Goal: Use online tool/utility: Use online tool/utility

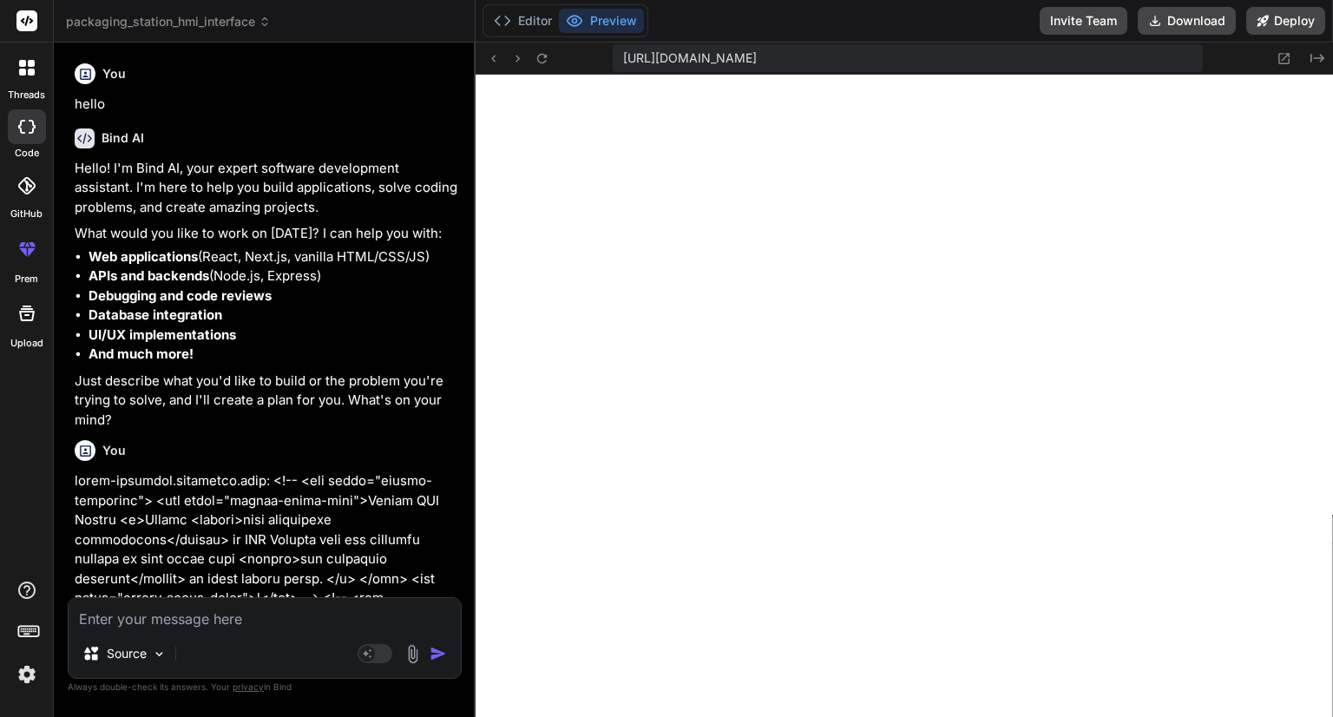
scroll to position [2083, 0]
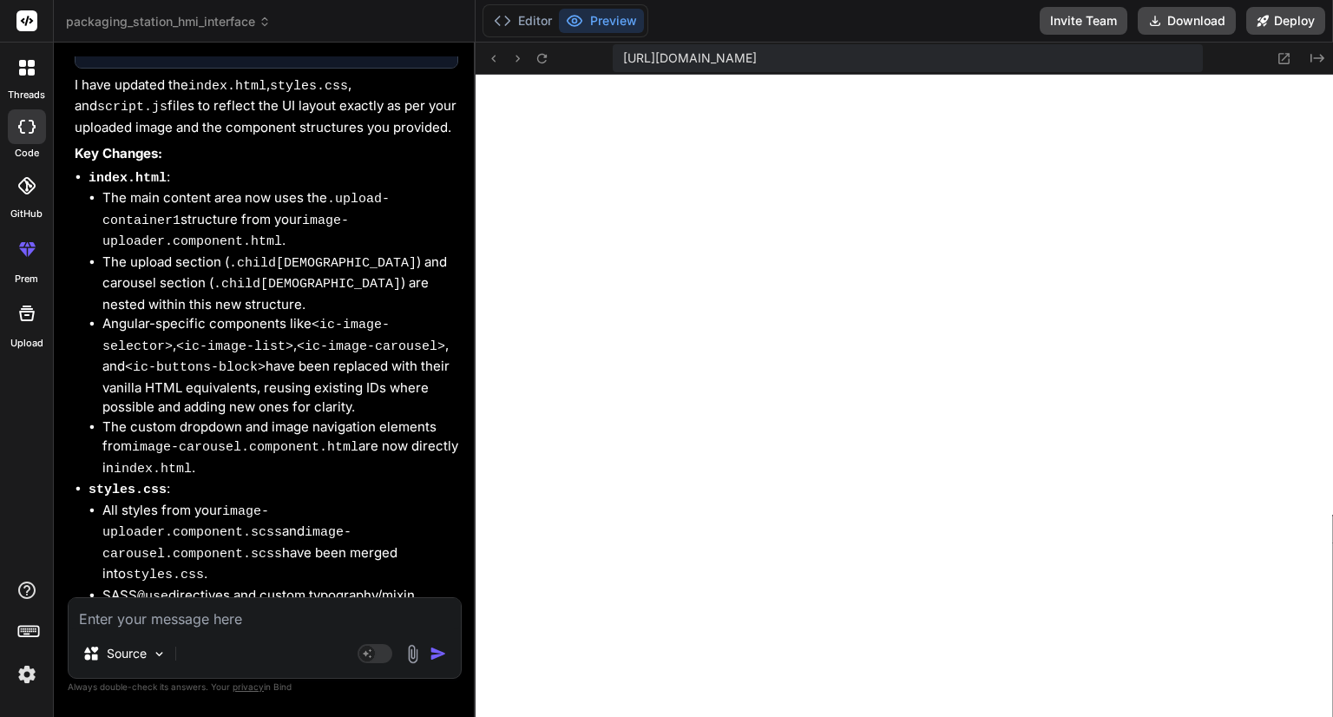
type textarea ".carousel { display: grid; grid-template-columns: 100%; grid-template-rows: 10%…"
type textarea "x"
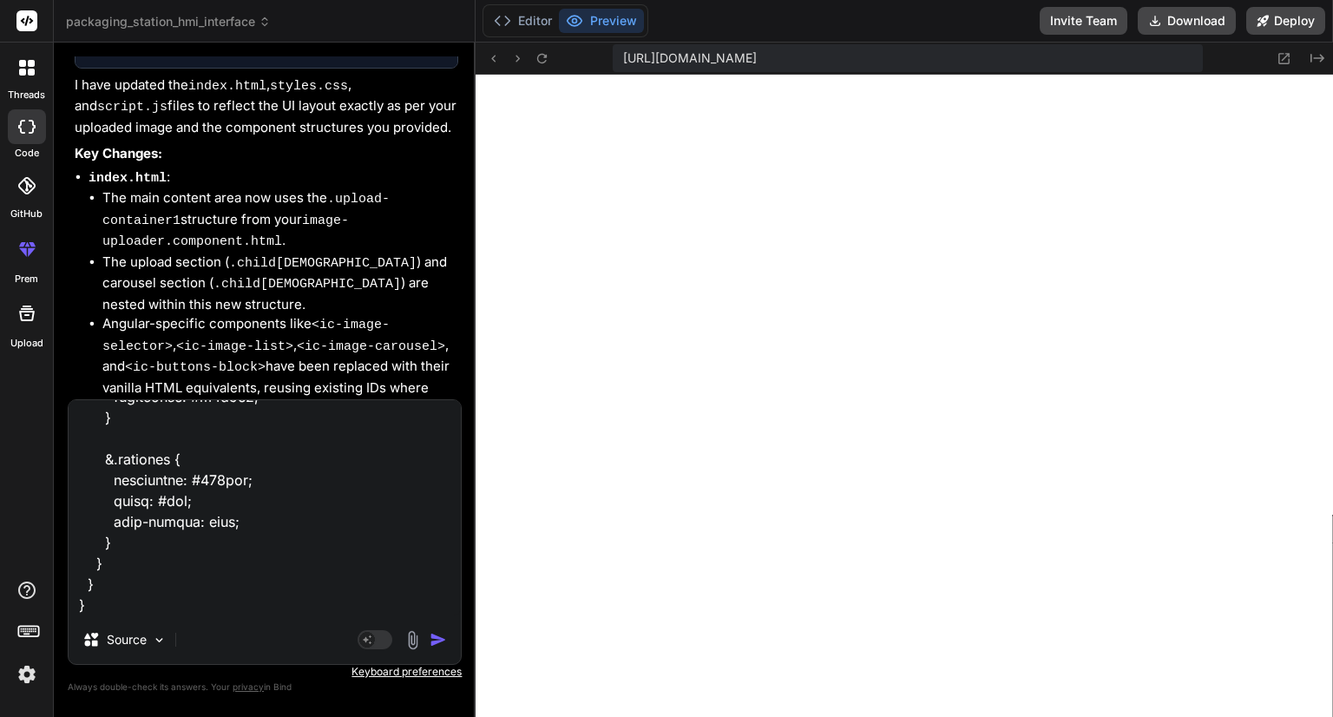
type textarea ".carousel { display: grid; grid-template-columns: 100%; grid-template-rows: 10%…"
type textarea "x"
type textarea ".carousel { display: grid; grid-template-columns: 100%; grid-template-rows: 10%…"
type textarea "x"
type textarea ".carousel { display: grid; grid-template-columns: 100%; grid-template-rows: 10%…"
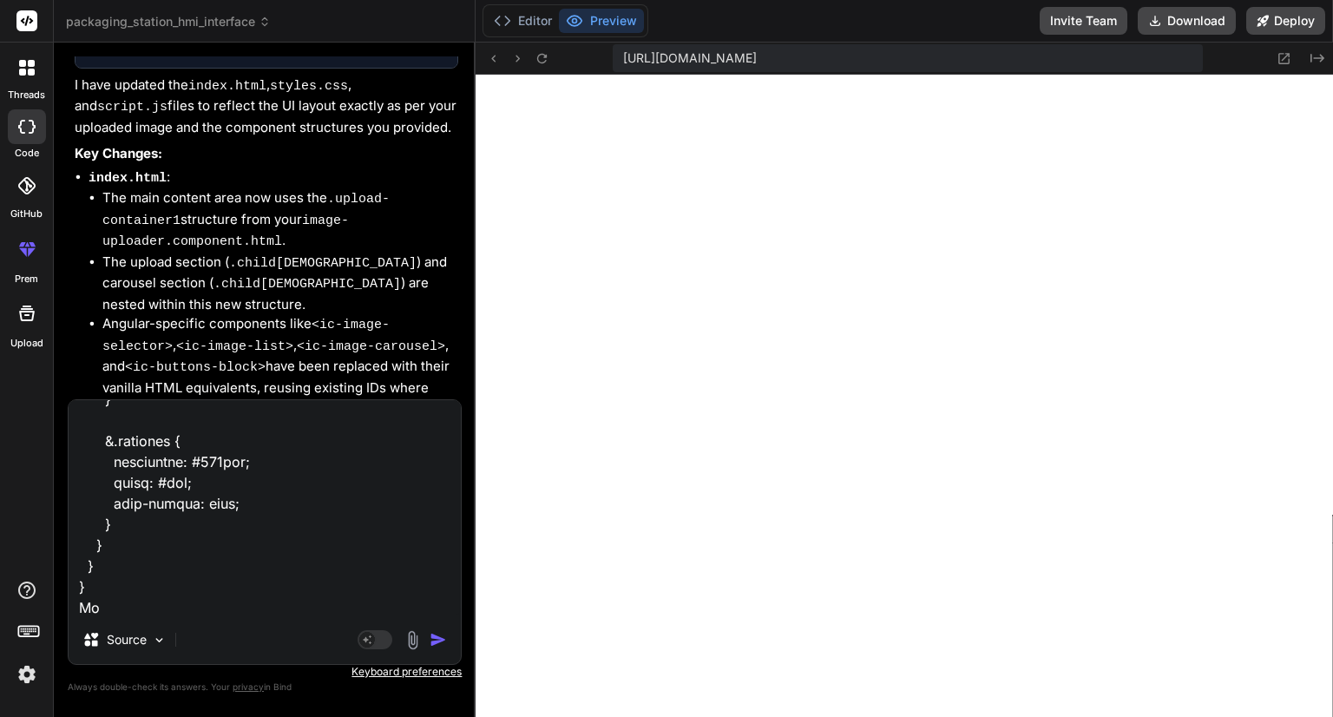
type textarea "x"
type textarea ".carousel { display: grid; grid-template-columns: 100%; grid-template-rows: 10%…"
type textarea "x"
type textarea ".carousel { display: grid; grid-template-columns: 100%; grid-template-rows: 10%…"
type textarea "x"
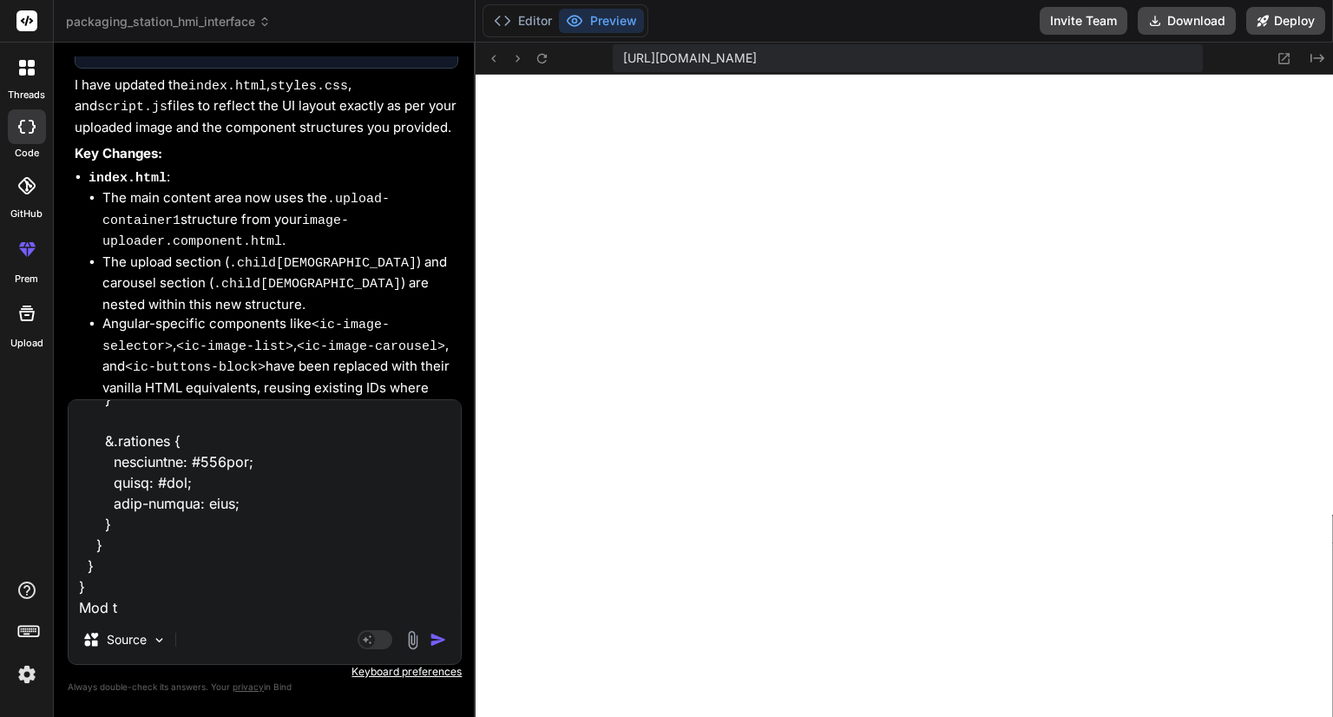
type textarea ".carousel { display: grid; grid-template-columns: 100%; grid-template-rows: 10%…"
type textarea "x"
type textarea ".carousel { display: grid; grid-template-columns: 100%; grid-template-rows: 10%…"
type textarea "x"
type textarea ".carousel { display: grid; grid-template-columns: 100%; grid-template-rows: 10%…"
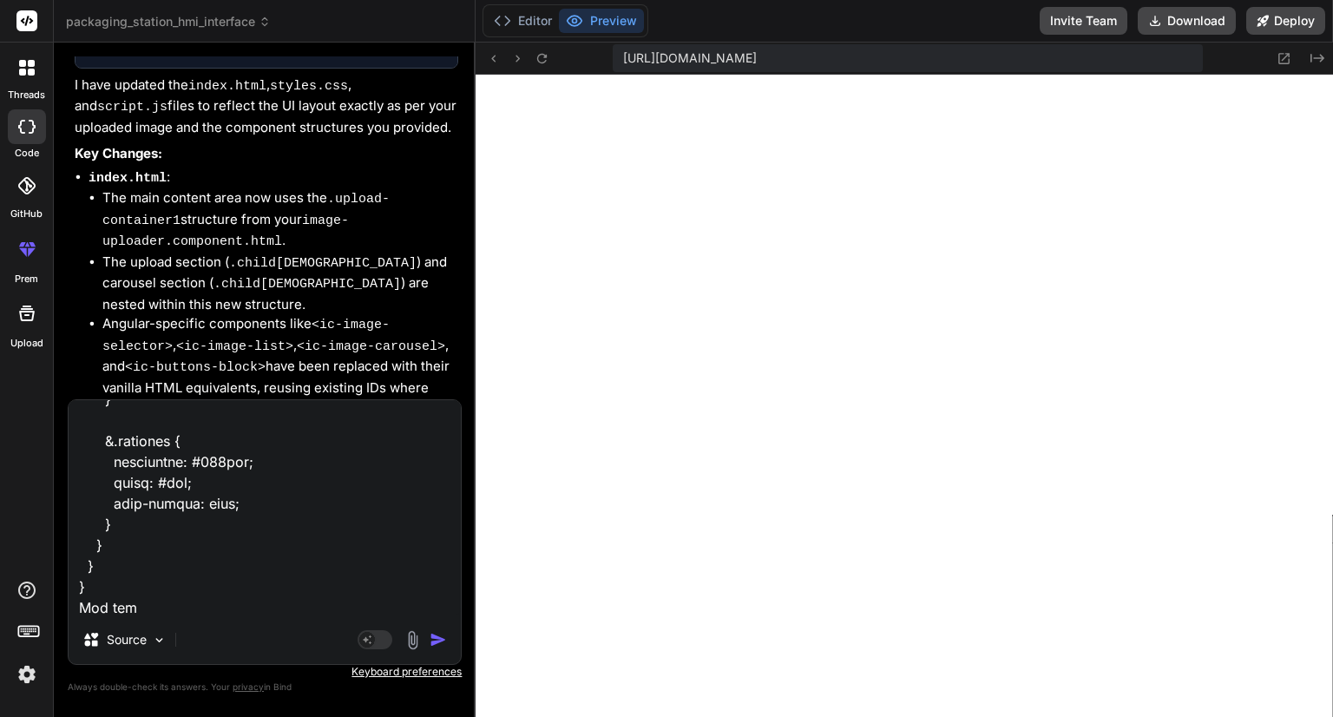
type textarea "x"
type textarea ".carousel { display: grid; grid-template-columns: 100%; grid-template-rows: 10%…"
type textarea "x"
type textarea ".carousel { display: grid; grid-template-columns: 100%; grid-template-rows: 10%…"
type textarea "x"
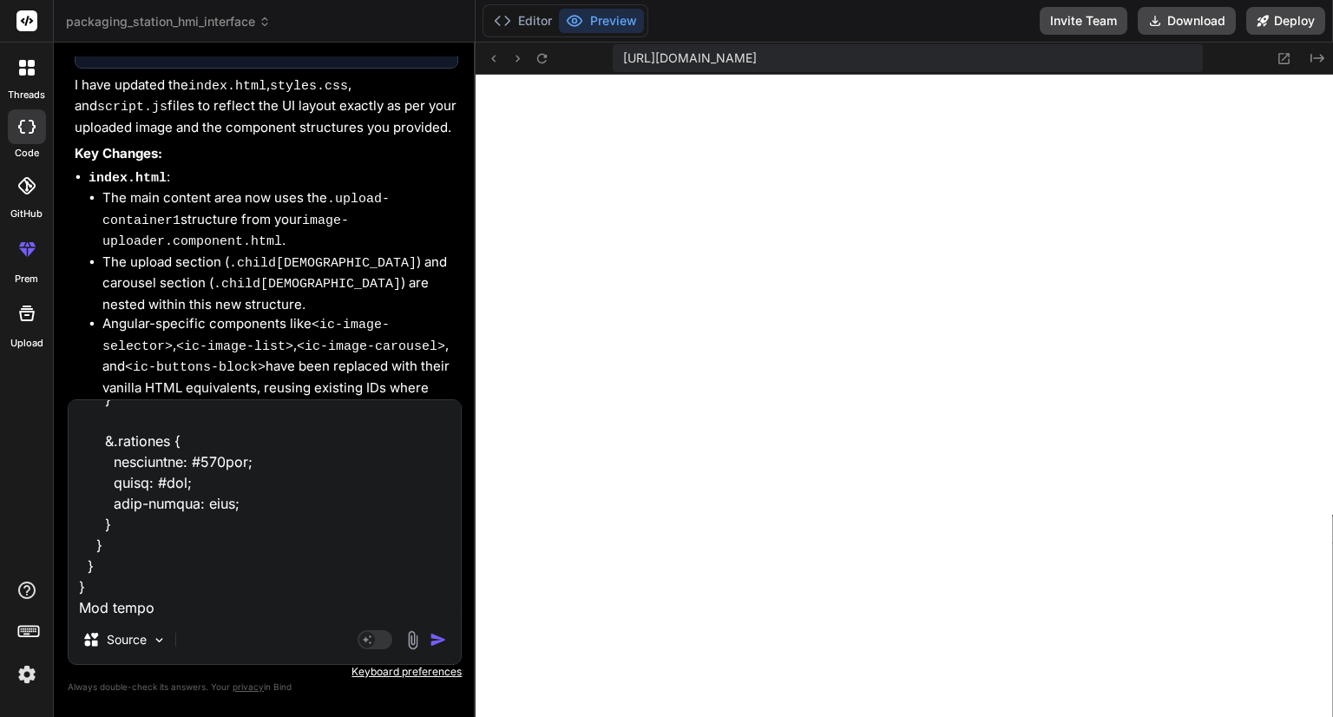
type textarea ".carousel { display: grid; grid-template-columns: 100%; grid-template-rows: 10%…"
type textarea "x"
type textarea ".carousel { display: grid; grid-template-columns: 100%; grid-template-rows: 10%…"
type textarea "x"
type textarea ".carousel { display: grid; grid-template-columns: 100%; grid-template-rows: 10%…"
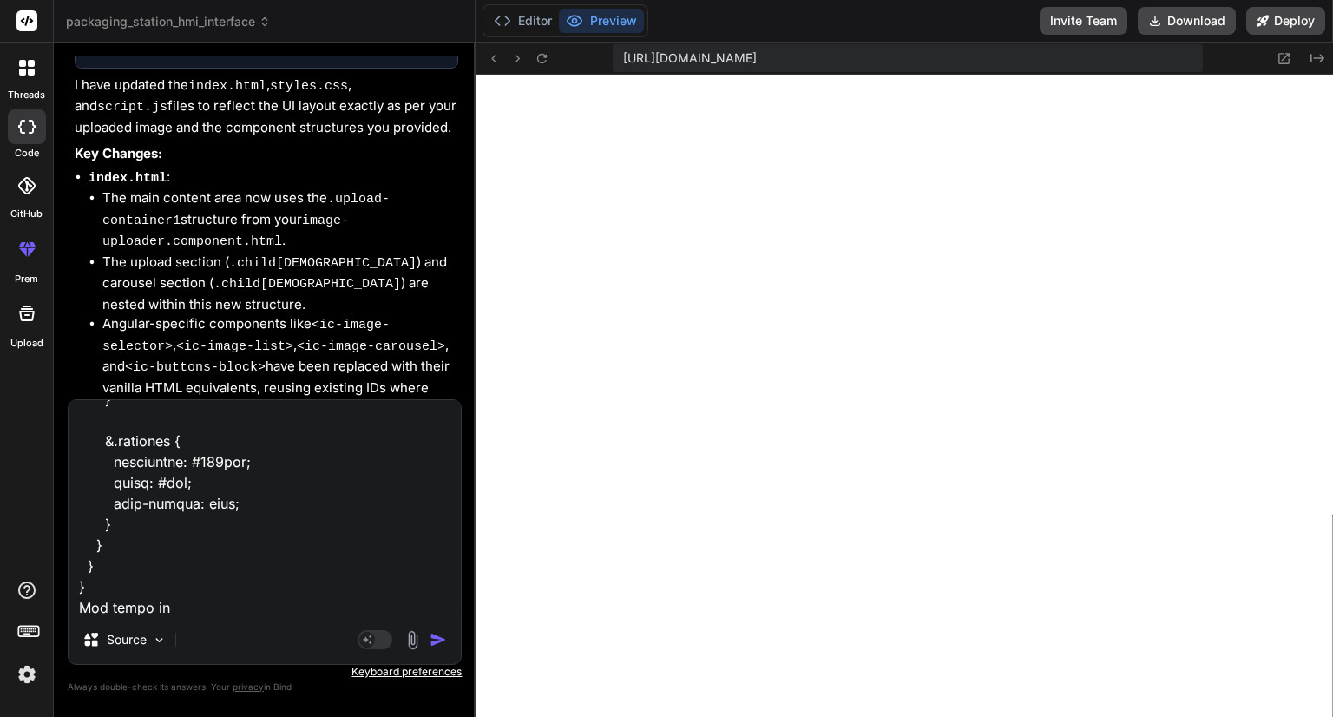
type textarea "x"
type textarea ".carousel { display: grid; grid-template-columns: 100%; grid-template-rows: 10%…"
type textarea "x"
type textarea ".carousel { display: grid; grid-template-columns: 100%; grid-template-rows: 10%…"
type textarea "x"
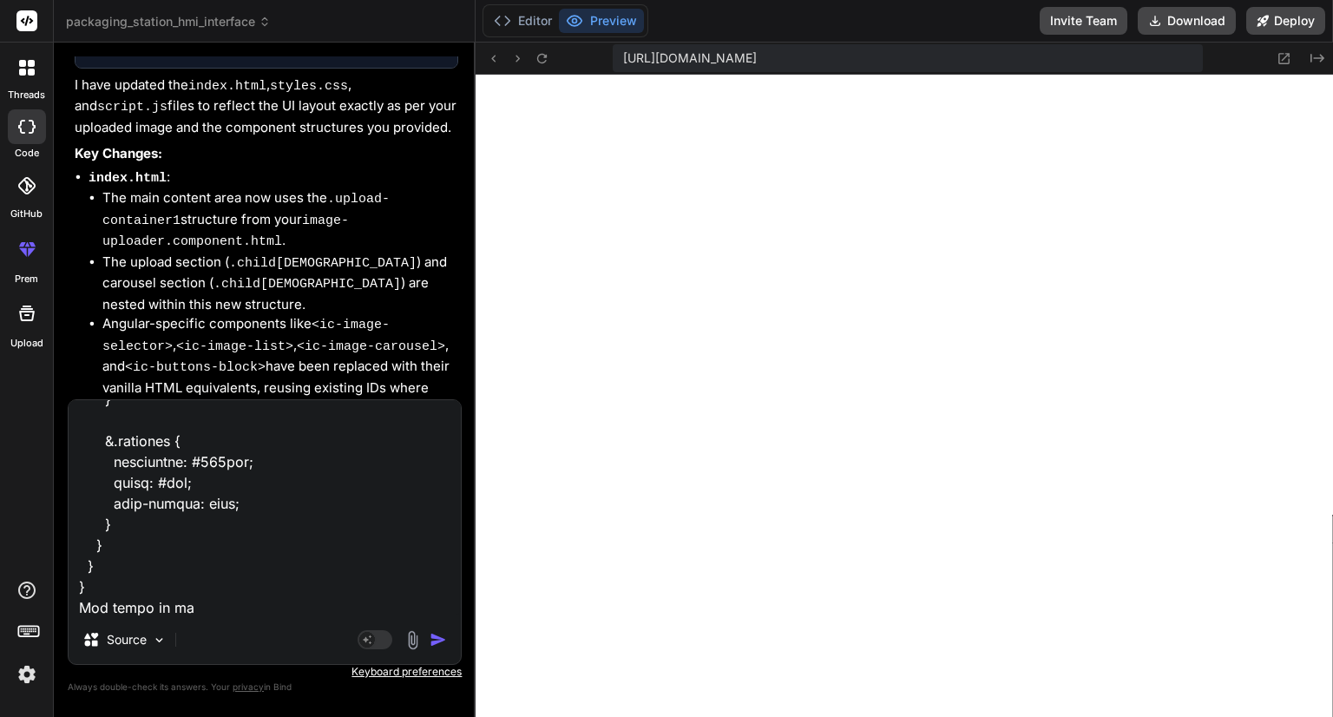
type textarea ".carousel { display: grid; grid-template-columns: 100%; grid-template-rows: 10%…"
type textarea "x"
type textarea ".carousel { display: grid; grid-template-columns: 100%; grid-template-rows: 10%…"
type textarea "x"
type textarea ".carousel { display: grid; grid-template-columns: 100%; grid-template-rows: 10%…"
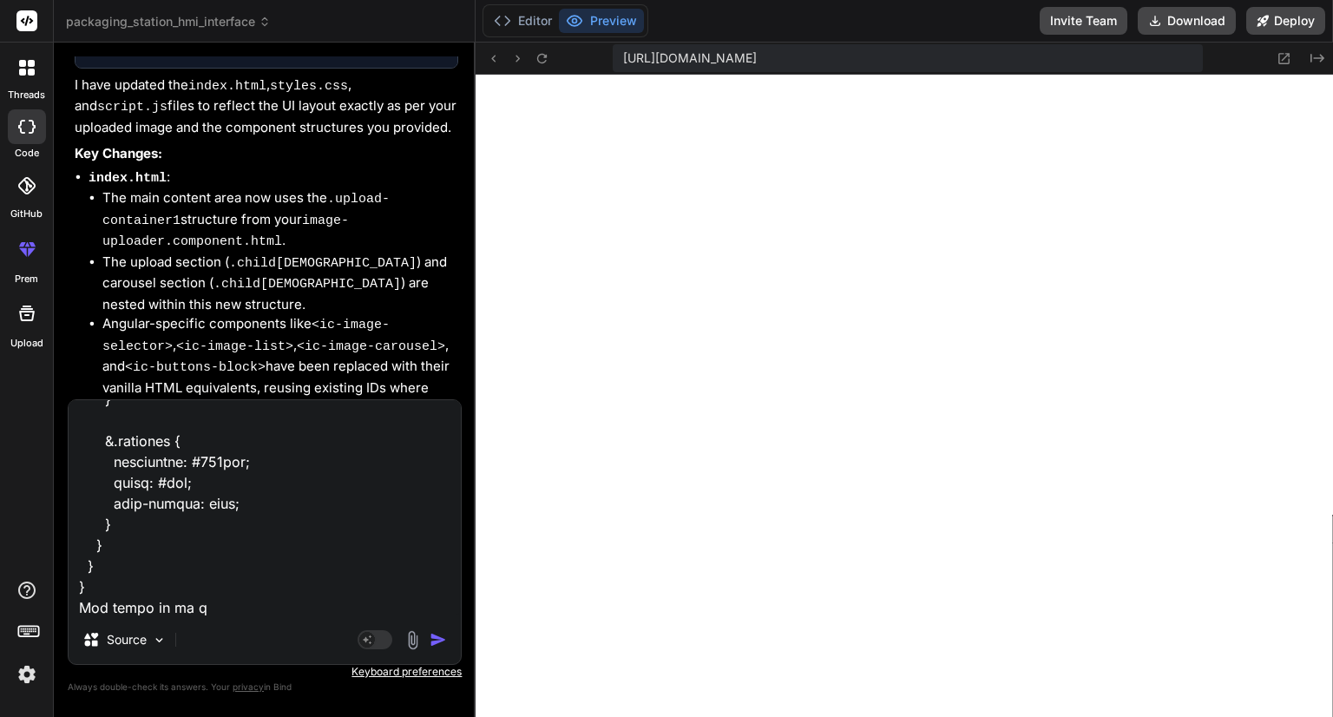
type textarea "x"
type textarea ".carousel { display: grid; grid-template-columns: 100%; grid-template-rows: 10%…"
type textarea "x"
type textarea ".carousel { display: grid; grid-template-columns: 100%; grid-template-rows: 10%…"
type textarea "x"
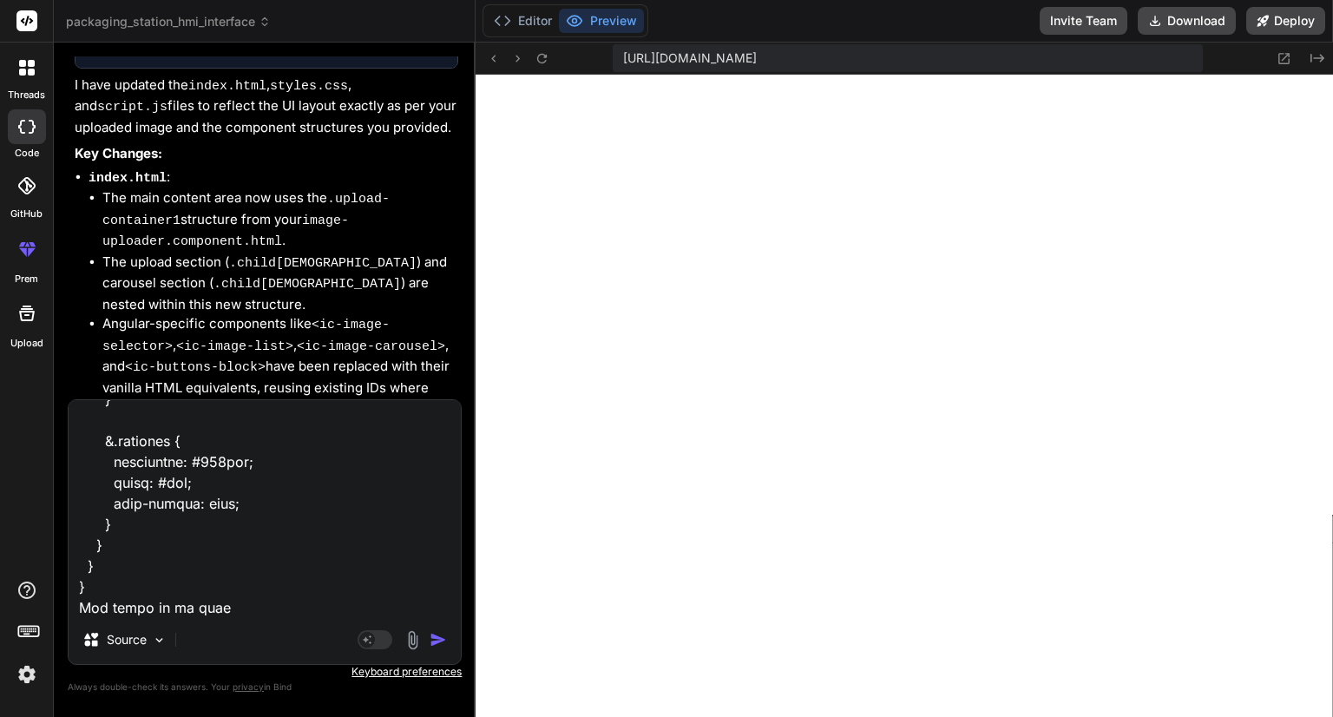
type textarea ".carousel { display: grid; grid-template-columns: 100%; grid-template-rows: 10%…"
type textarea "x"
type textarea ".carousel { display: grid; grid-template-columns: 100%; grid-template-rows: 10%…"
type textarea "x"
type textarea ".carousel { display: grid; grid-template-columns: 100%; grid-template-rows: 10%…"
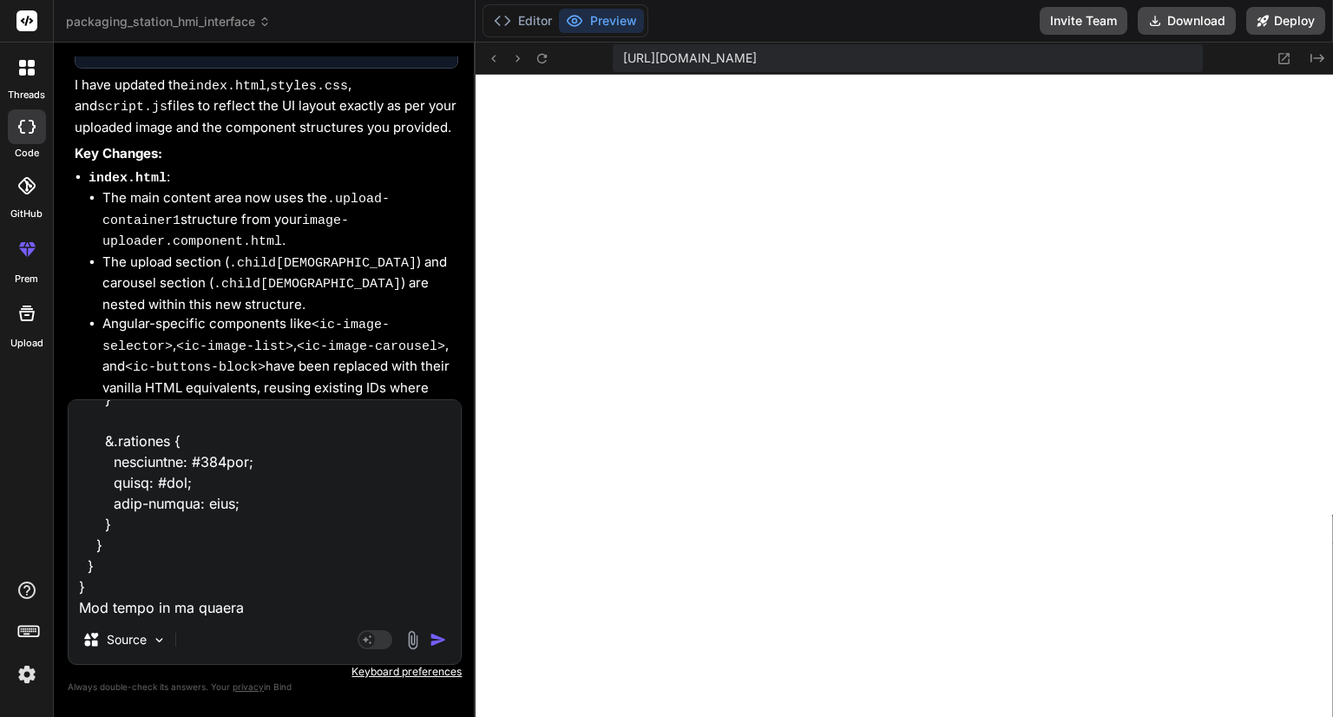
type textarea "x"
type textarea ".carousel { display: grid; grid-template-columns: 100%; grid-template-rows: 10%…"
type textarea "x"
type textarea ".carousel { display: grid; grid-template-columns: 100%; grid-template-rows: 10%…"
type textarea "x"
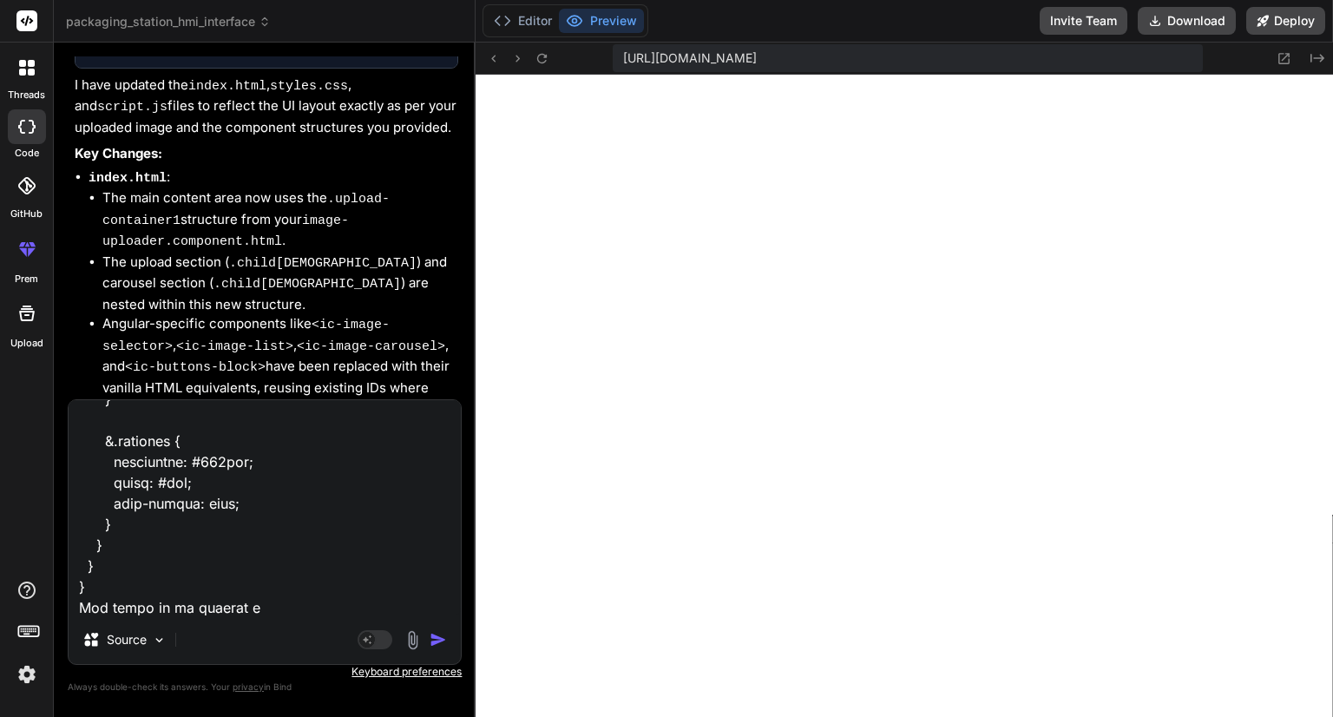
type textarea ".carousel { display: grid; grid-template-columns: 100%; grid-template-rows: 10%…"
type textarea "x"
type textarea ".carousel { display: grid; grid-template-columns: 100%; grid-template-rows: 10%…"
type textarea "x"
type textarea ".carousel { display: grid; grid-template-columns: 100%; grid-template-rows: 10%…"
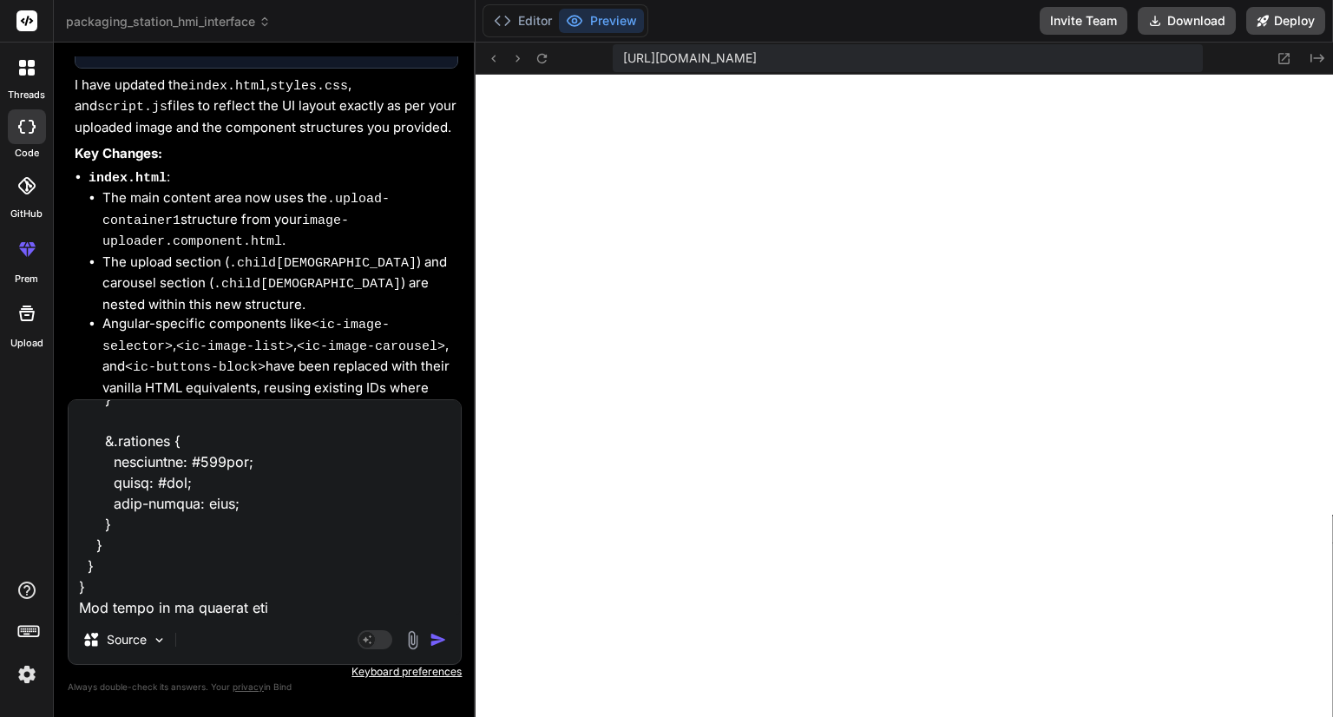
type textarea "x"
type textarea ".carousel { display: grid; grid-template-columns: 100%; grid-template-rows: 10%…"
type textarea "x"
type textarea ".carousel { display: grid; grid-template-columns: 100%; grid-template-rows: 10%…"
type textarea "x"
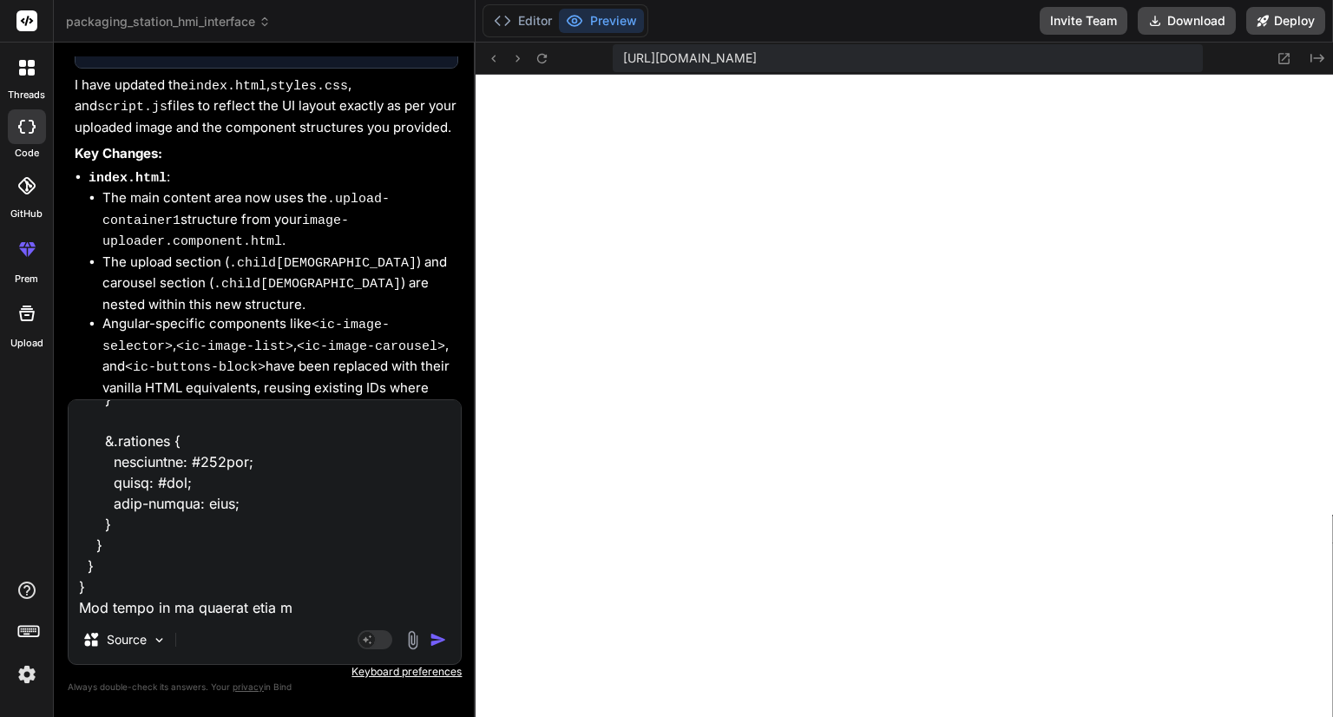
type textarea ".carousel { display: grid; grid-template-columns: 100%; grid-template-rows: 10%…"
type textarea "x"
type textarea ".carousel { display: grid; grid-template-columns: 100%; grid-template-rows: 10%…"
type textarea "x"
type textarea ".carousel { display: grid; grid-template-columns: 100%; grid-template-rows: 10%…"
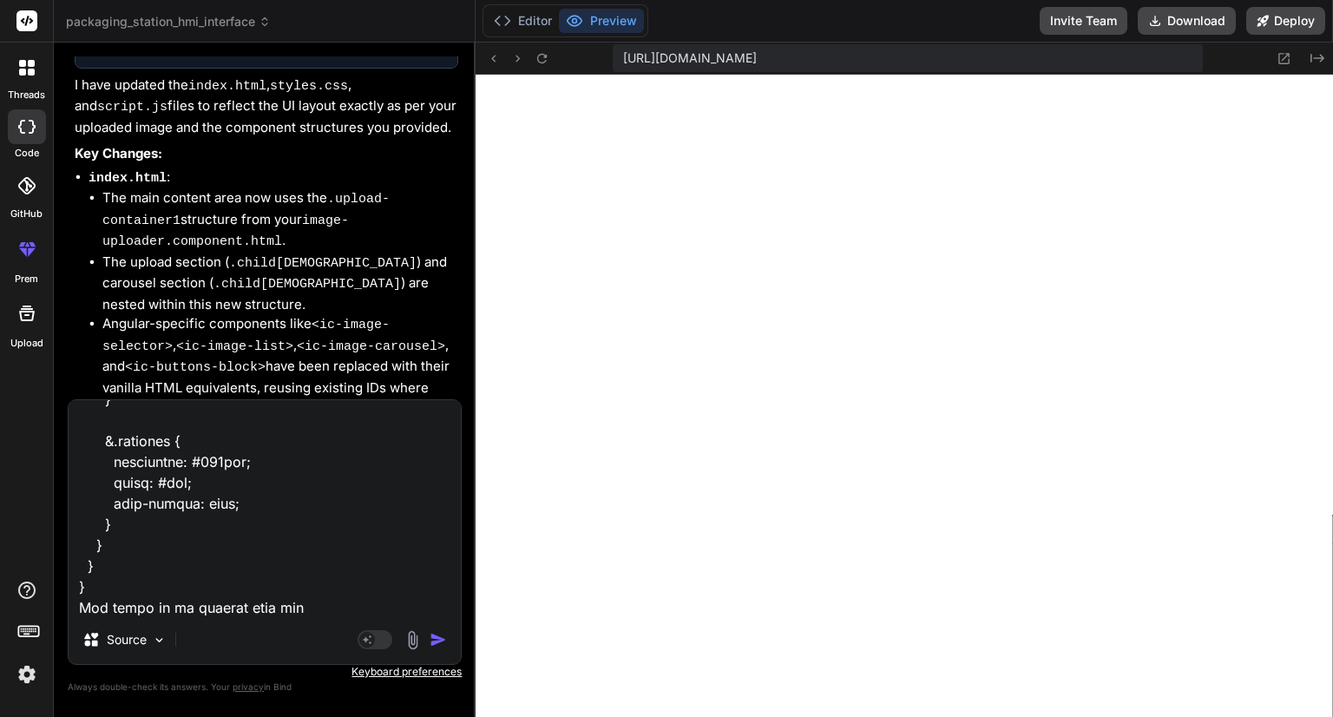
type textarea "x"
type textarea ".carousel { display: grid; grid-template-columns: 100%; grid-template-rows: 10%…"
type textarea "x"
type textarea ".carousel { display: grid; grid-template-columns: 100%; grid-template-rows: 10%…"
type textarea "x"
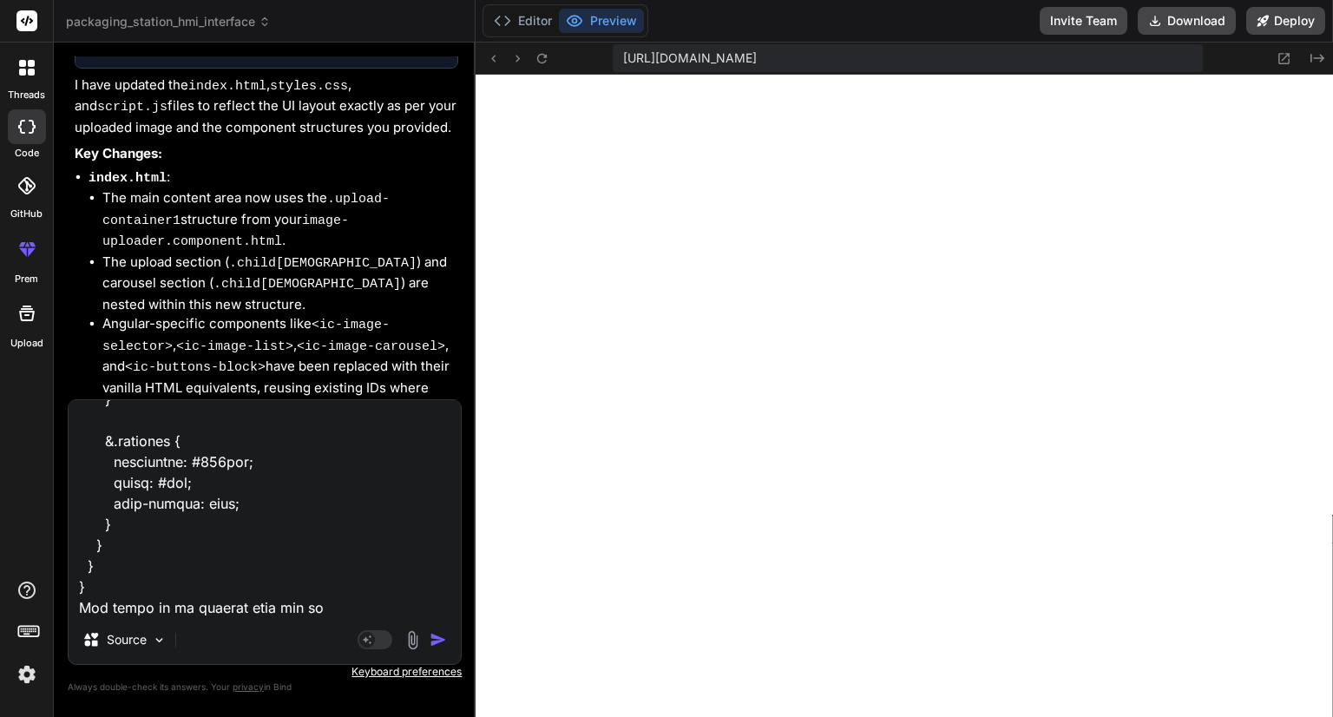
type textarea ".carousel { display: grid; grid-template-columns: 100%; grid-template-rows: 10%…"
type textarea "x"
type textarea ".carousel { display: grid; grid-template-columns: 100%; grid-template-rows: 10%…"
type textarea "x"
type textarea ".carousel { display: grid; grid-template-columns: 100%; grid-template-rows: 10%…"
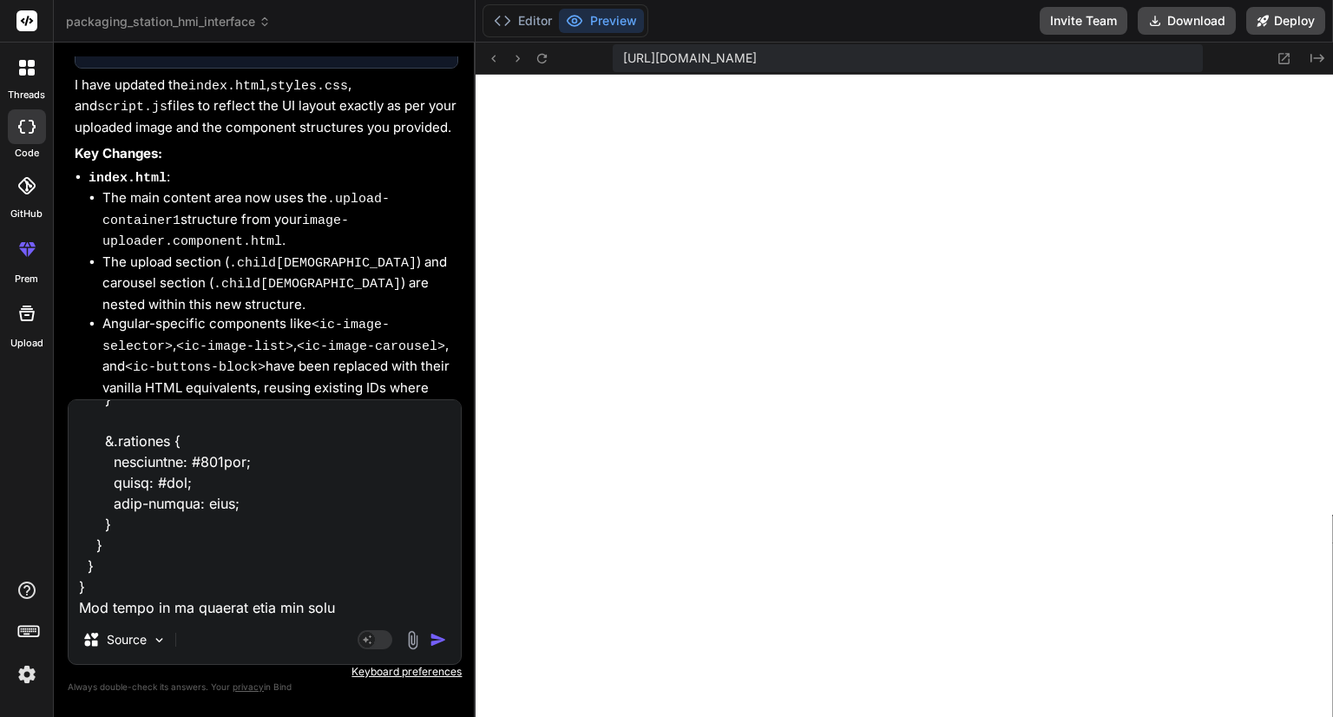
type textarea "x"
type textarea ".carousel { display: grid; grid-template-columns: 100%; grid-template-rows: 10%…"
type textarea "x"
type textarea ".carousel { display: grid; grid-template-columns: 100%; grid-template-rows: 10%…"
type textarea "x"
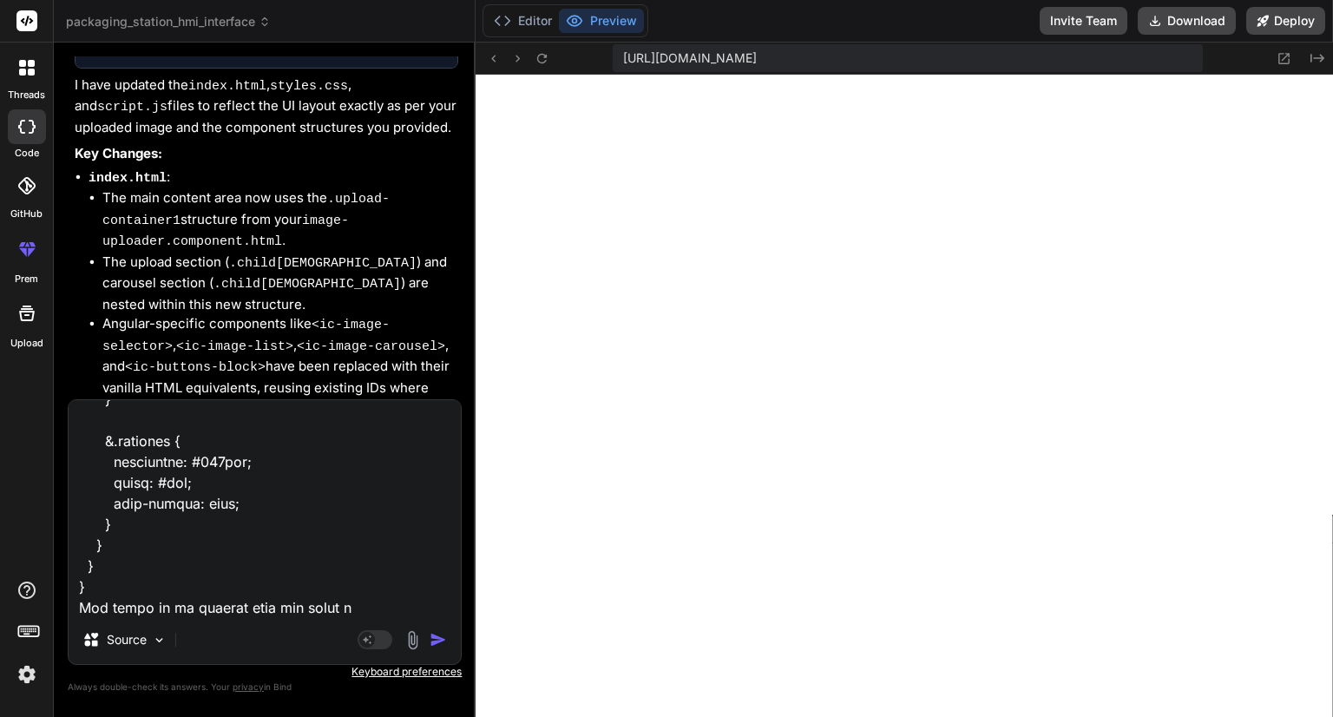
type textarea ".carousel { display: grid; grid-template-columns: 100%; grid-template-rows: 10%…"
type textarea "x"
type textarea ".carousel { display: grid; grid-template-columns: 100%; grid-template-rows: 10%…"
type textarea "x"
type textarea ".carousel { display: grid; grid-template-columns: 100%; grid-template-rows: 10%…"
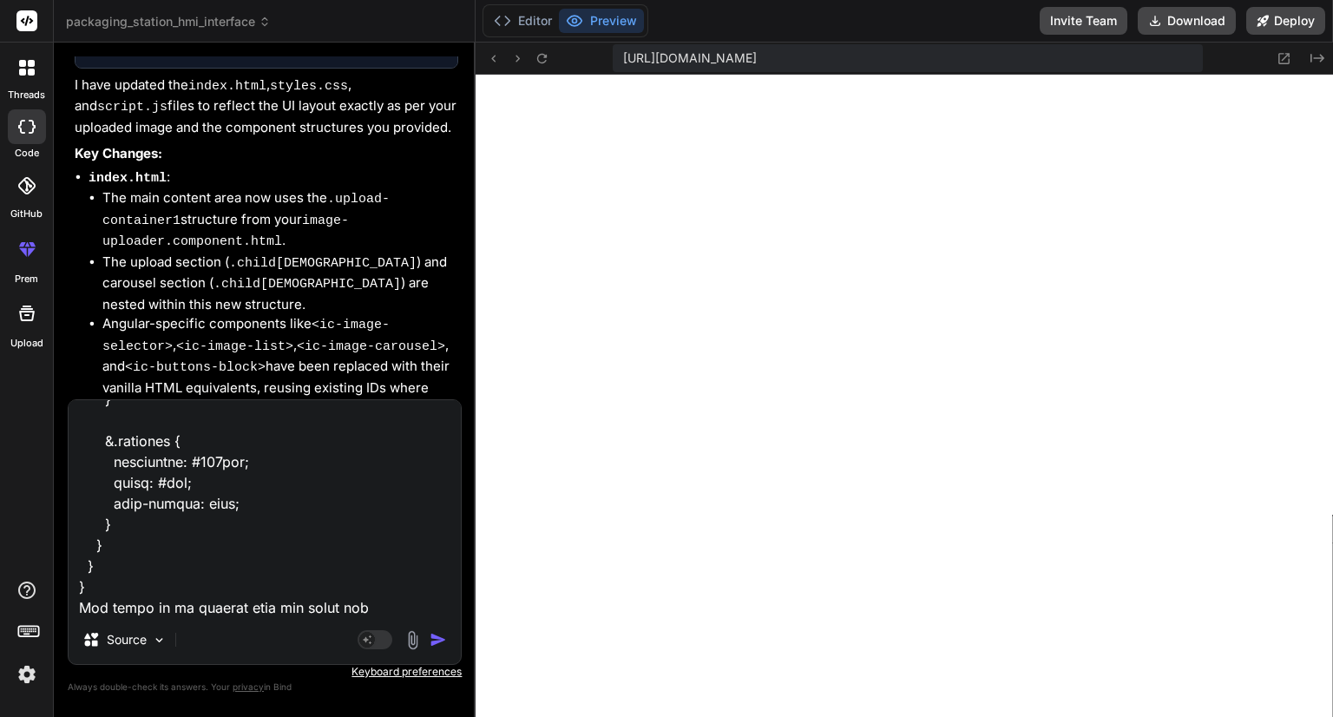
type textarea "x"
type textarea ".carousel { display: grid; grid-template-columns: 100%; grid-template-rows: 10%…"
type textarea "x"
type textarea ".carousel { display: grid; grid-template-columns: 100%; grid-template-rows: 10%…"
type textarea "x"
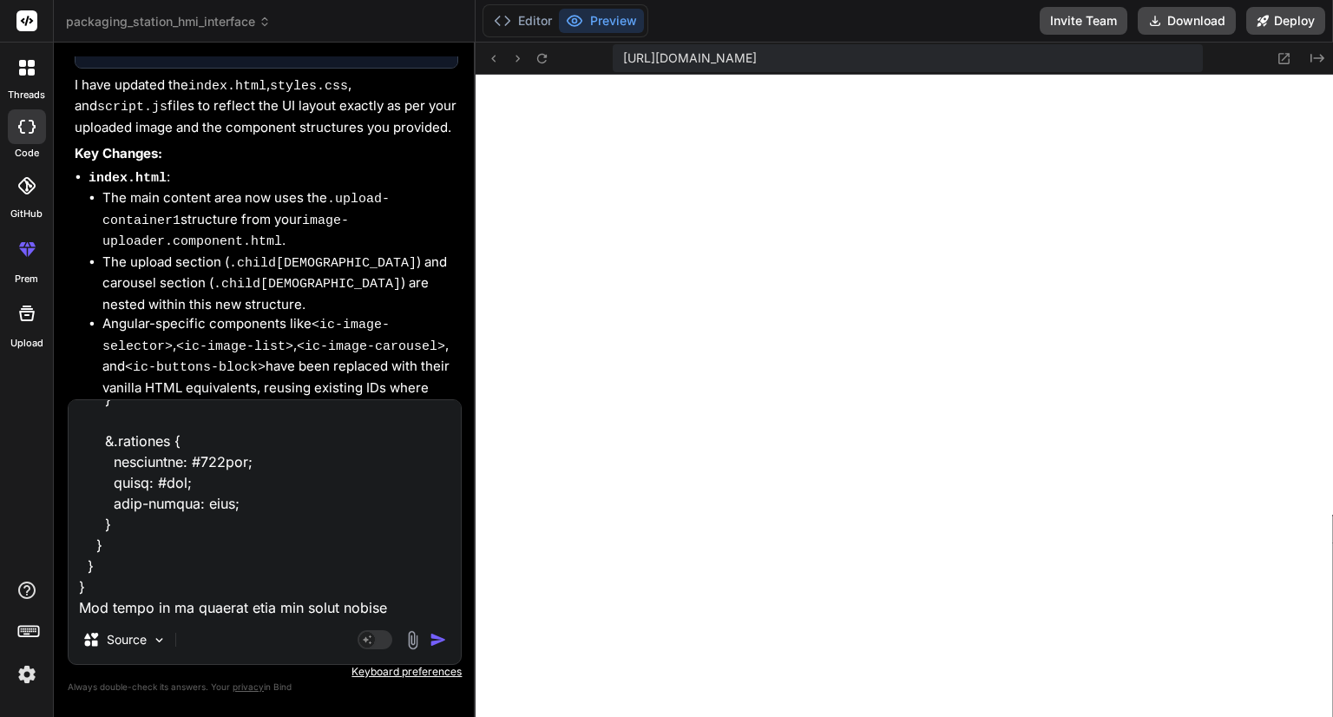
type textarea ".carousel { display: grid; grid-template-columns: 100%; grid-template-rows: 10%…"
type textarea "x"
type textarea ".carousel { display: grid; grid-template-columns: 100%; grid-template-rows: 10%…"
type textarea "x"
type textarea ".carousel { display: grid; grid-template-columns: 100%; grid-template-rows: 10%…"
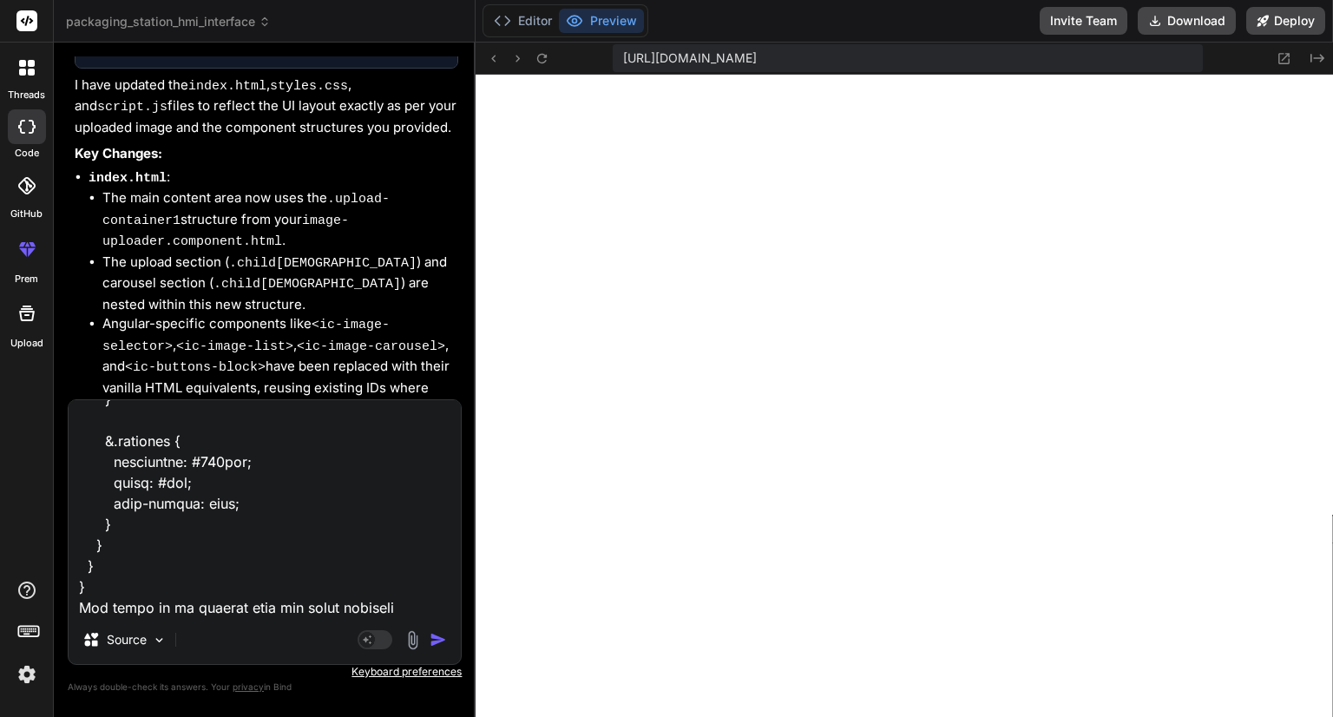
type textarea "x"
type textarea ".carousel { display: grid; grid-template-columns: 100%; grid-template-rows: 10%…"
type textarea "x"
type textarea ".carousel { display: grid; grid-template-columns: 100%; grid-template-rows: 10%…"
type textarea "x"
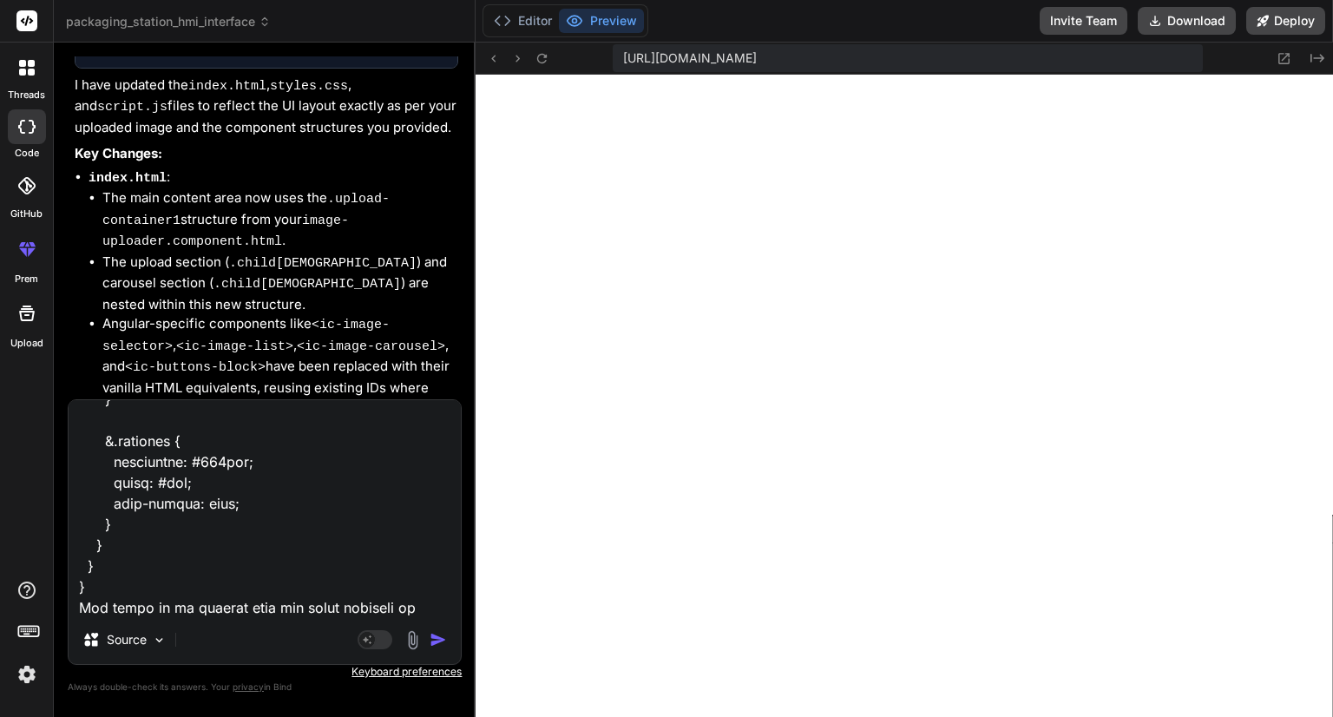
type textarea ".carousel { display: grid; grid-template-columns: 100%; grid-template-rows: 10%…"
type textarea "x"
type textarea ".carousel { display: grid; grid-template-columns: 100%; grid-template-rows: 10%…"
type textarea "x"
type textarea ".carousel { display: grid; grid-template-columns: 100%; grid-template-rows: 10%…"
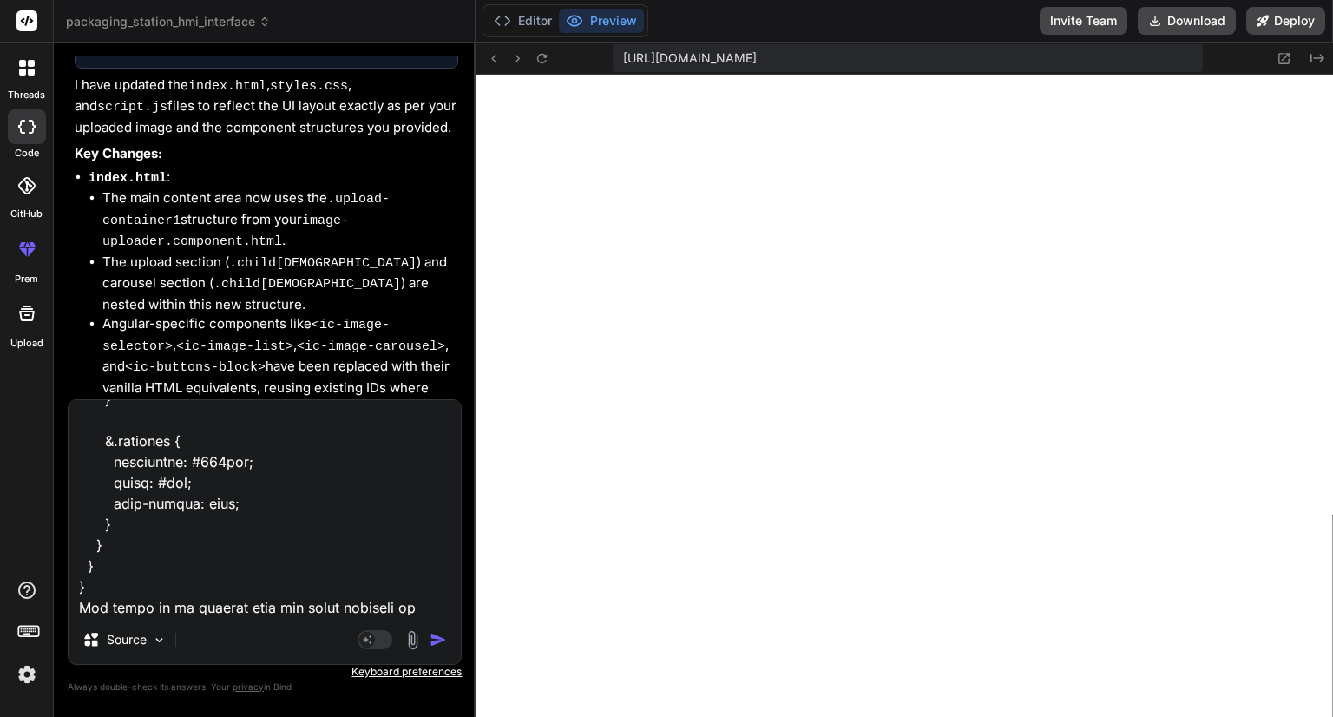
type textarea "x"
type textarea ".carousel { display: grid; grid-template-columns: 100%; grid-template-rows: 10%…"
type textarea "x"
type textarea ".carousel { display: grid; grid-template-columns: 100%; grid-template-rows: 10%…"
type textarea "x"
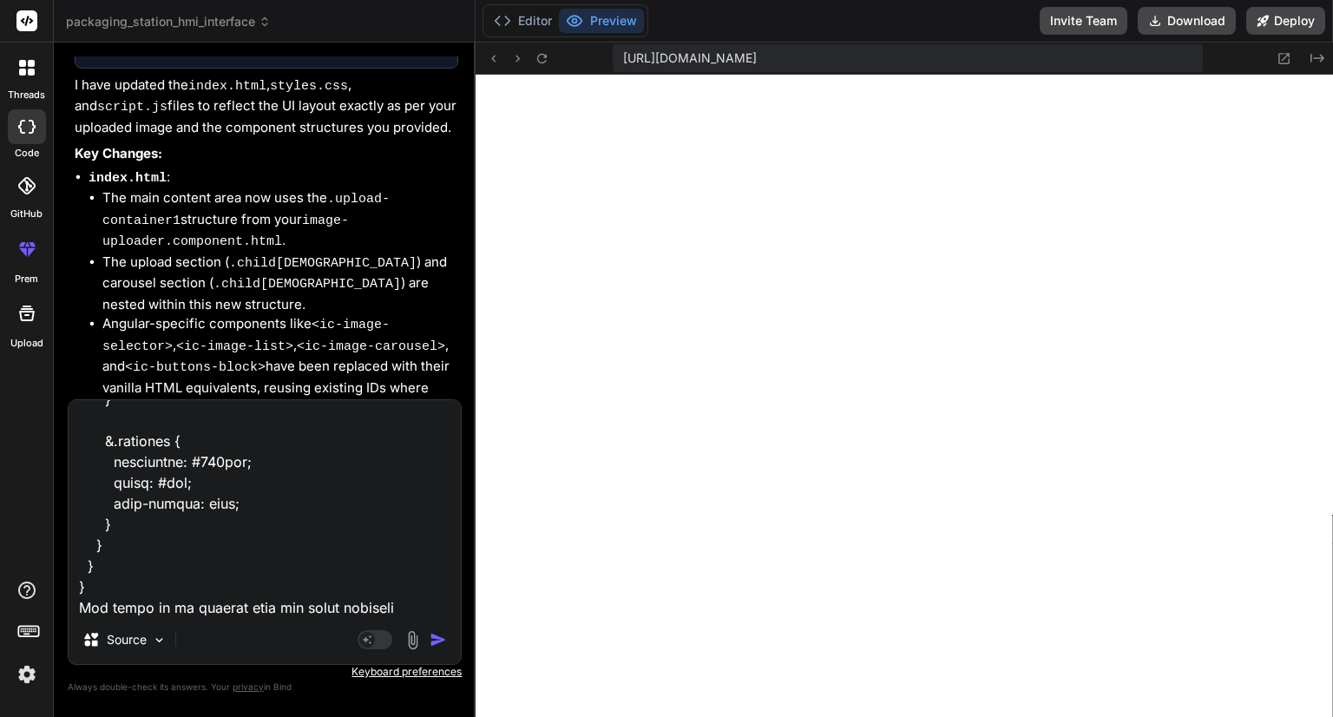
type textarea ".carousel { display: grid; grid-template-columns: 100%; grid-template-rows: 10%…"
type textarea "x"
type textarea ".carousel { display: grid; grid-template-columns: 100%; grid-template-rows: 10%…"
type textarea "x"
type textarea ".carousel { display: grid; grid-template-columns: 100%; grid-template-rows: 10%…"
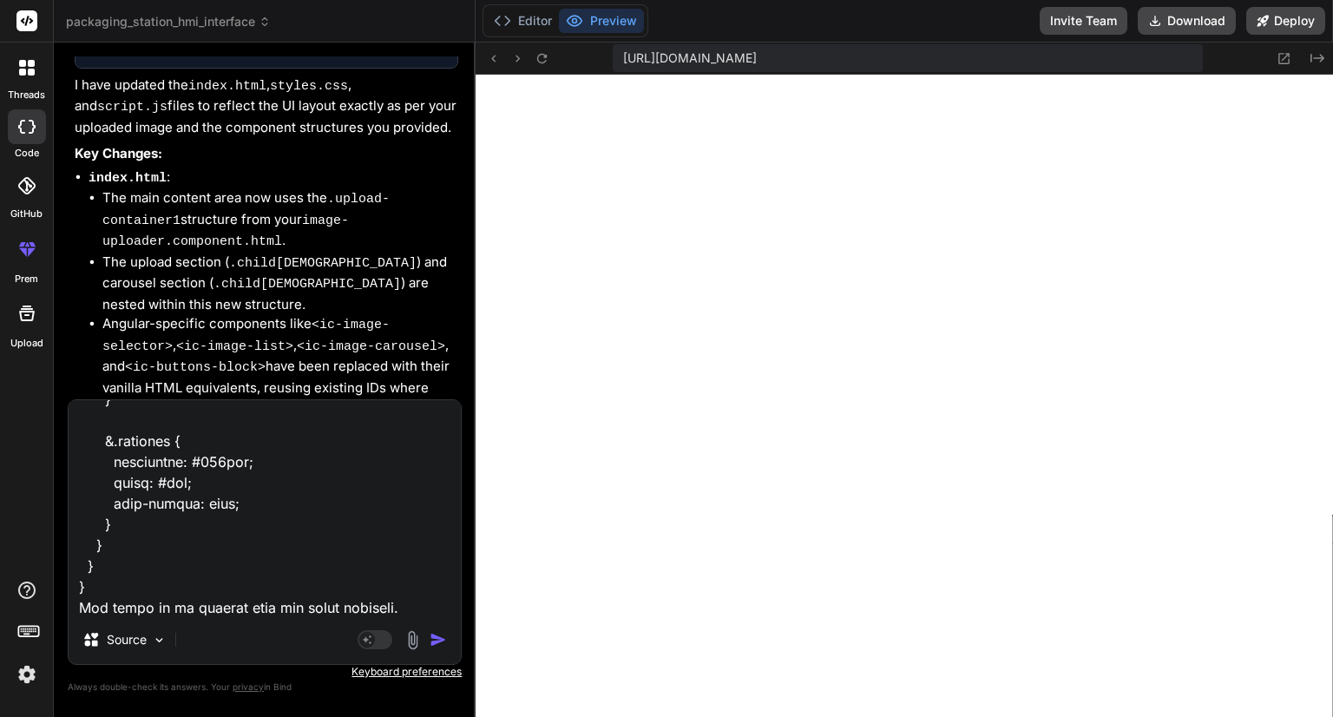
type textarea "x"
type textarea ".carousel { display: grid; grid-template-columns: 100%; grid-template-rows: 10%…"
type textarea "x"
type textarea ".carousel { display: grid; grid-template-columns: 100%; grid-template-rows: 10%…"
type textarea "x"
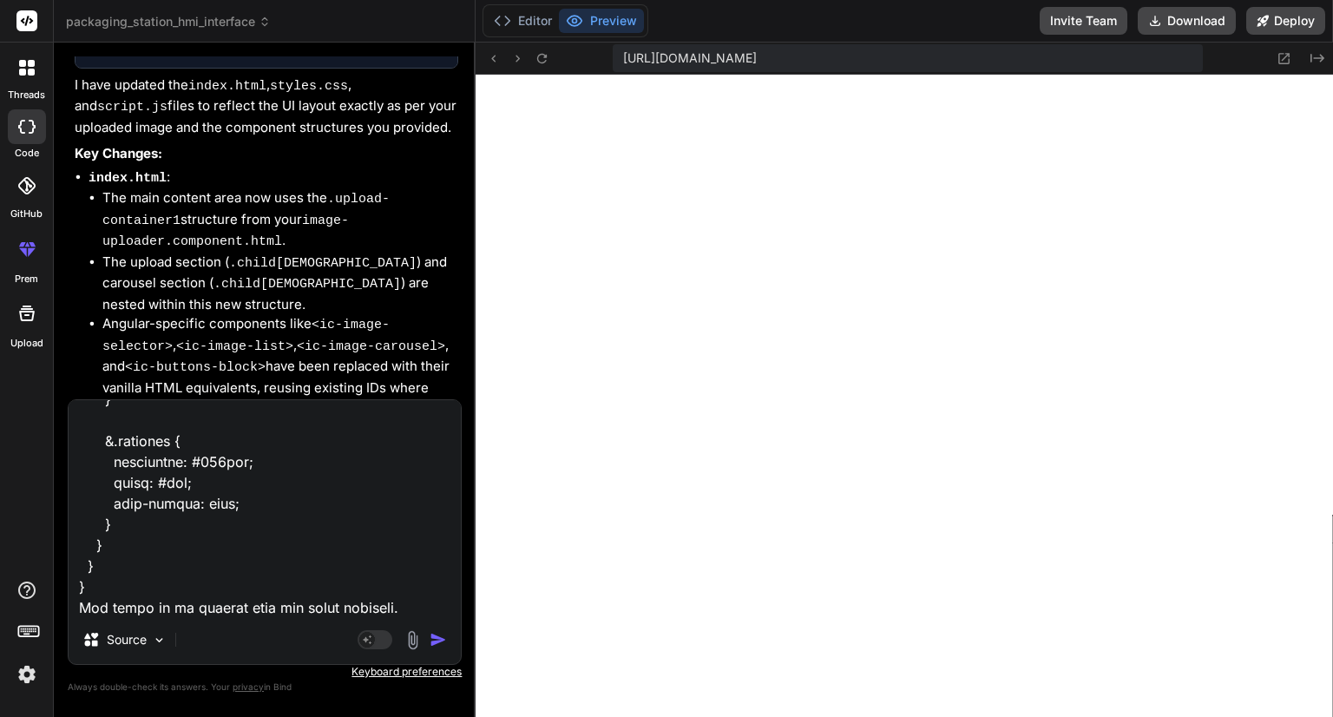
type textarea ".carousel { display: grid; grid-template-columns: 100%; grid-template-rows: 10%…"
type textarea "x"
type textarea ".carousel { display: grid; grid-template-columns: 100%; grid-template-rows: 10%…"
type textarea "x"
type textarea ".carousel { display: grid; grid-template-columns: 100%; grid-template-rows: 10%…"
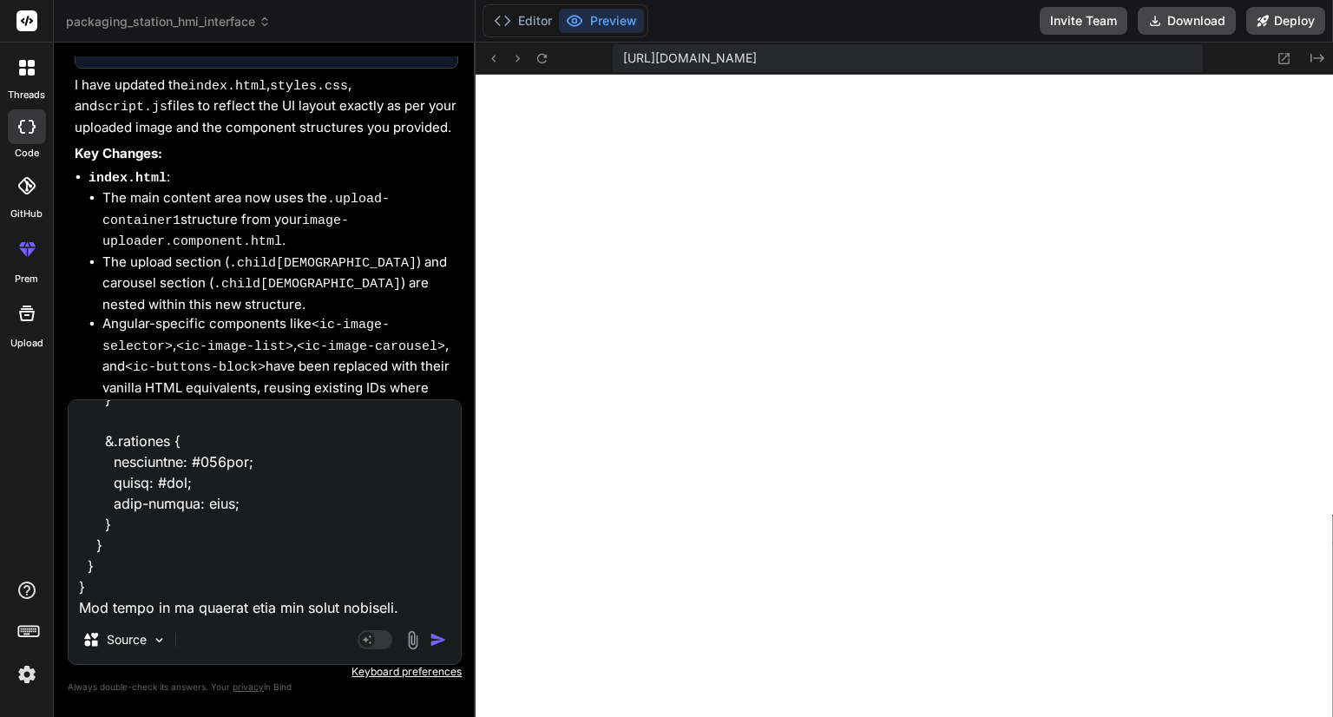
type textarea "x"
type textarea ".carousel { display: grid; grid-template-columns: 100%; grid-template-rows: 10%…"
type textarea "x"
type textarea ".carousel { display: grid; grid-template-columns: 100%; grid-template-rows: 10%…"
type textarea "x"
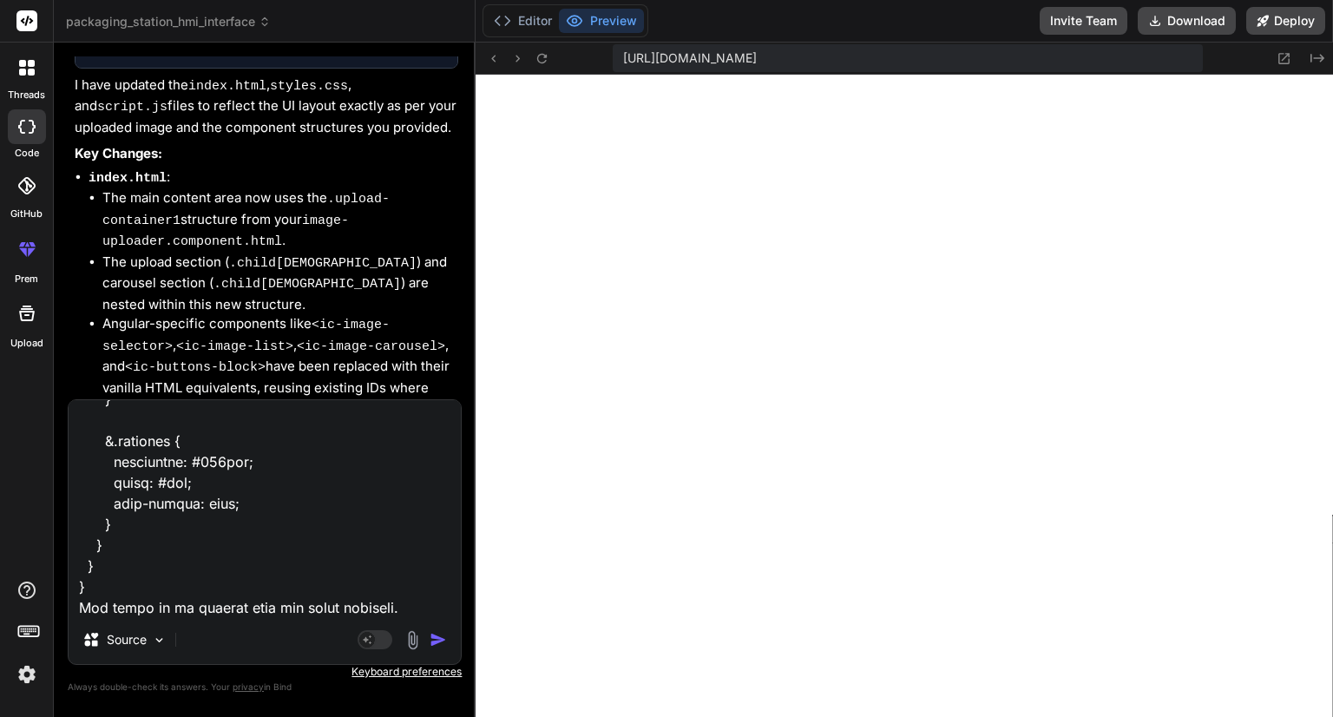
type textarea ".carousel { display: grid; grid-template-columns: 100%; grid-template-rows: 10%…"
type textarea "x"
type textarea ".carousel { display: grid; grid-template-columns: 100%; grid-template-rows: 10%…"
type textarea "x"
type textarea ".carousel { display: grid; grid-template-columns: 100%; grid-template-rows: 10%…"
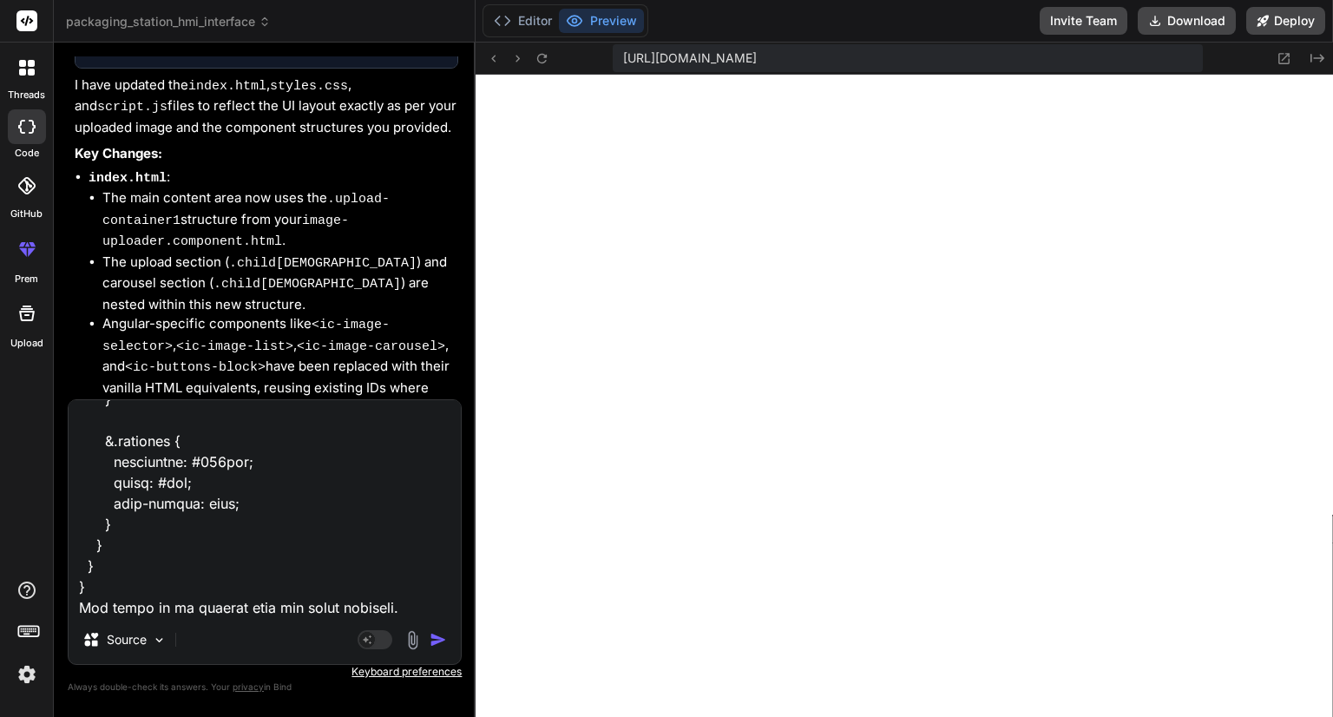
type textarea "x"
type textarea ".carousel { display: grid; grid-template-columns: 100%; grid-template-rows: 10%…"
type textarea "x"
type textarea ".carousel { display: grid; grid-template-columns: 100%; grid-template-rows: 10%…"
type textarea "x"
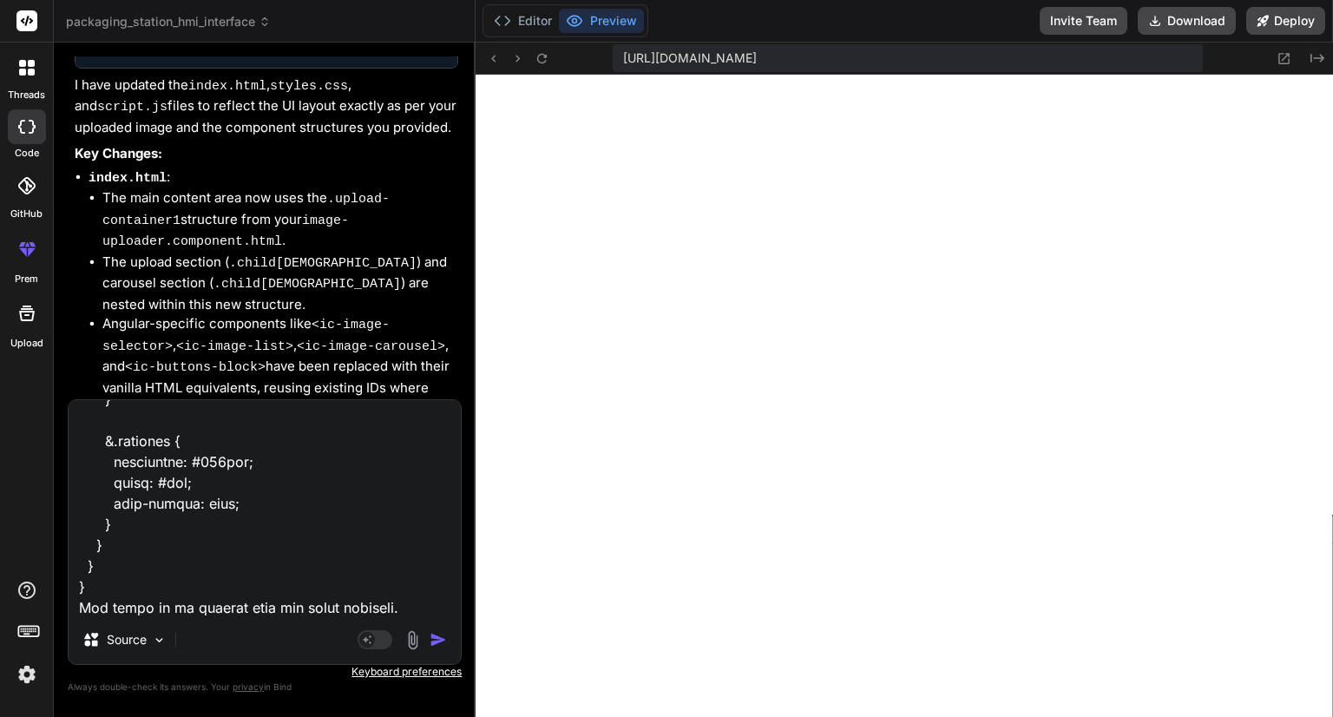
type textarea ".carousel { display: grid; grid-template-columns: 100%; grid-template-rows: 10%…"
type textarea "x"
type textarea ".carousel { display: grid; grid-template-columns: 100%; grid-template-rows: 10%…"
type textarea "x"
type textarea ".carousel { display: grid; grid-template-columns: 100%; grid-template-rows: 10%…"
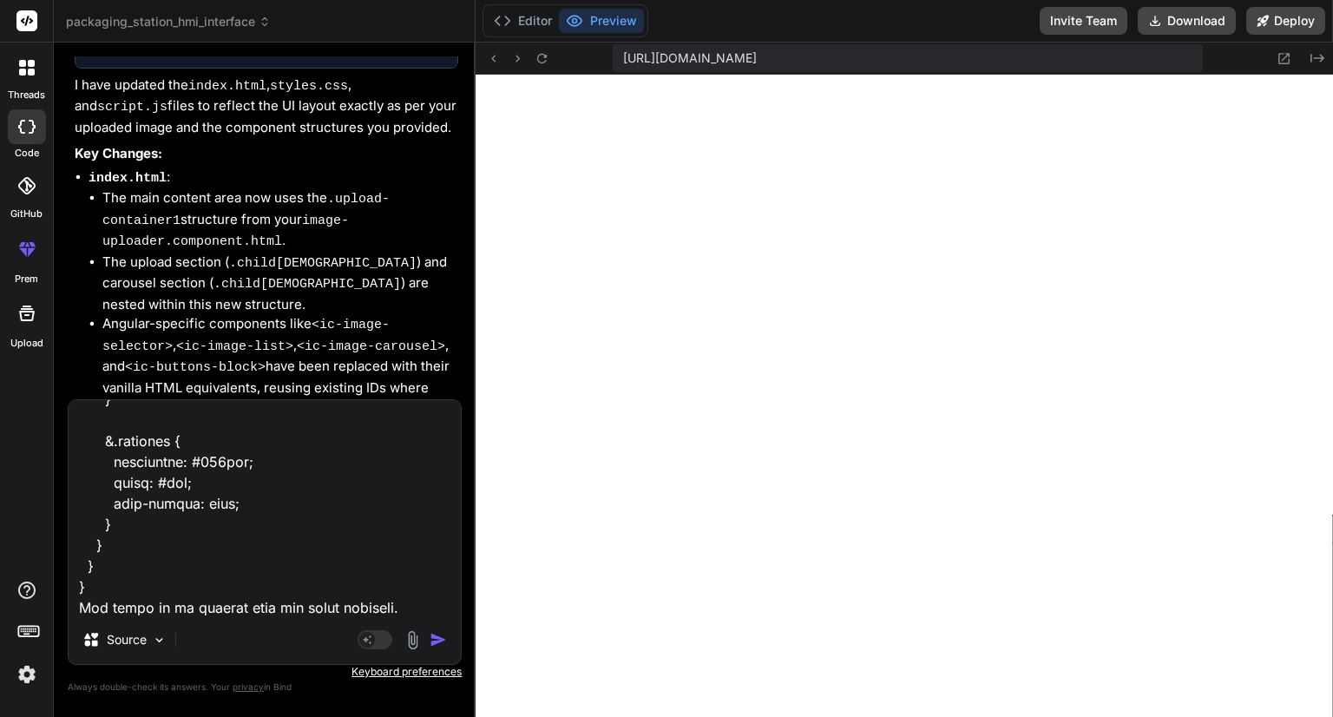
type textarea "x"
type textarea ".carousel { display: grid; grid-template-columns: 100%; grid-template-rows: 10%…"
type textarea "x"
type textarea ".carousel { display: grid; grid-template-columns: 100%; grid-template-rows: 10%…"
type textarea "x"
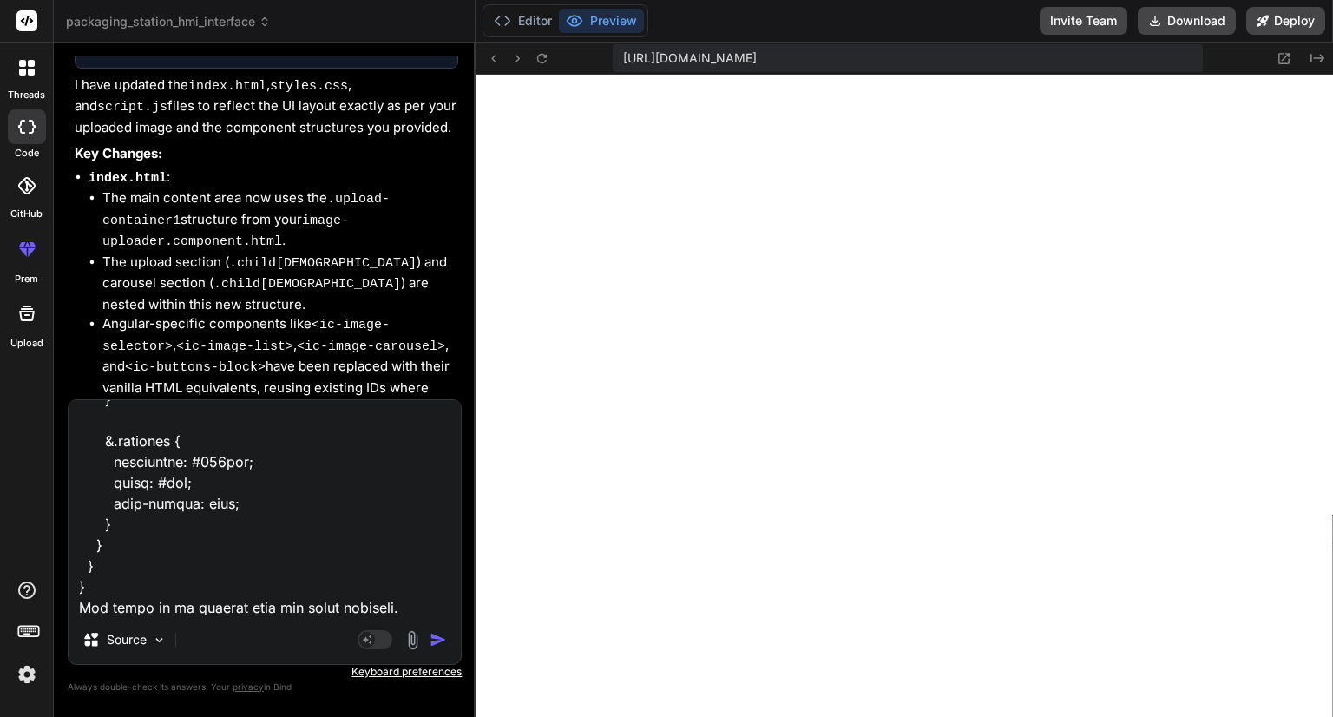
type textarea ".carousel { display: grid; grid-template-columns: 100%; grid-template-rows: 10%…"
type textarea "x"
type textarea ".carousel { display: grid; grid-template-columns: 100%; grid-template-rows: 10%…"
type textarea "x"
paste textarea "@use "../../../styles/mixins" as mixin; @use "../../../styles/typography" as ty…"
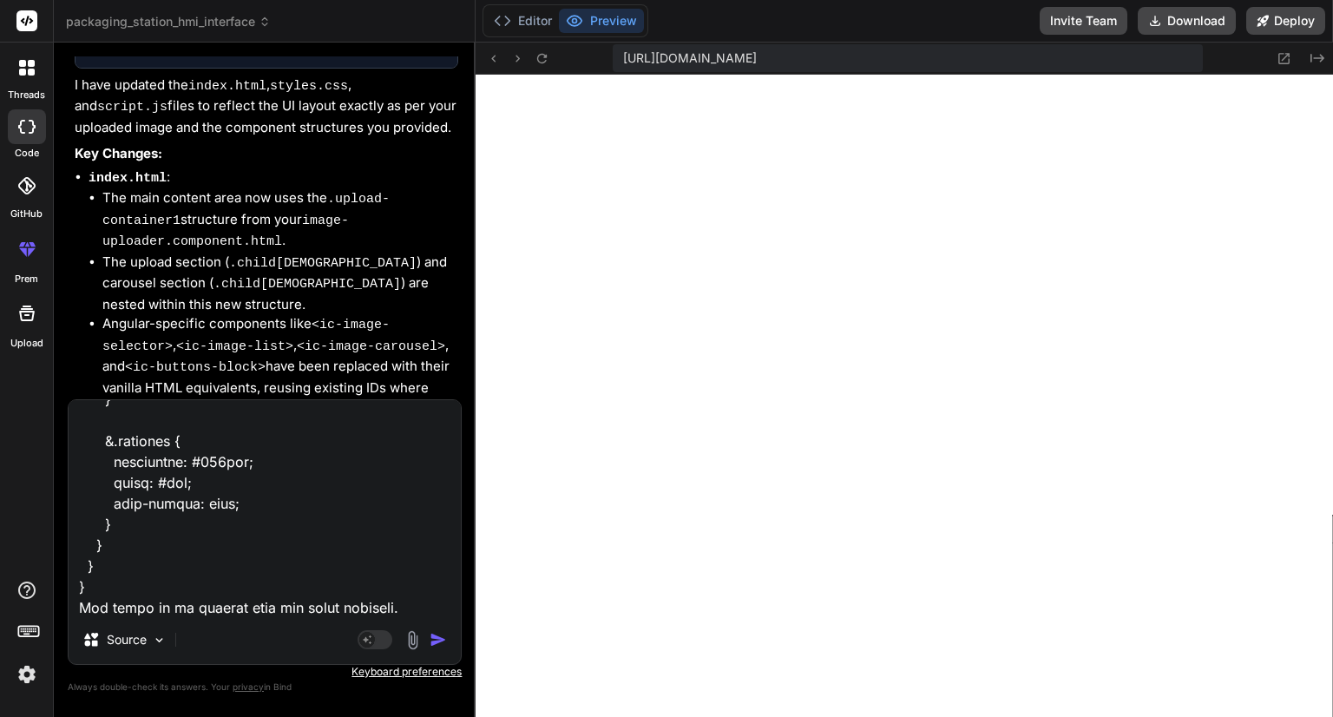
type textarea ".carousel { display: grid; grid-template-columns: 100%; grid-template-rows: 10%…"
type textarea "x"
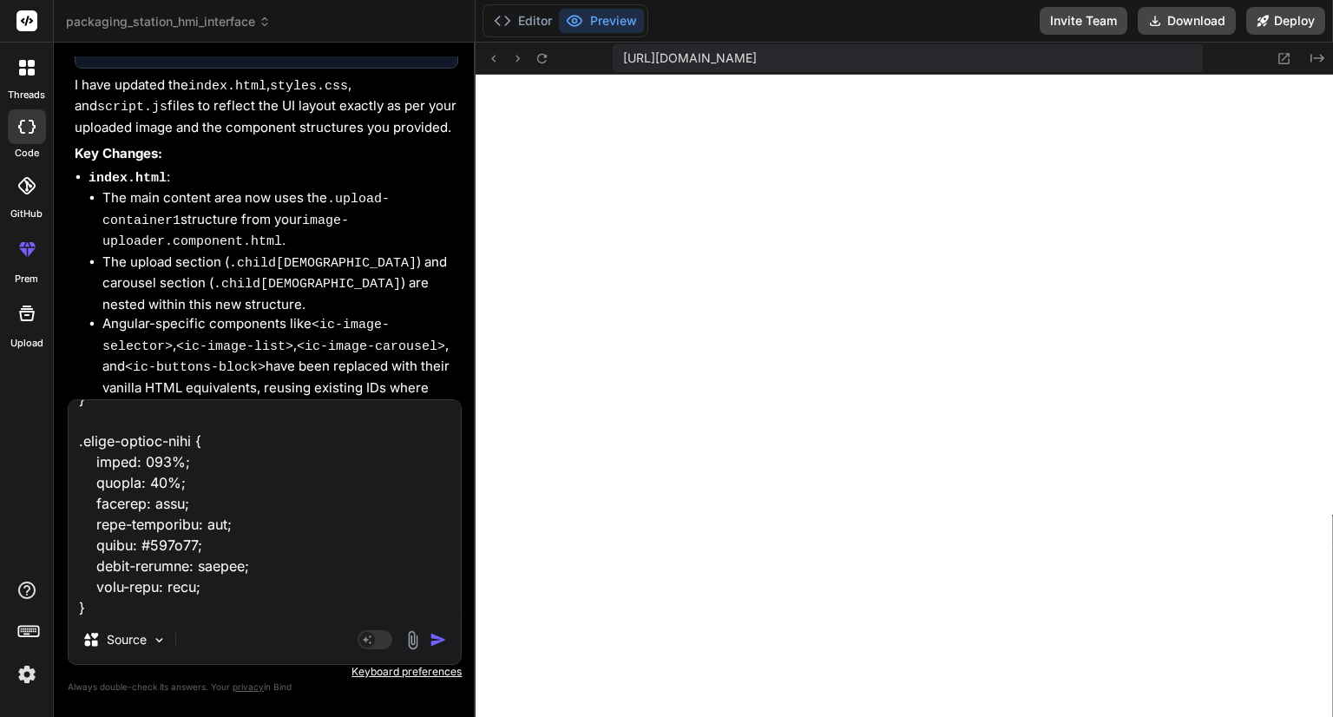
type textarea ".carousel { display: grid; grid-template-columns: 100%; grid-template-rows: 10%…"
type textarea "x"
type textarea ".carousel { display: grid; grid-template-columns: 100%; grid-template-rows: 10%…"
type textarea "x"
type textarea ".carousel { display: grid; grid-template-columns: 100%; grid-template-rows: 10%…"
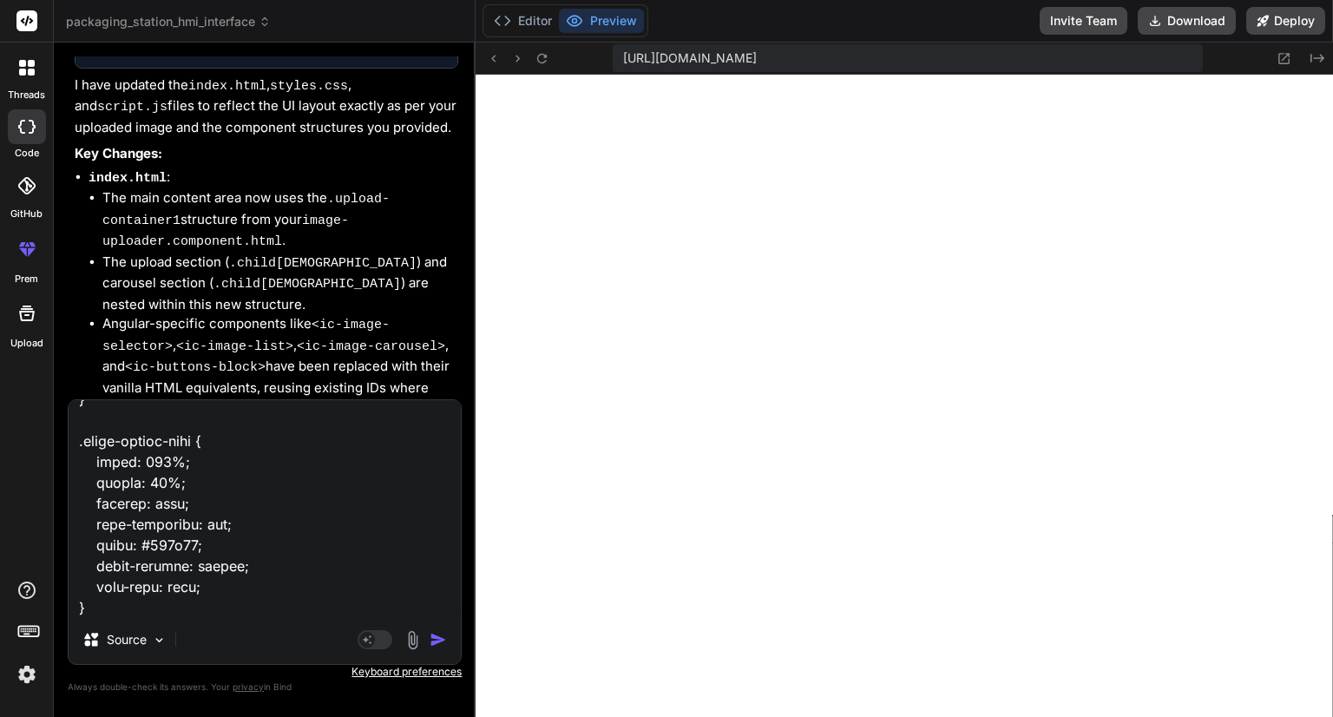
type textarea "x"
type textarea ".carousel { display: grid; grid-template-columns: 100%; grid-template-rows: 10%…"
type textarea "x"
type textarea ".carousel { display: grid; grid-template-columns: 100%; grid-template-rows: 10%…"
type textarea "x"
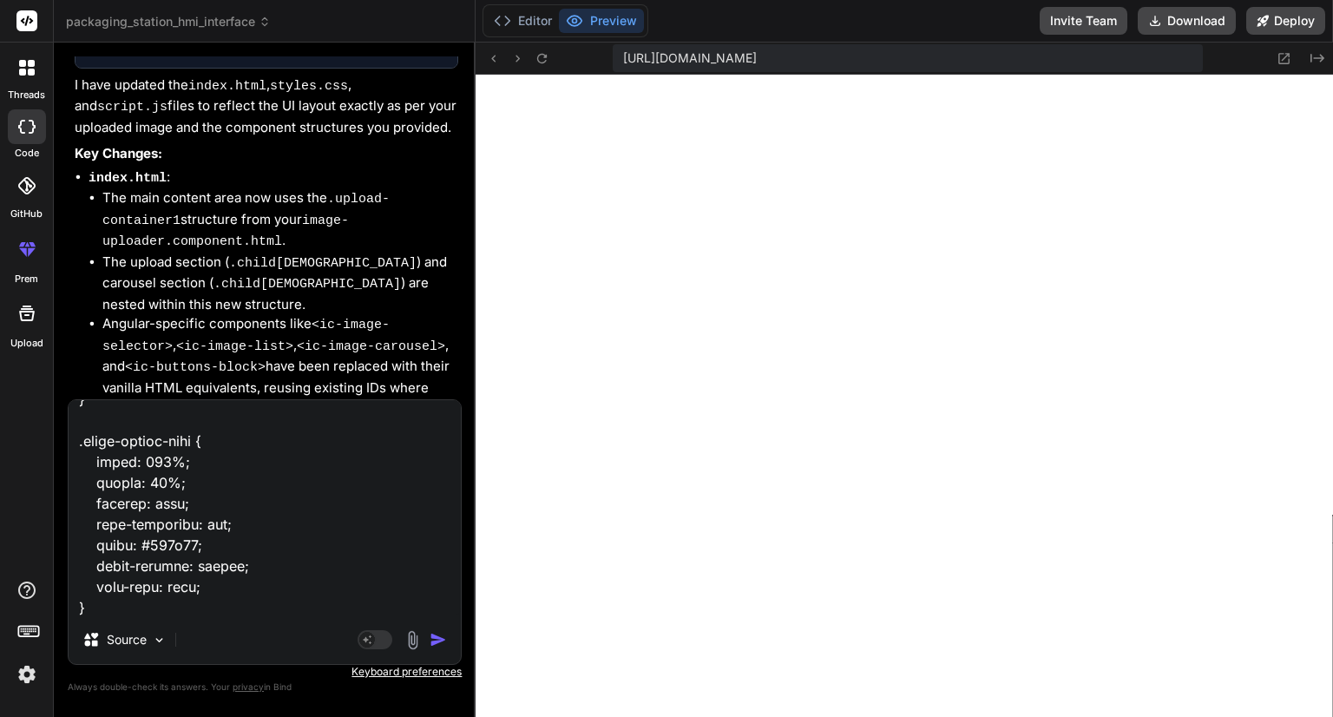
type textarea ".carousel { display: grid; grid-template-columns: 100%; grid-template-rows: 10%…"
type textarea "x"
type textarea ".carousel { display: grid; grid-template-columns: 100%; grid-template-rows: 10%…"
type textarea "x"
type textarea ".carousel { display: grid; grid-template-columns: 100%; grid-template-rows: 10%…"
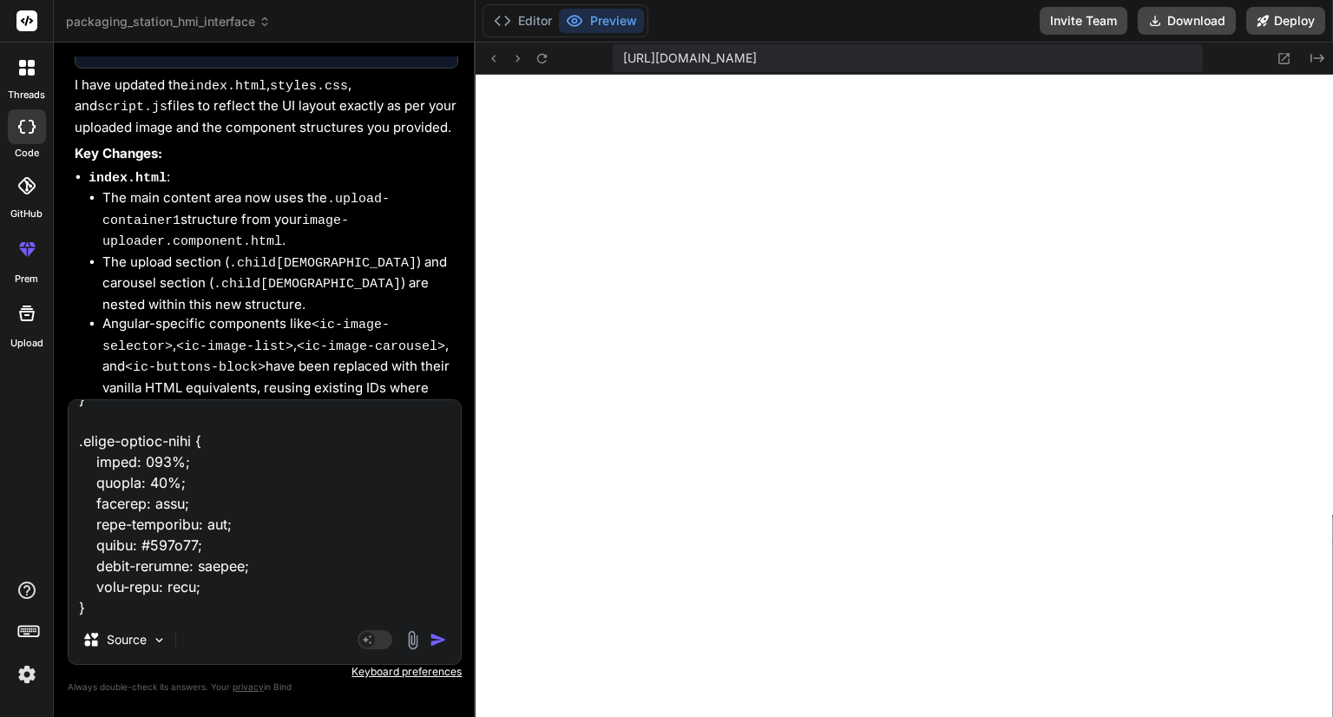
type textarea "x"
type textarea ".carousel { display: grid; grid-template-columns: 100%; grid-template-rows: 10%…"
type textarea "x"
type textarea ".carousel { display: grid; grid-template-columns: 100%; grid-template-rows: 10%…"
type textarea "x"
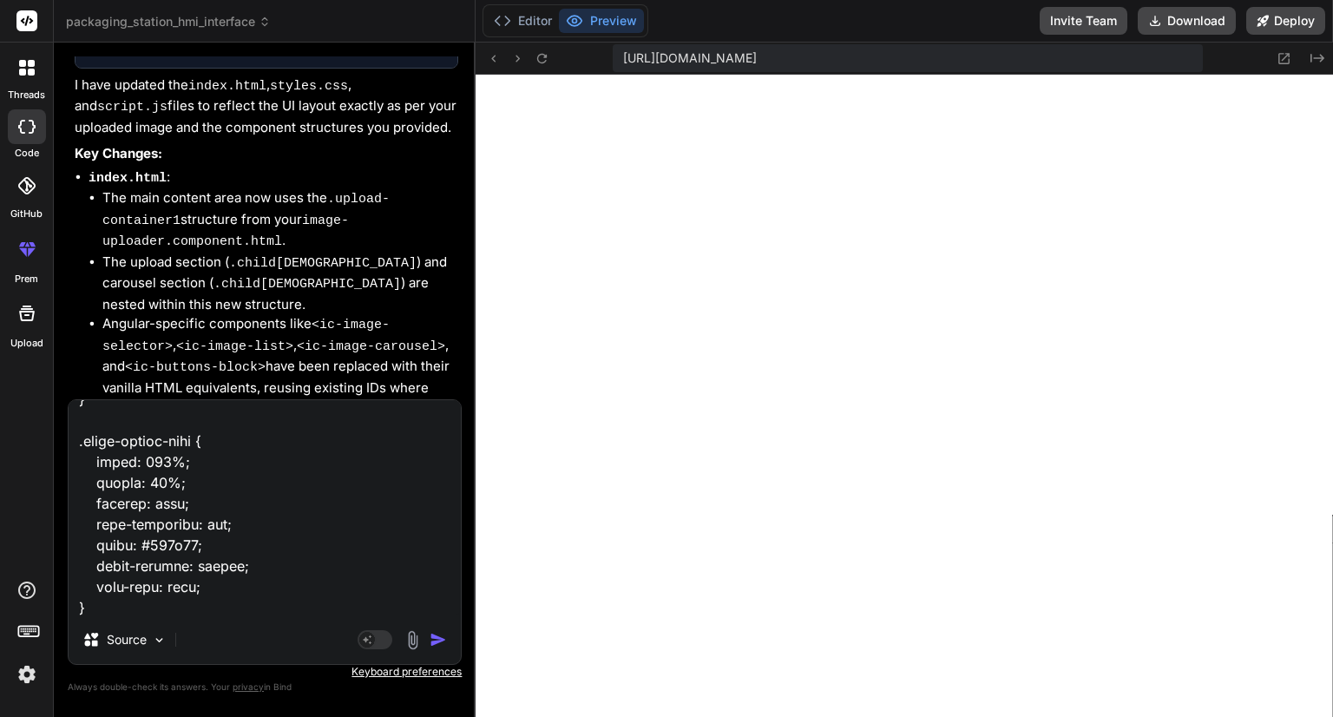
type textarea ".carousel { display: grid; grid-template-columns: 100%; grid-template-rows: 10%…"
type textarea "x"
type textarea ".carousel { display: grid; grid-template-columns: 100%; grid-template-rows: 10%…"
type textarea "x"
type textarea ".carousel { display: grid; grid-template-columns: 100%; grid-template-rows: 10%…"
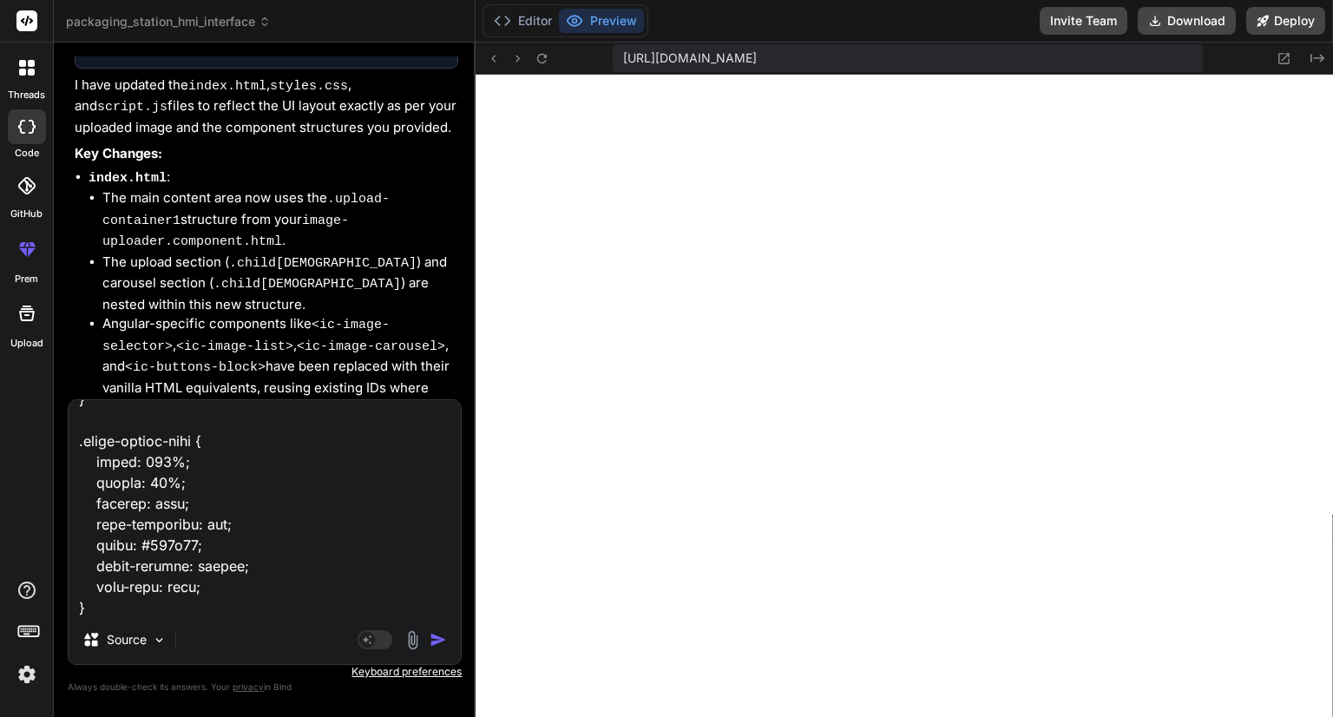
type textarea "x"
type textarea ".carousel { display: grid; grid-template-columns: 100%; grid-template-rows: 10%…"
type textarea "x"
type textarea ".carousel { display: grid; grid-template-columns: 100%; grid-template-rows: 10%…"
type textarea "x"
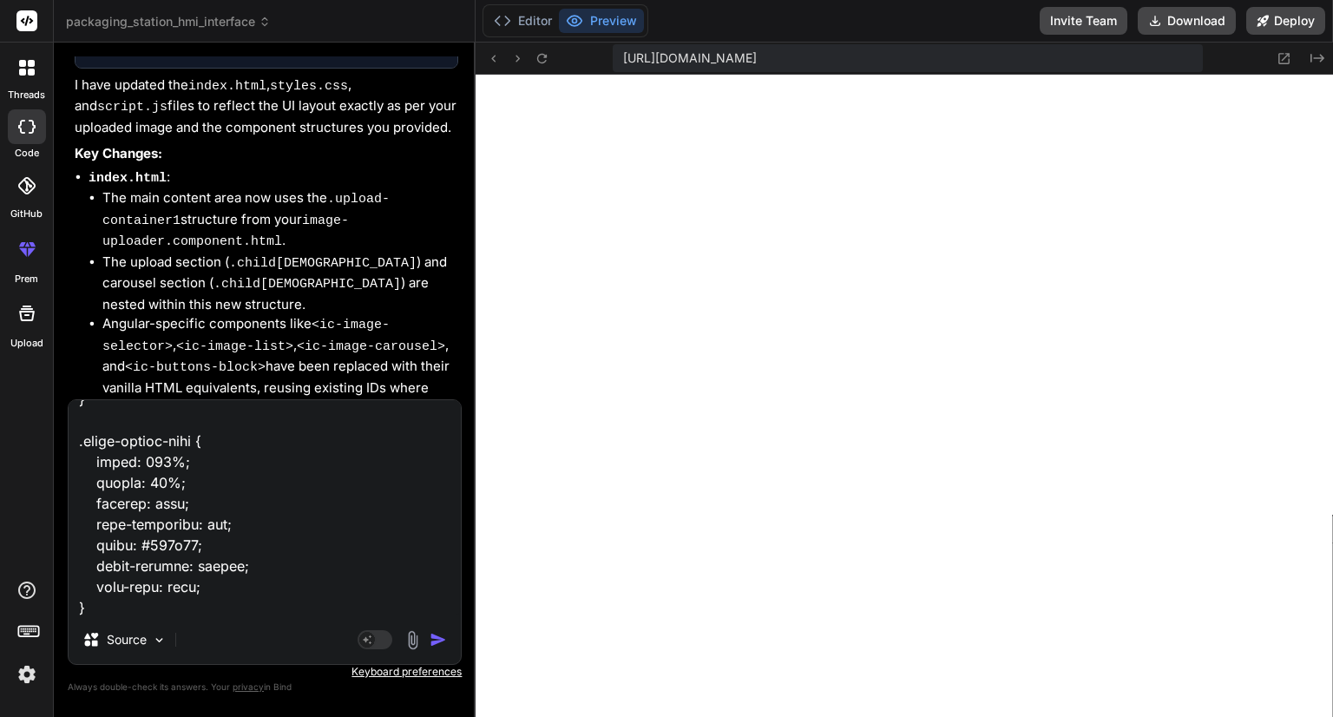
type textarea ".carousel { display: grid; grid-template-columns: 100%; grid-template-rows: 10%…"
type textarea "x"
type textarea ".carousel { display: grid; grid-template-columns: 100%; grid-template-rows: 10%…"
type textarea "x"
type textarea ".carousel { display: grid; grid-template-columns: 100%; grid-template-rows: 10%…"
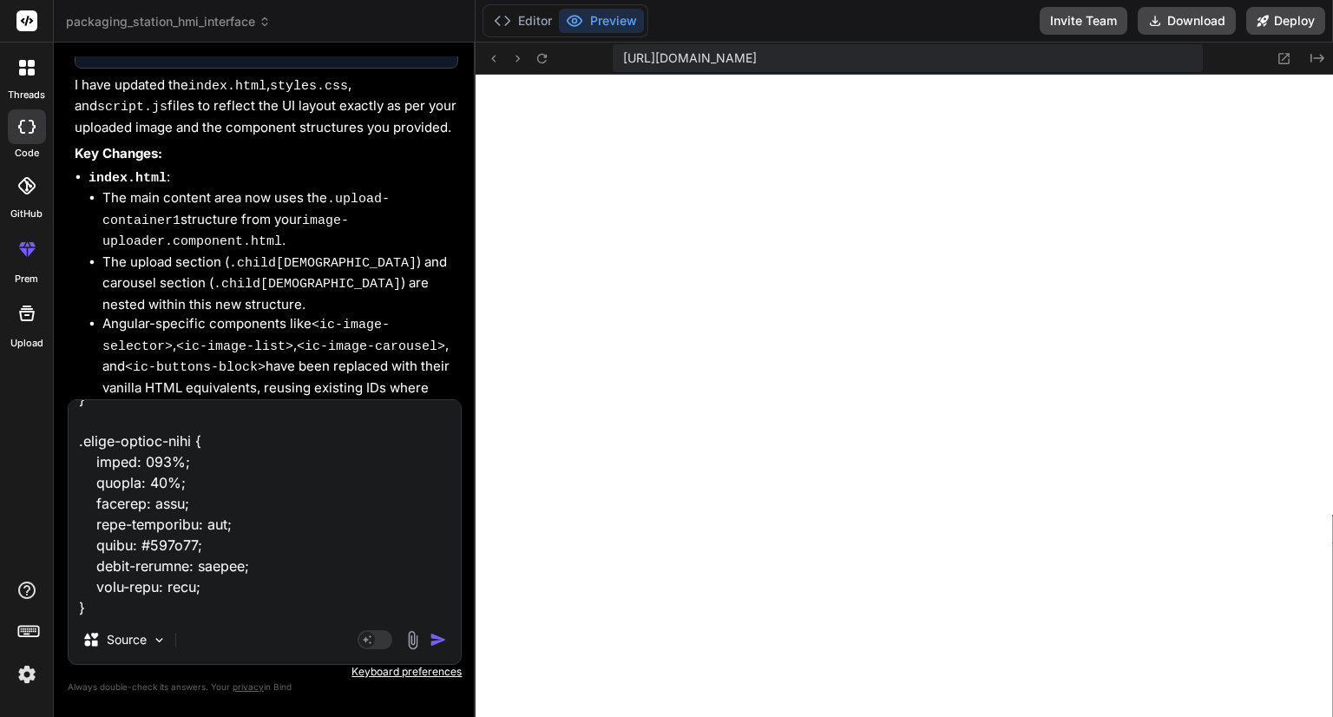
type textarea "x"
type textarea ".carousel { display: grid; grid-template-columns: 100%; grid-template-rows: 10%…"
type textarea "x"
type textarea ".carousel { display: grid; grid-template-columns: 100%; grid-template-rows: 10%…"
type textarea "x"
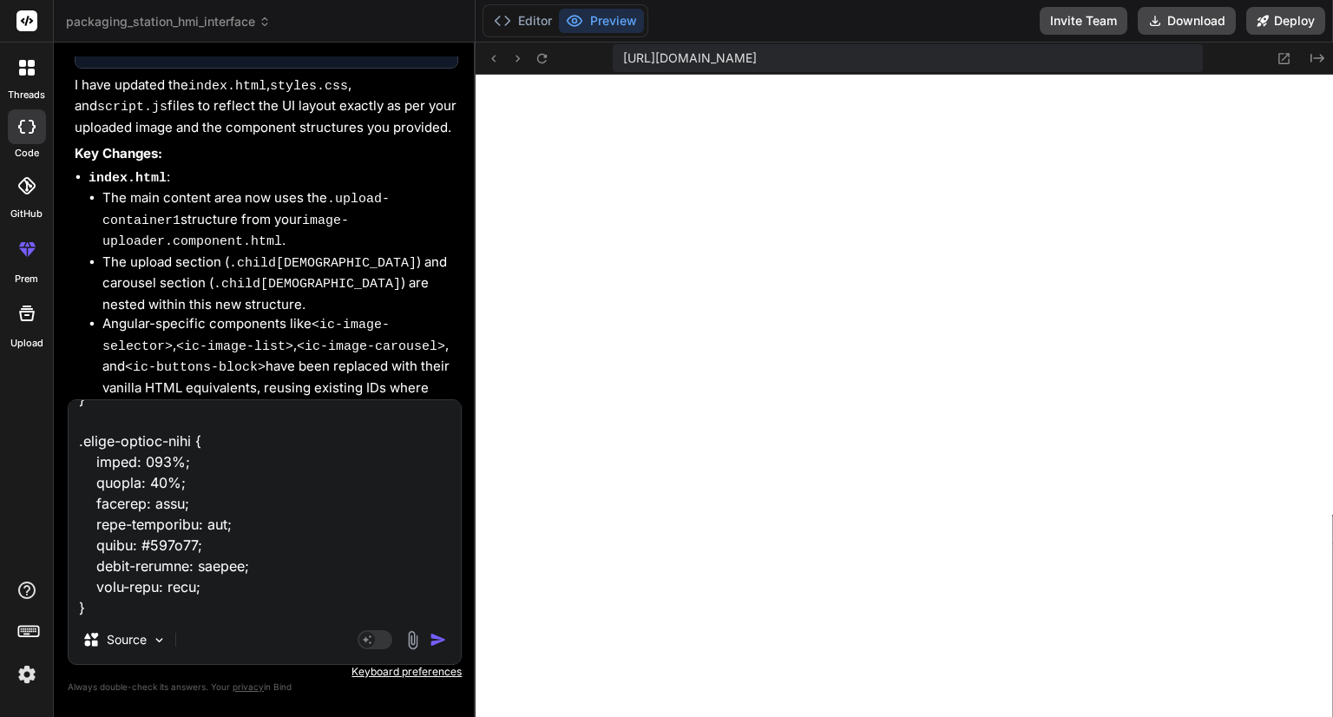
type textarea ".carousel { display: grid; grid-template-columns: 100%; grid-template-rows: 10%…"
type textarea "x"
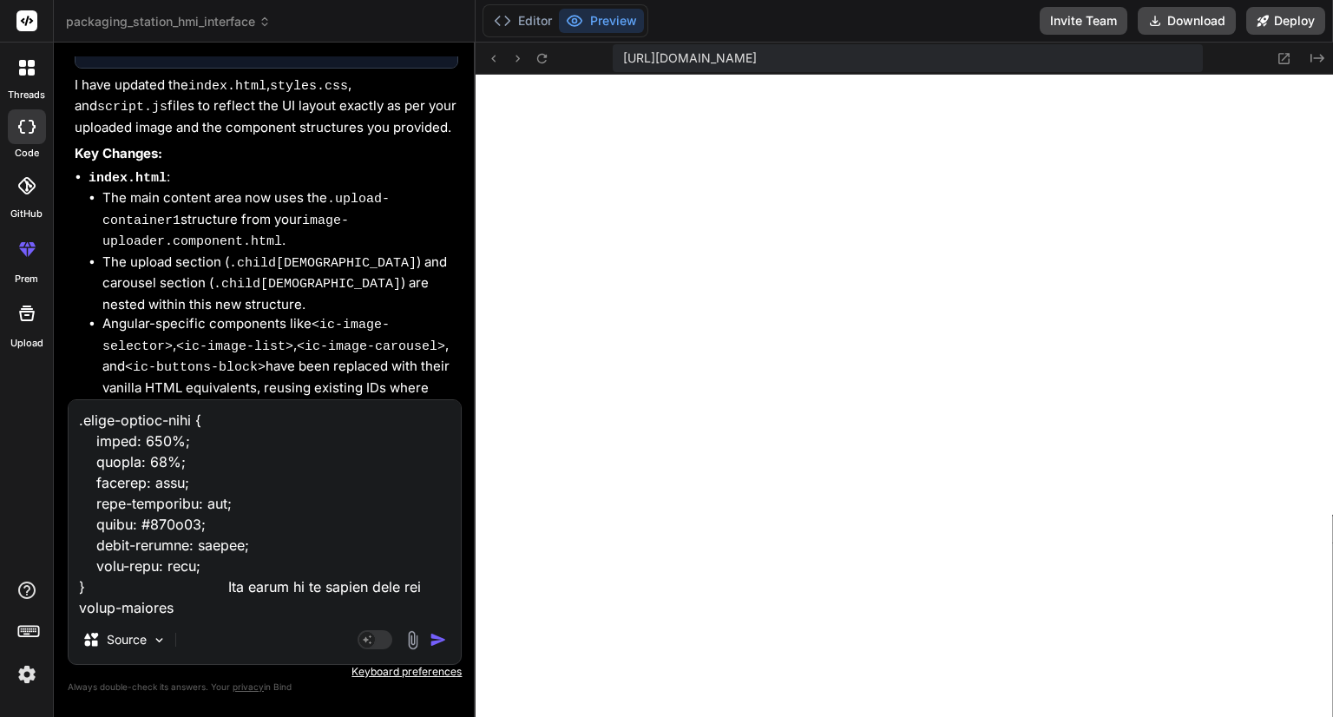
click at [341, 589] on textarea at bounding box center [265, 507] width 392 height 215
click at [233, 598] on textarea at bounding box center [265, 507] width 392 height 215
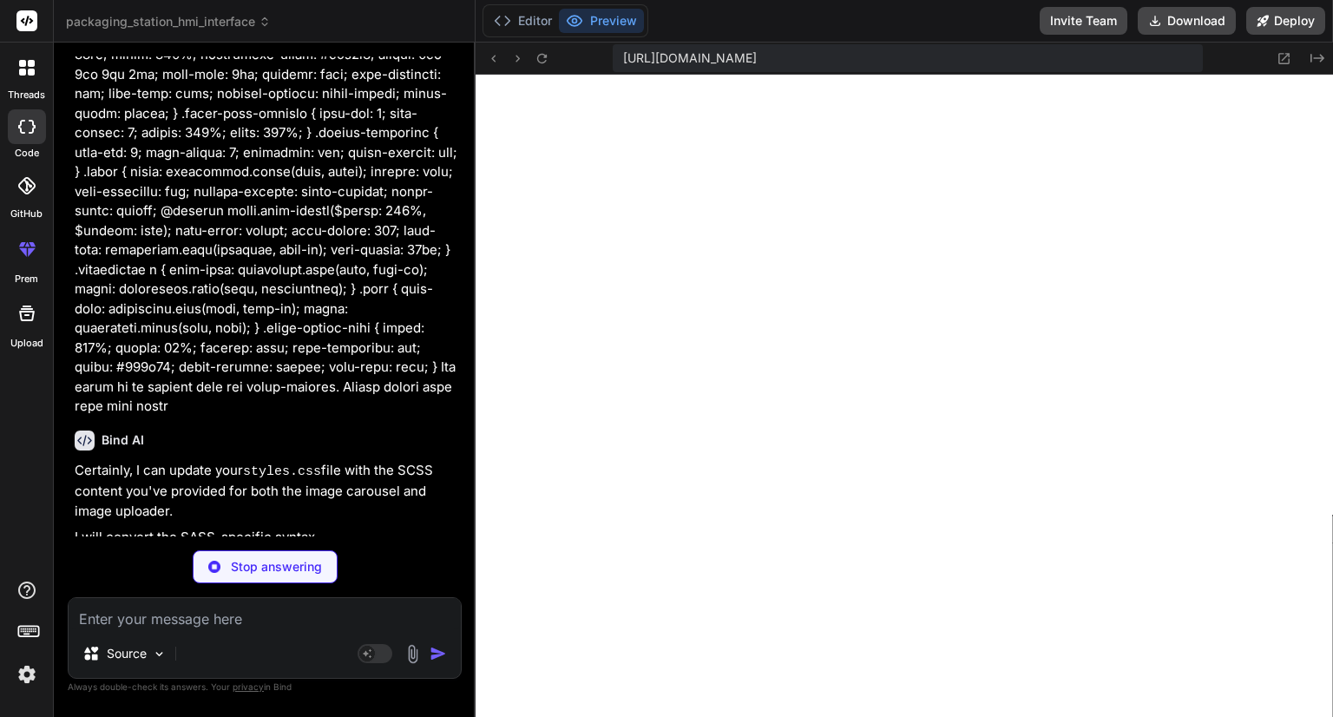
scroll to position [12065, 0]
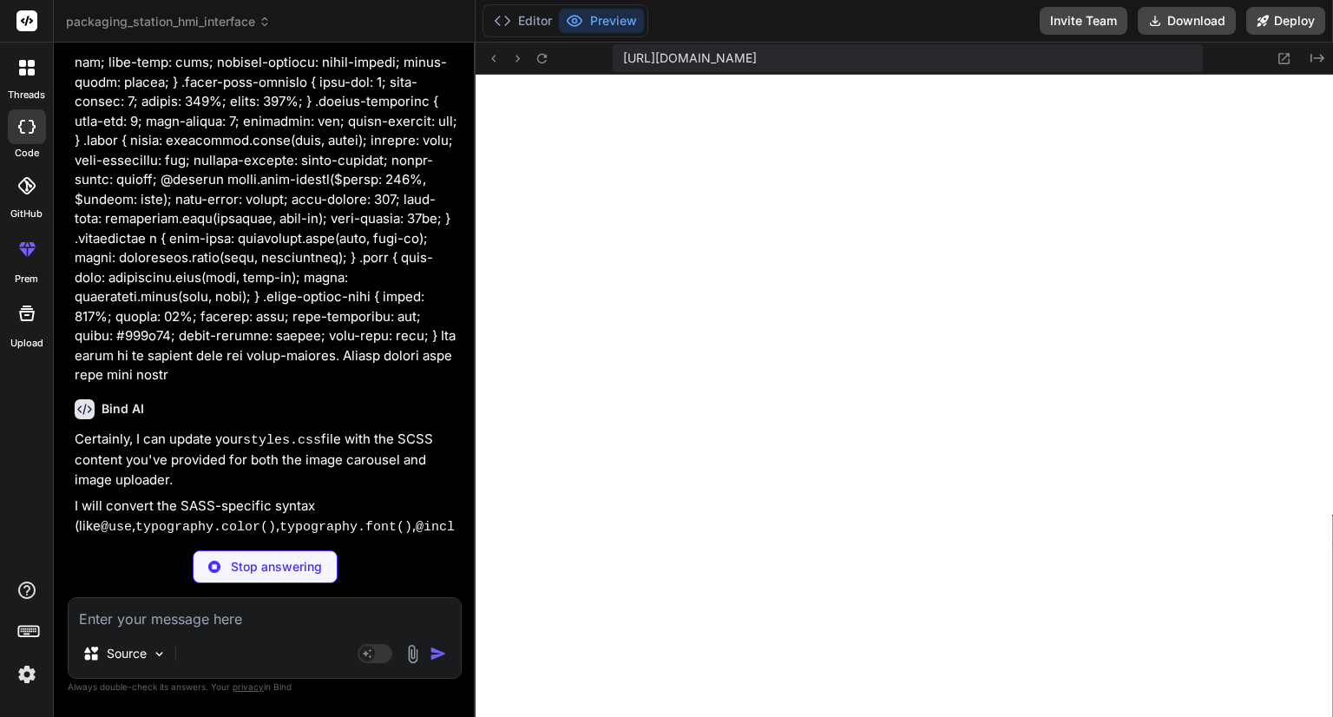
click at [216, 577] on div "Stop answering" at bounding box center [265, 566] width 145 height 33
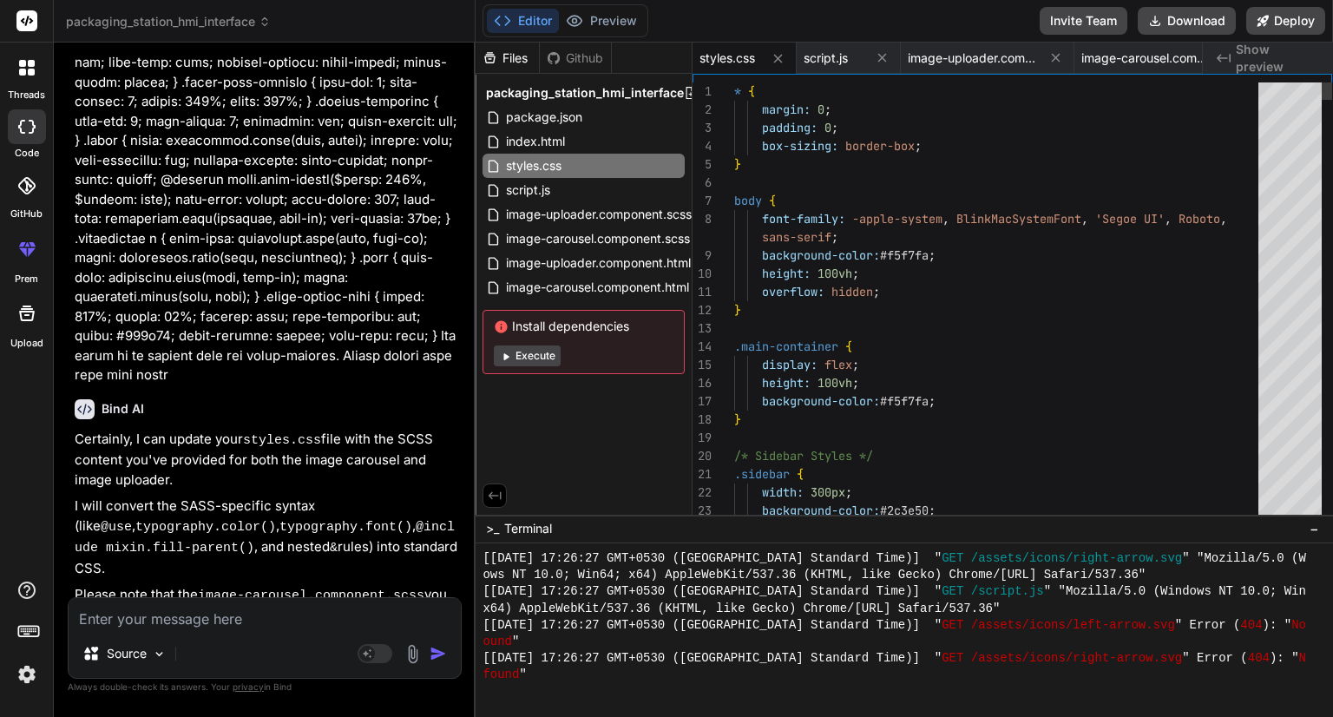
scroll to position [12049, 0]
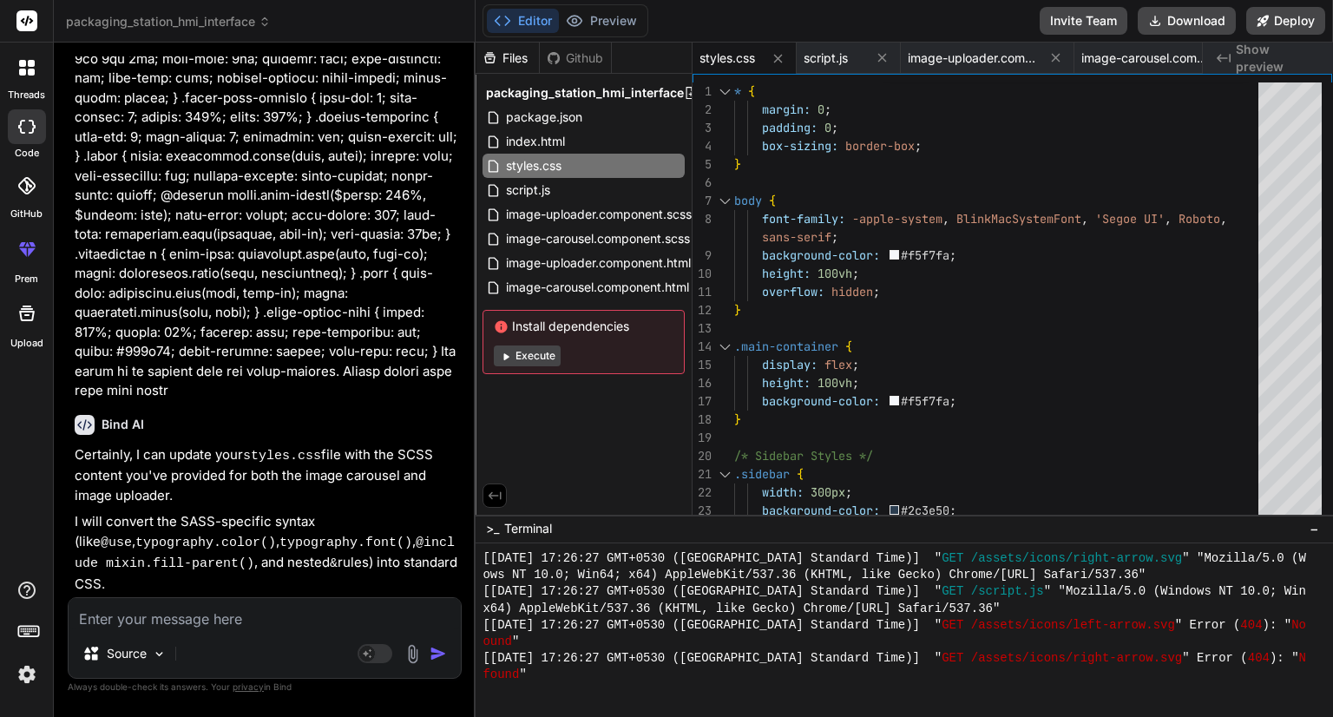
click at [203, 614] on textarea at bounding box center [265, 613] width 392 height 31
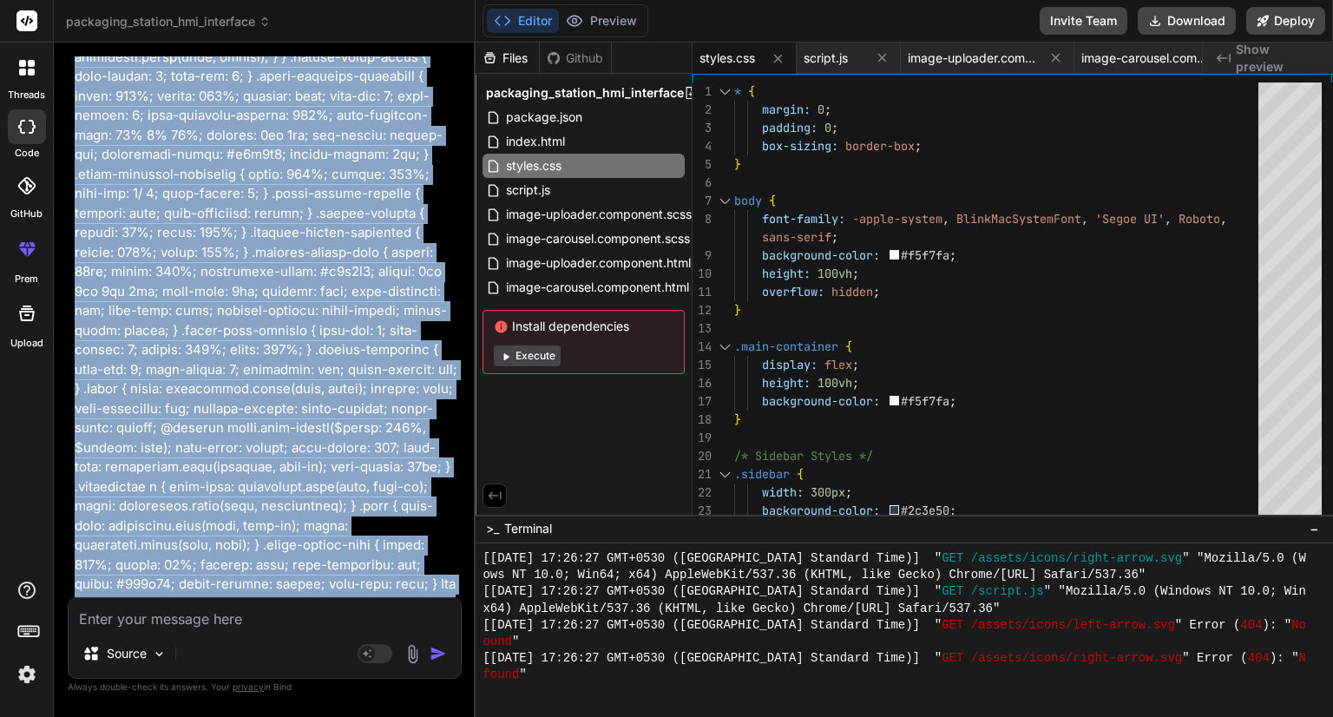
scroll to position [11834, 0]
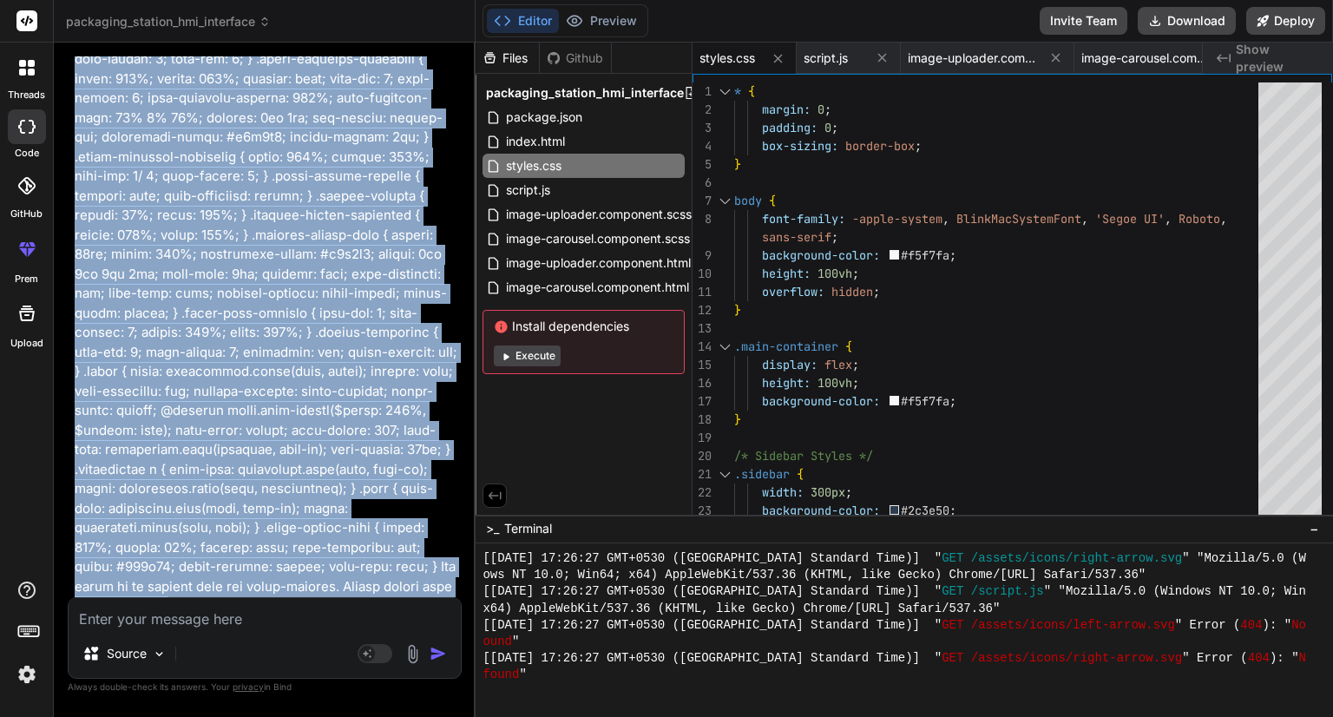
drag, startPoint x: 73, startPoint y: 271, endPoint x: 396, endPoint y: 240, distance: 324.3
click at [396, 240] on div "You hello Bind AI Hello! I'm Bind AI, your expert software development assistan…" at bounding box center [266, 326] width 391 height 541
copy p ".carousel { display: grid; grid-template-columns: 100%; grid-template-rows: 10%…"
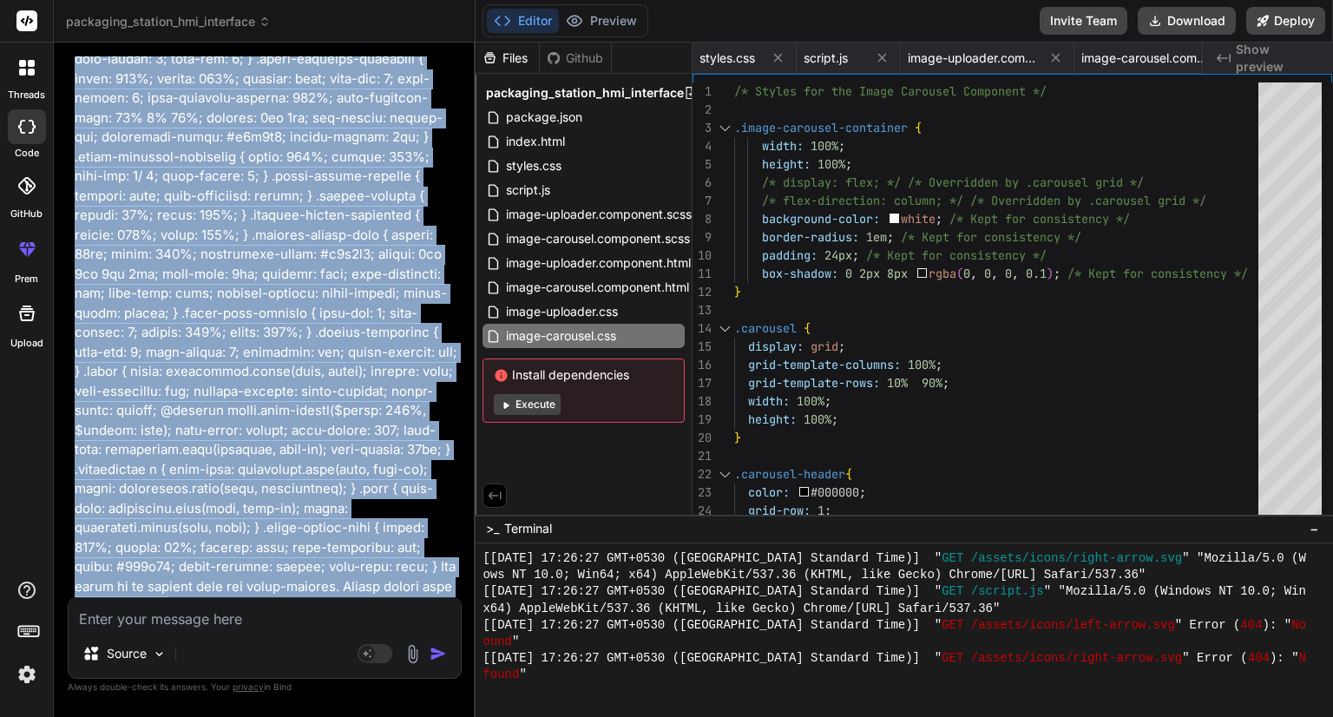
scroll to position [0, 931]
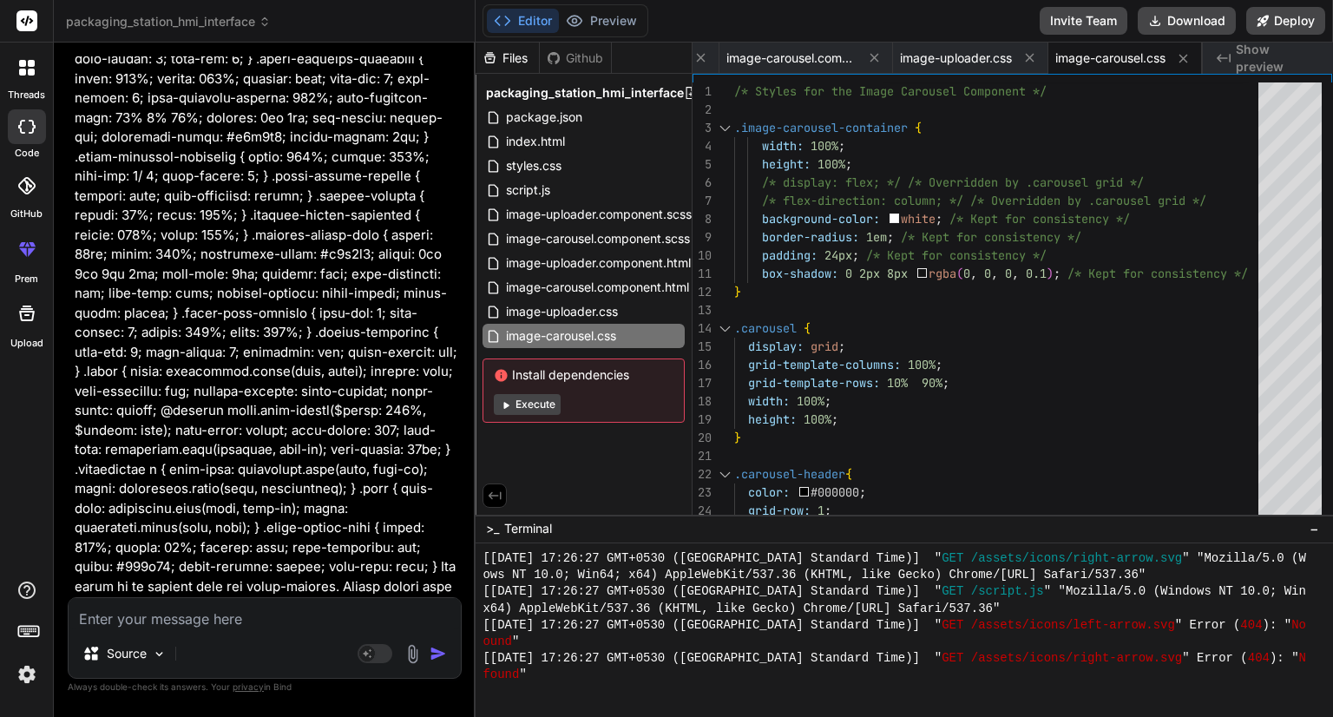
click at [265, 618] on textarea at bounding box center [265, 613] width 392 height 31
paste textarea "Uploader.scss: .carousel { display: grid; grid-template-columns: 100%; grid-tem…"
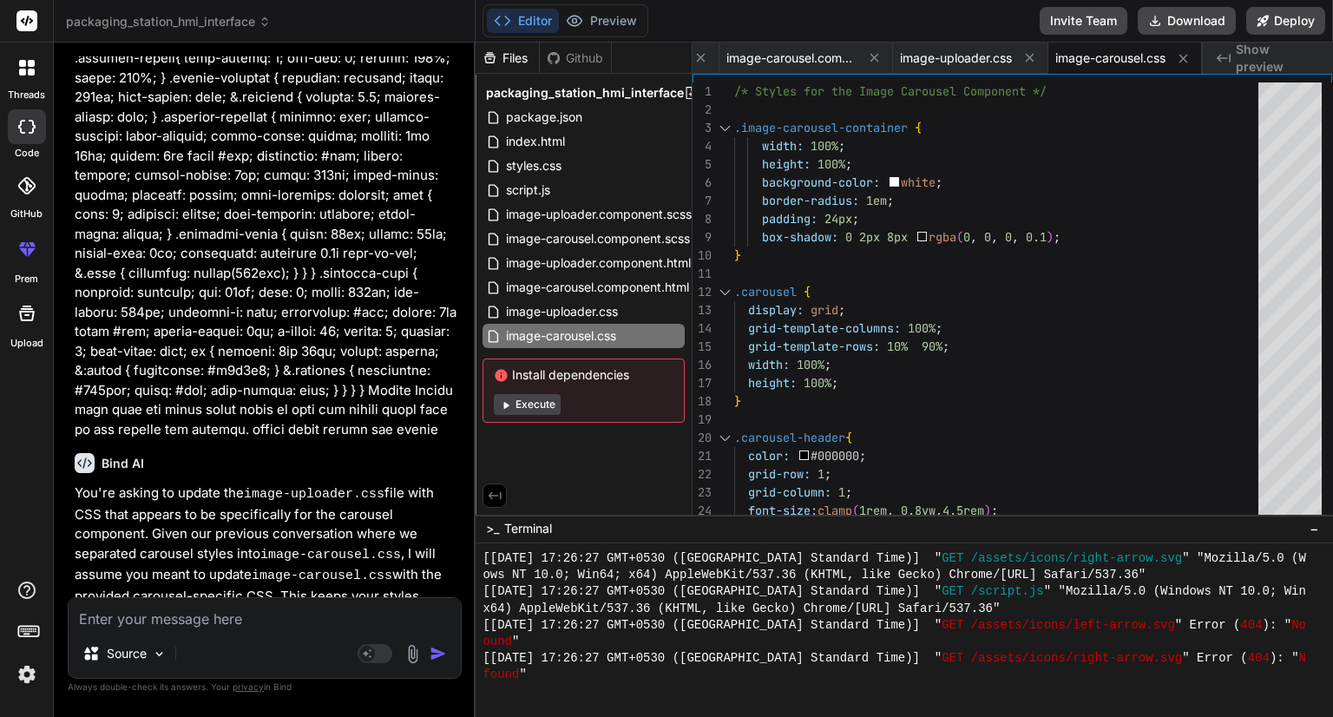
scroll to position [14610, 0]
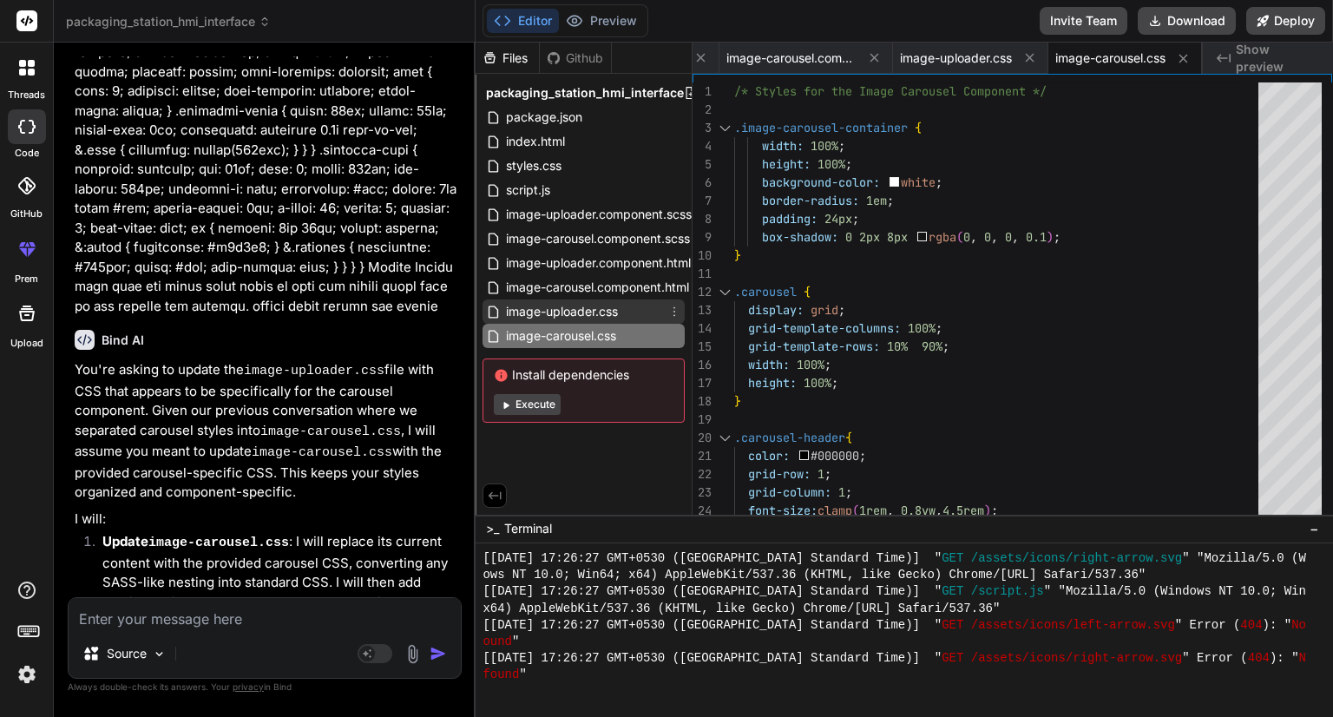
click at [580, 306] on span "image-uploader.css" at bounding box center [561, 311] width 115 height 21
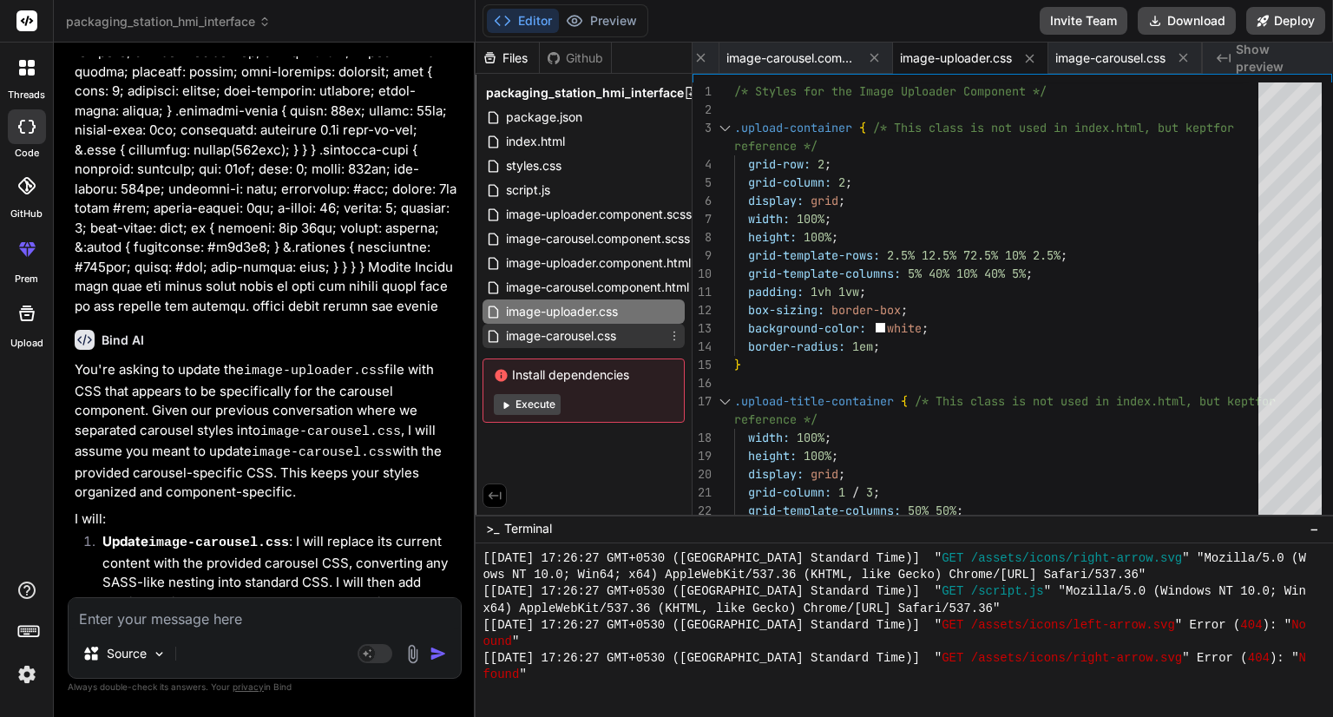
click at [549, 338] on span "image-carousel.css" at bounding box center [561, 336] width 114 height 21
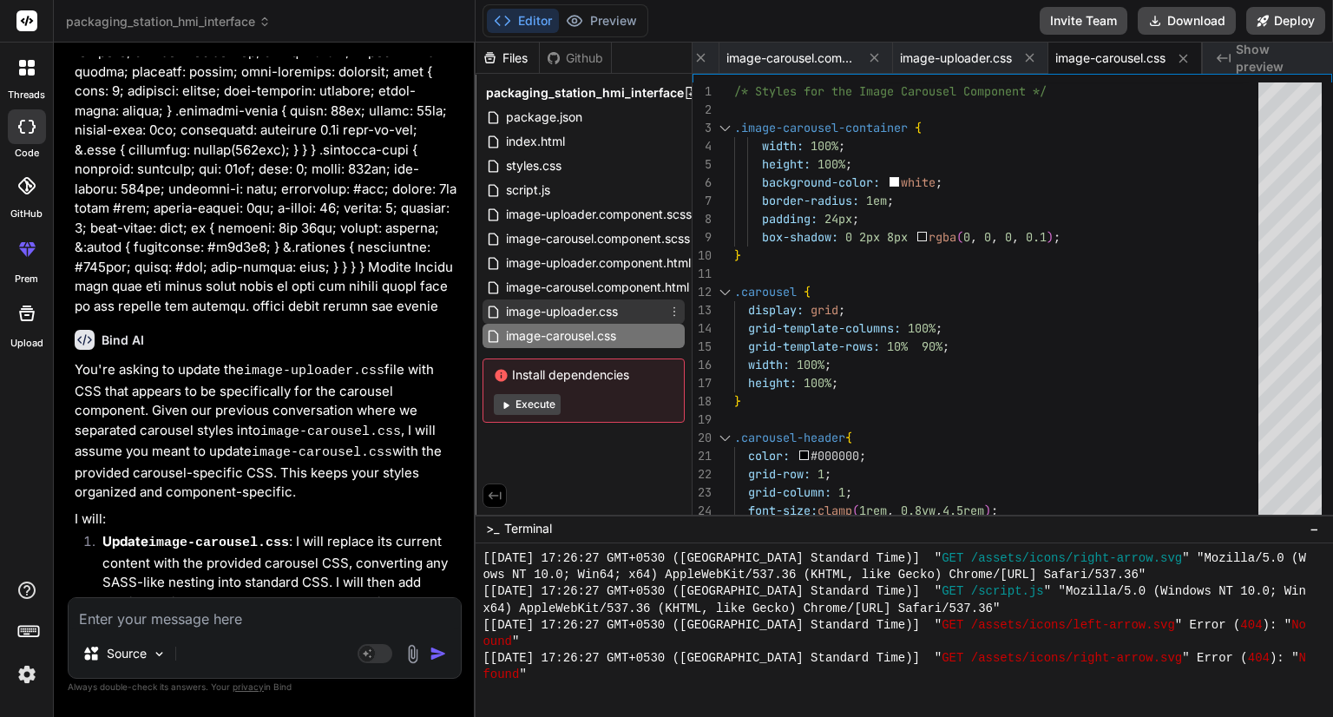
click at [540, 312] on span "image-uploader.css" at bounding box center [561, 311] width 115 height 21
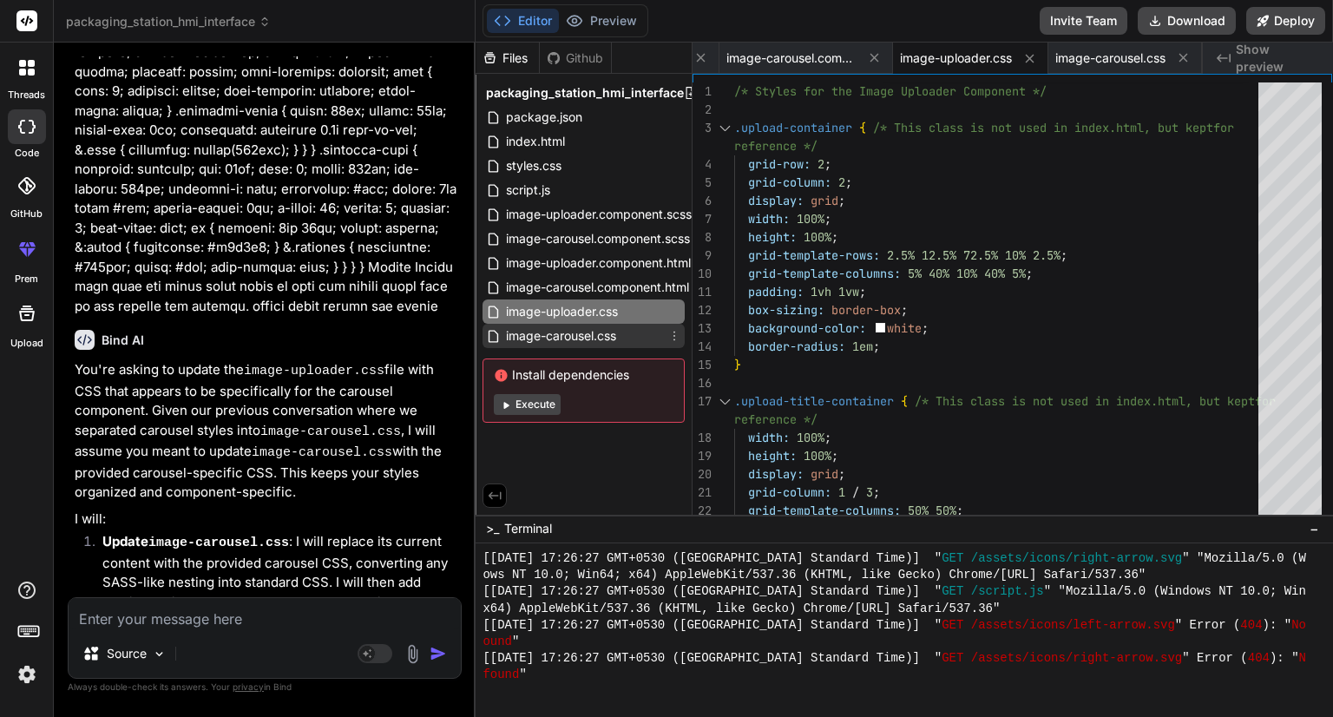
click at [585, 339] on span "image-carousel.css" at bounding box center [561, 336] width 114 height 21
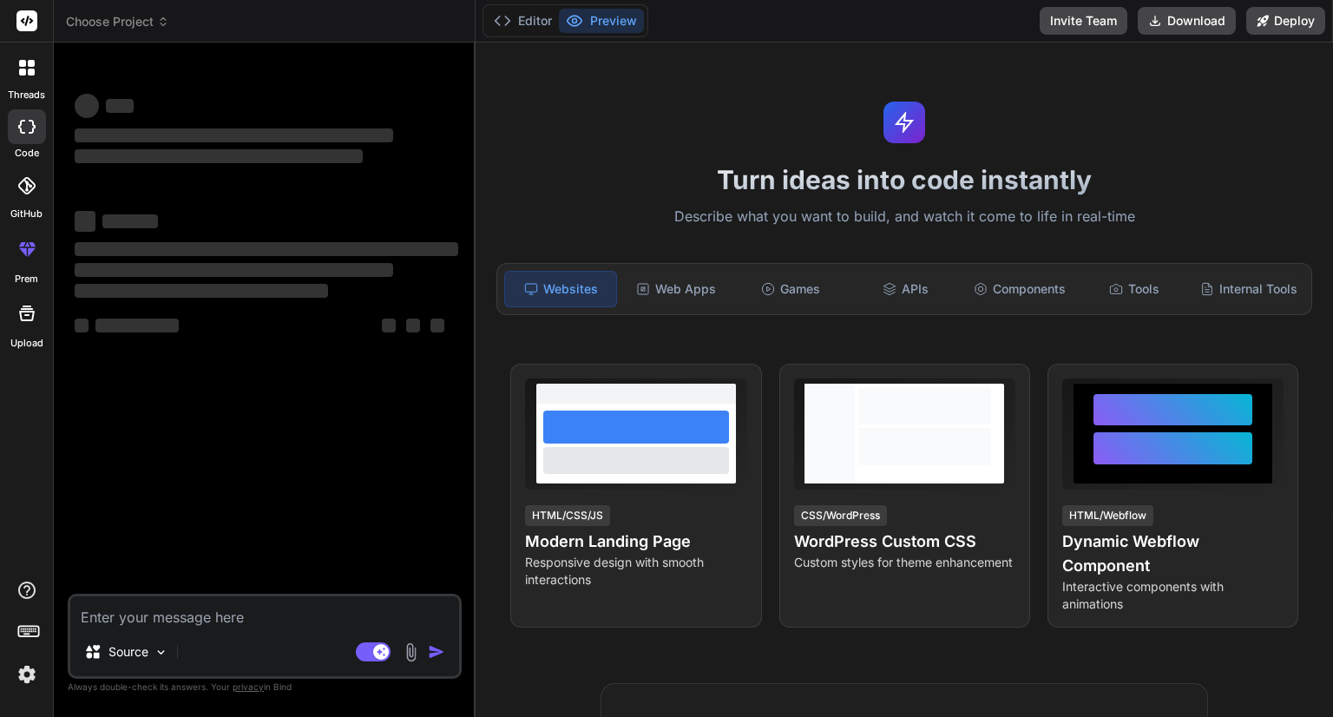
click at [194, 610] on textarea at bounding box center [264, 611] width 389 height 31
type textarea "x"
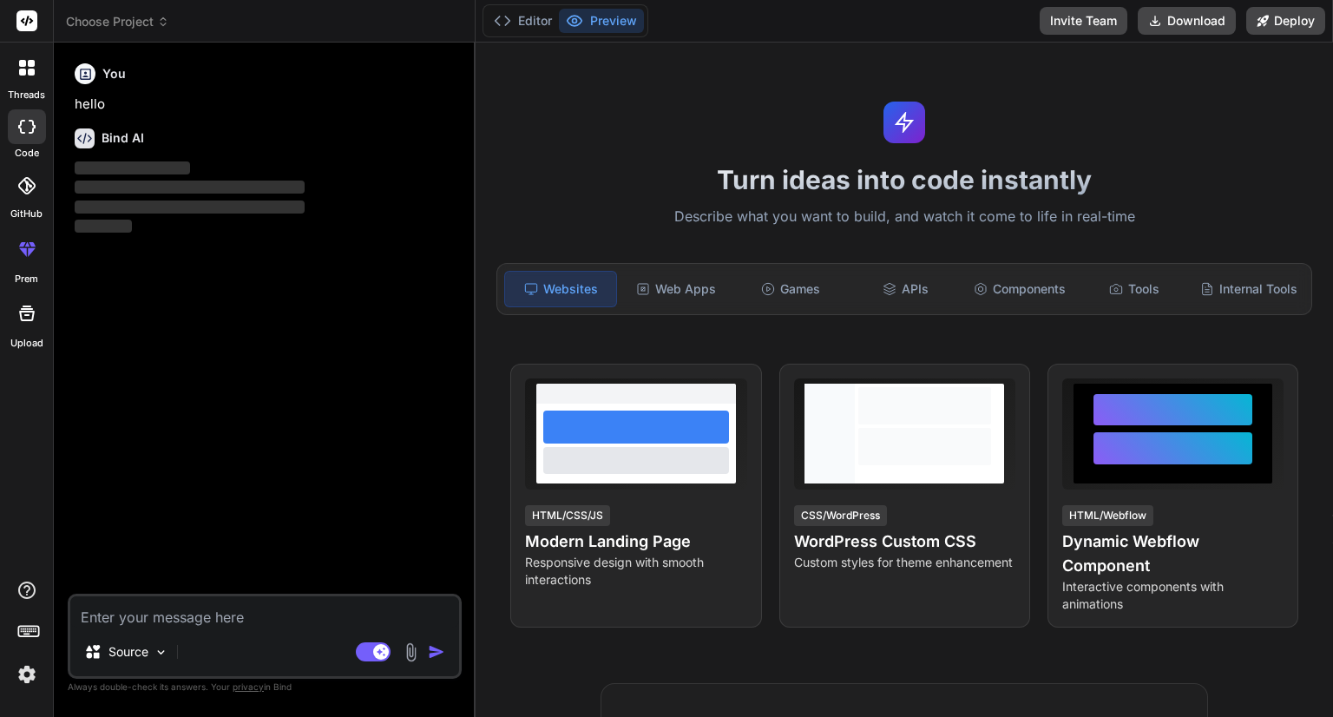
click at [194, 610] on textarea at bounding box center [264, 611] width 389 height 31
type textarea "Uploader.scss: .carousel { display: grid; grid-template-columns: 100%; grid-tem…"
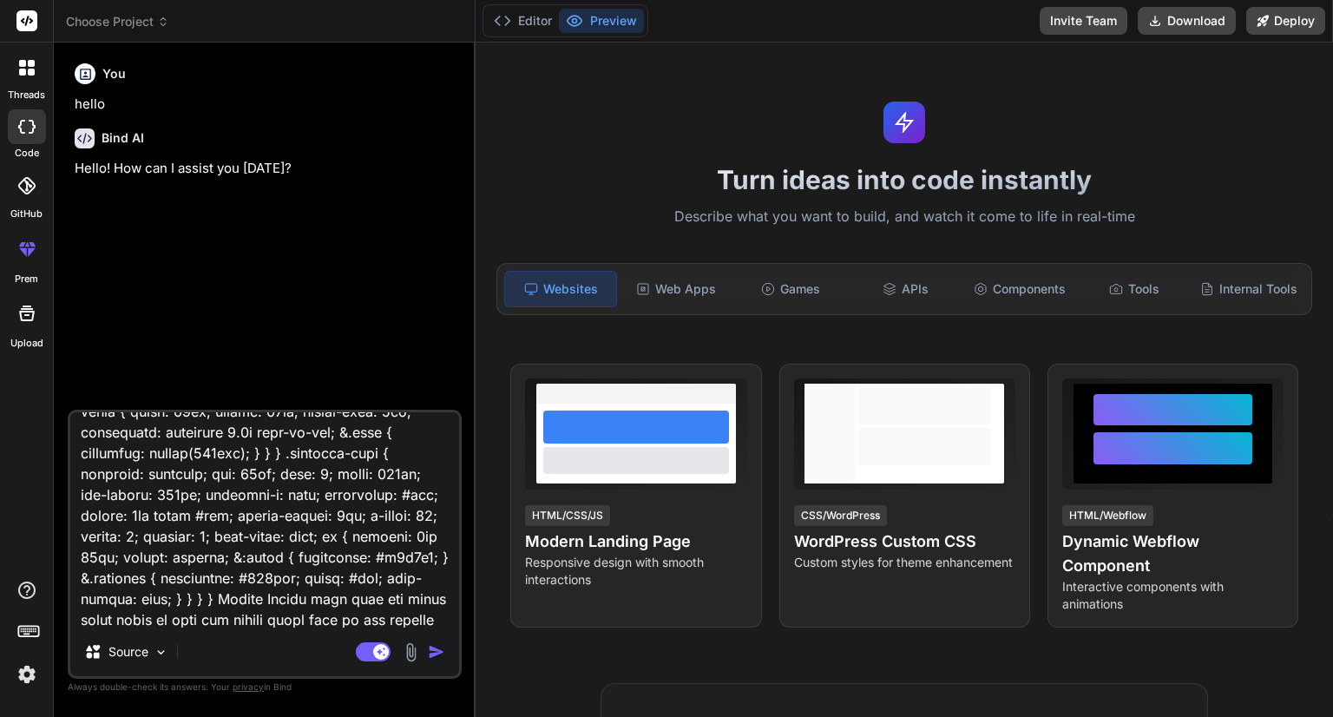
type textarea "x"
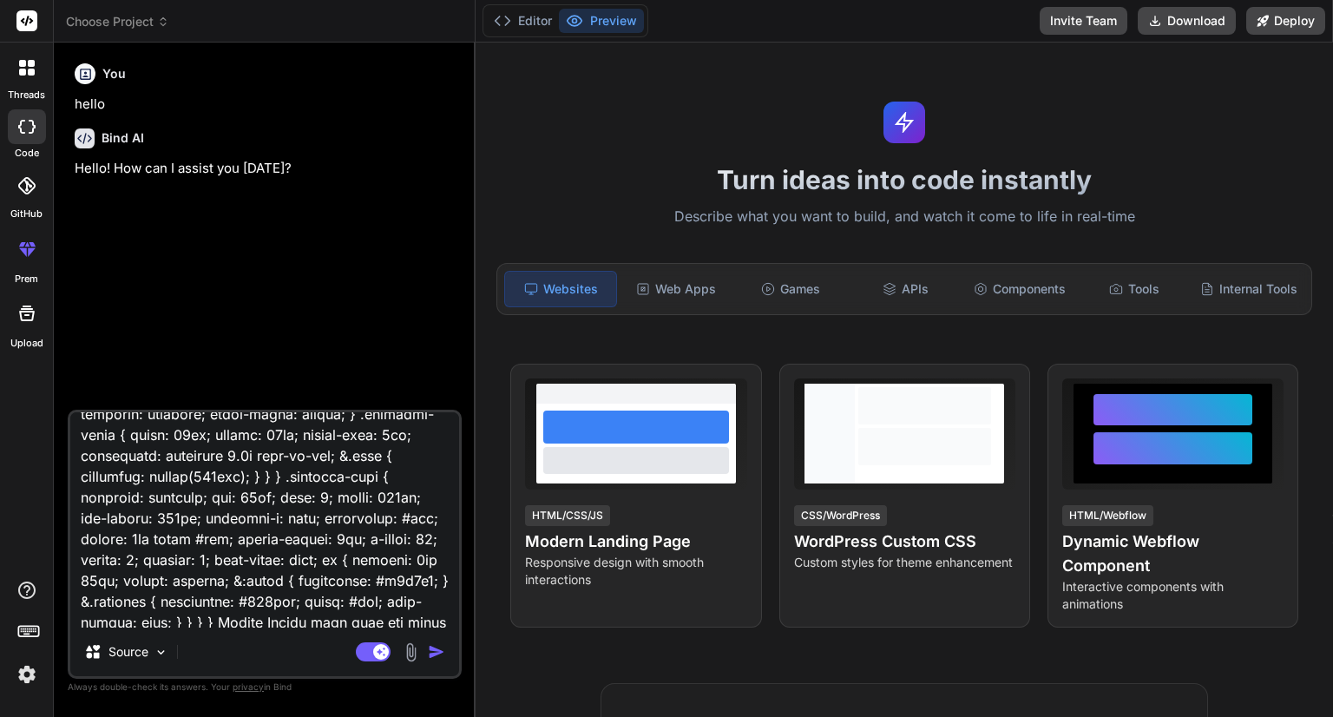
scroll to position [1024, 0]
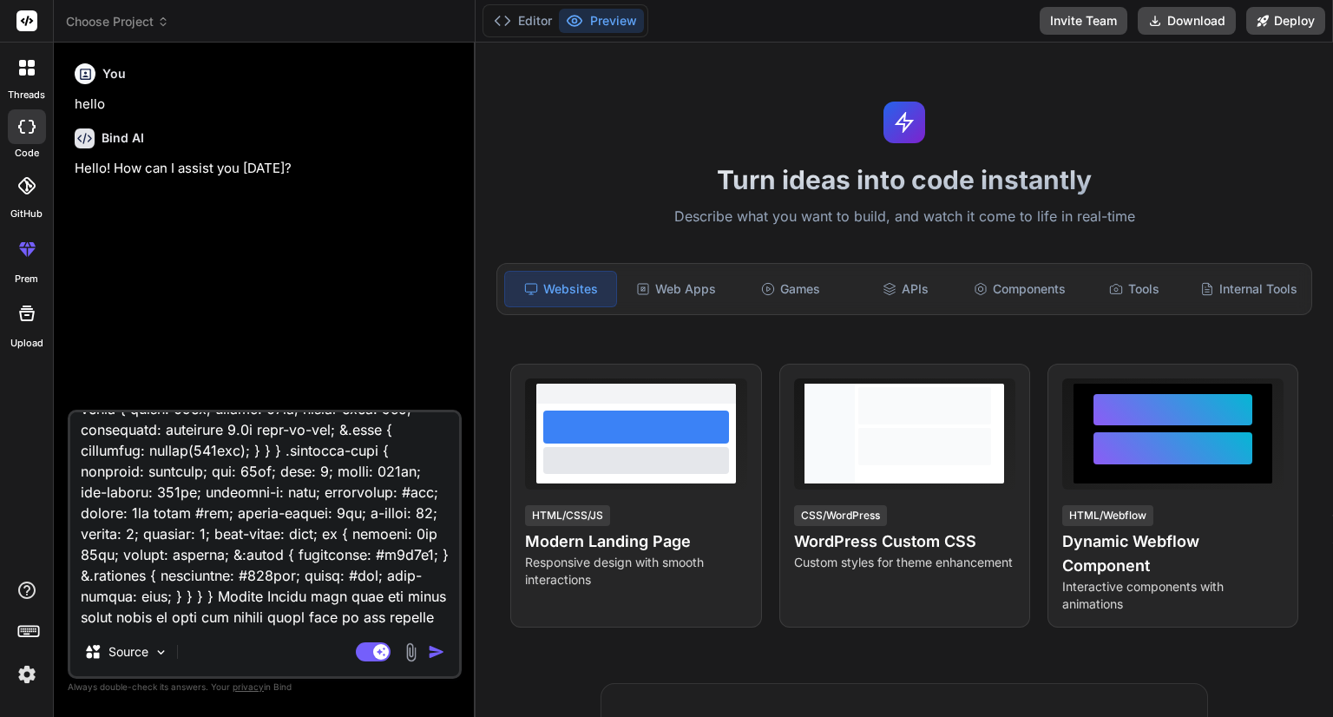
type textarea "Uploader.scss: .carousel { display: grid; grid-template-columns: 100%; grid-tem…"
type textarea "x"
type textarea "Uploader.scss: .carousel { display: grid; grid-template-columns: 100%; grid-tem…"
type textarea "x"
type textarea "Uploader.scss: .carousel { display: grid; grid-template-columns: 100%; grid-tem…"
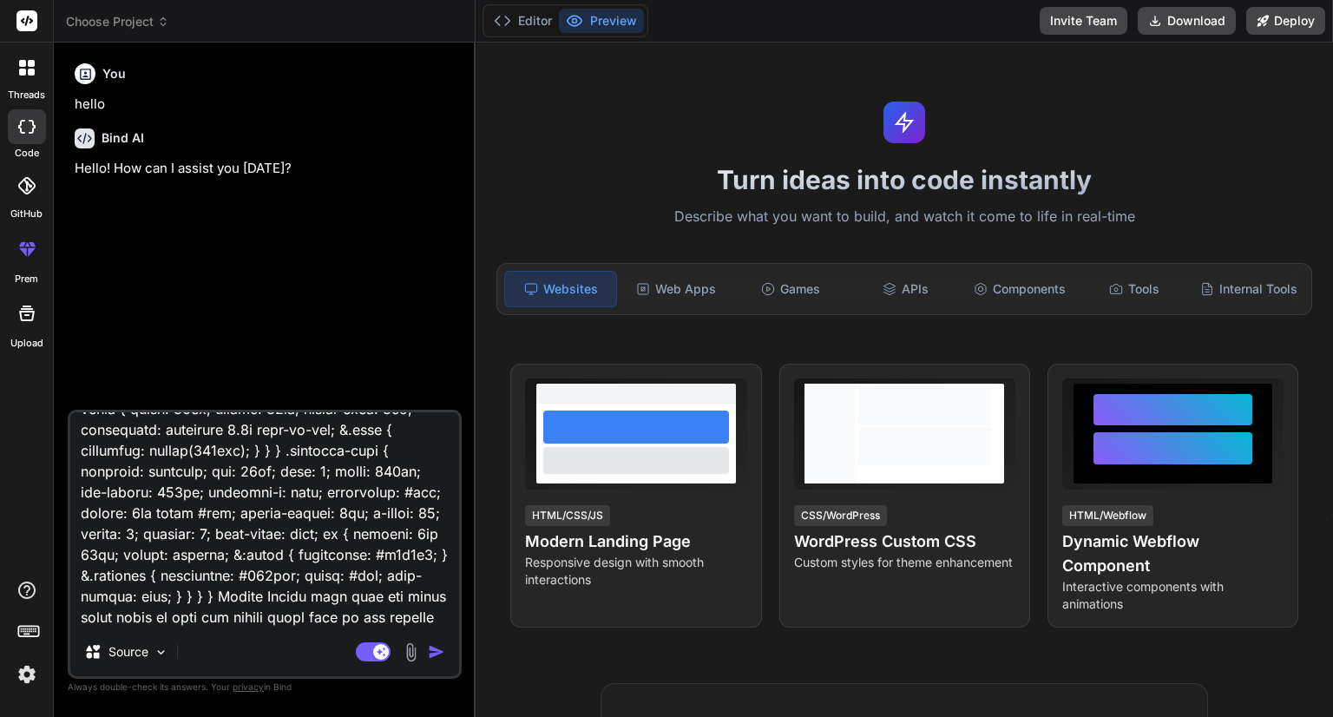
type textarea "x"
type textarea "Uploader.scss: .carousel { display: grid; grid-template-columns: 100%; grid-tem…"
type textarea "x"
type textarea "Uploader.scss: .carousel { display: grid; grid-template-columns: 100%; grid-tem…"
type textarea "x"
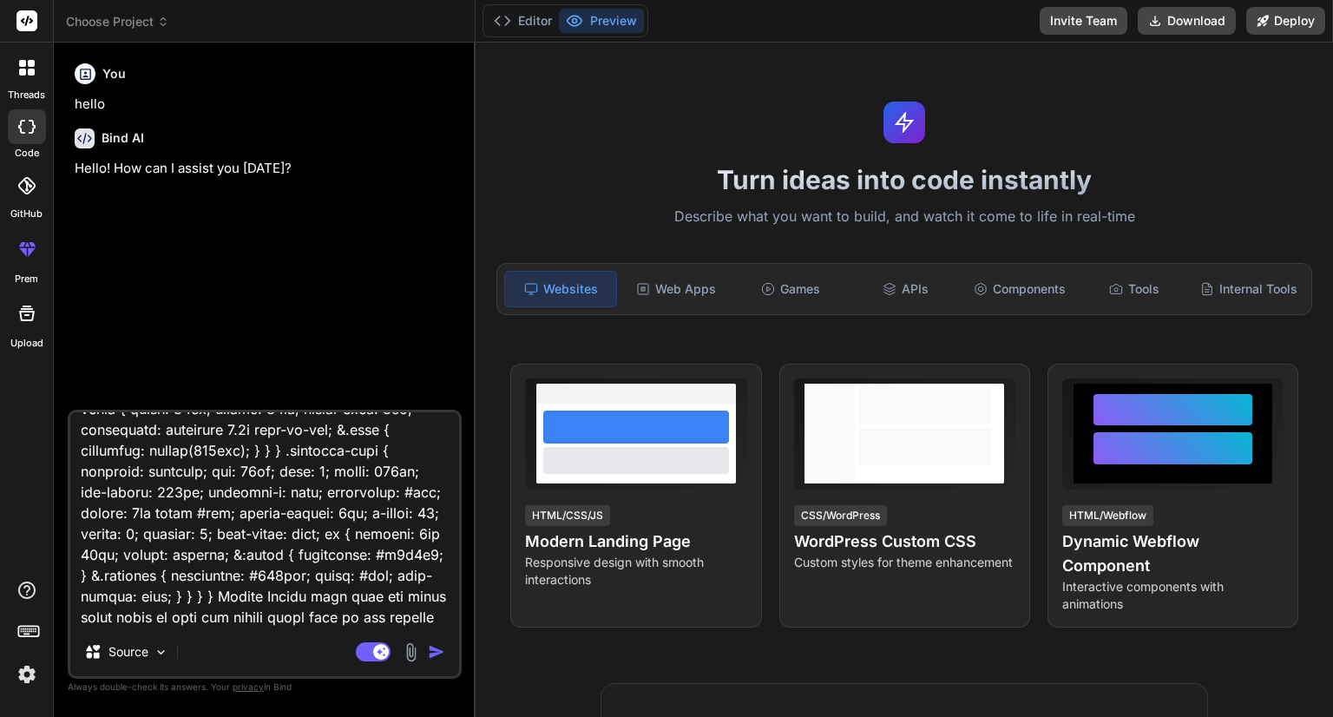
type textarea "Uploader.scss: .carousel { display: grid; grid-template-columns: 100%; grid-tem…"
type textarea "x"
type textarea "Uploader.scss: .carousel { display: grid; grid-template-columns: 100%; grid-tem…"
type textarea "x"
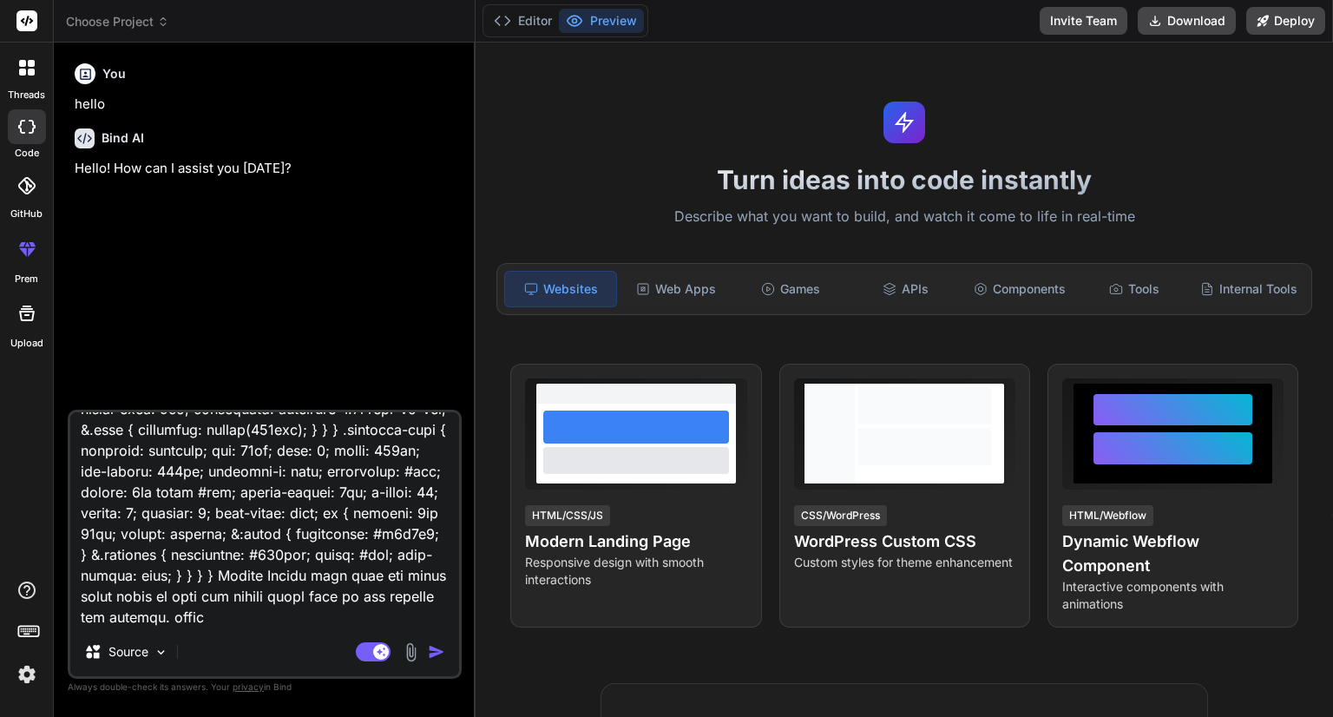
type textarea "Uploader.scss: .carousel { display: grid; grid-template-columns: 100%; grid-tem…"
type textarea "x"
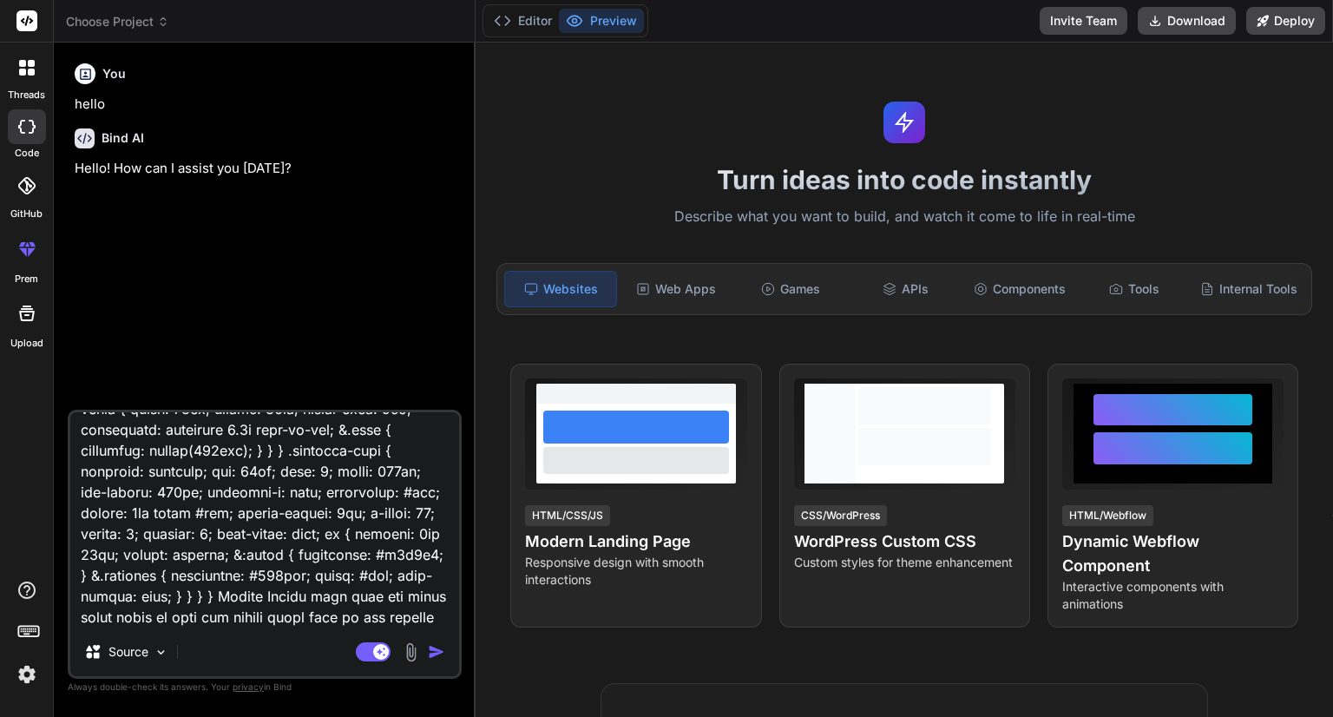
type textarea "Uploader.scss: .carousel { display: grid; grid-template-columns: 100%; grid-tem…"
type textarea "x"
type textarea "Uploader.scss: .carousel { display: grid; grid-template-columns: 100%; grid-tem…"
type textarea "x"
type textarea "Uploader.scss: .carousel { display: grid; grid-template-columns: 100%; grid-tem…"
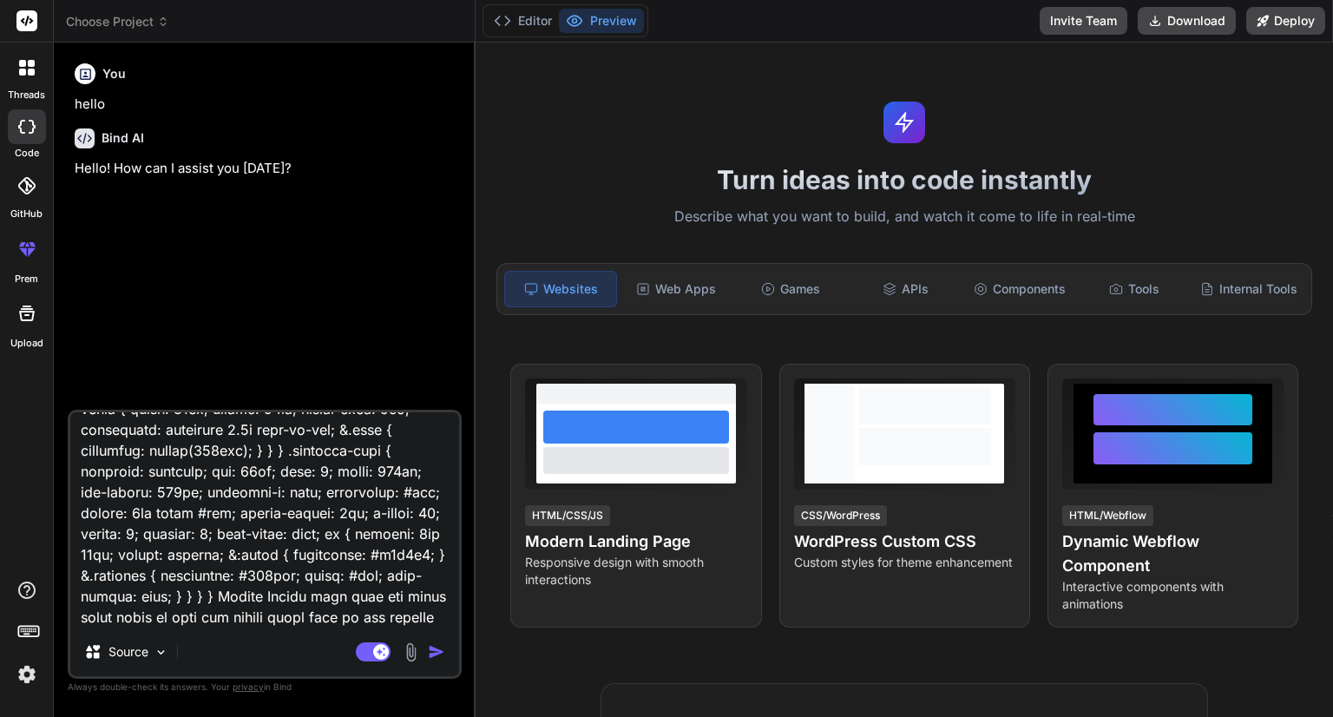
type textarea "x"
type textarea "Uploader.scss: .carousel { display: grid; grid-template-columns: 100%; grid-tem…"
type textarea "x"
type textarea "Uploader.scss: .carousel { display: grid; grid-template-columns: 100%; grid-tem…"
type textarea "x"
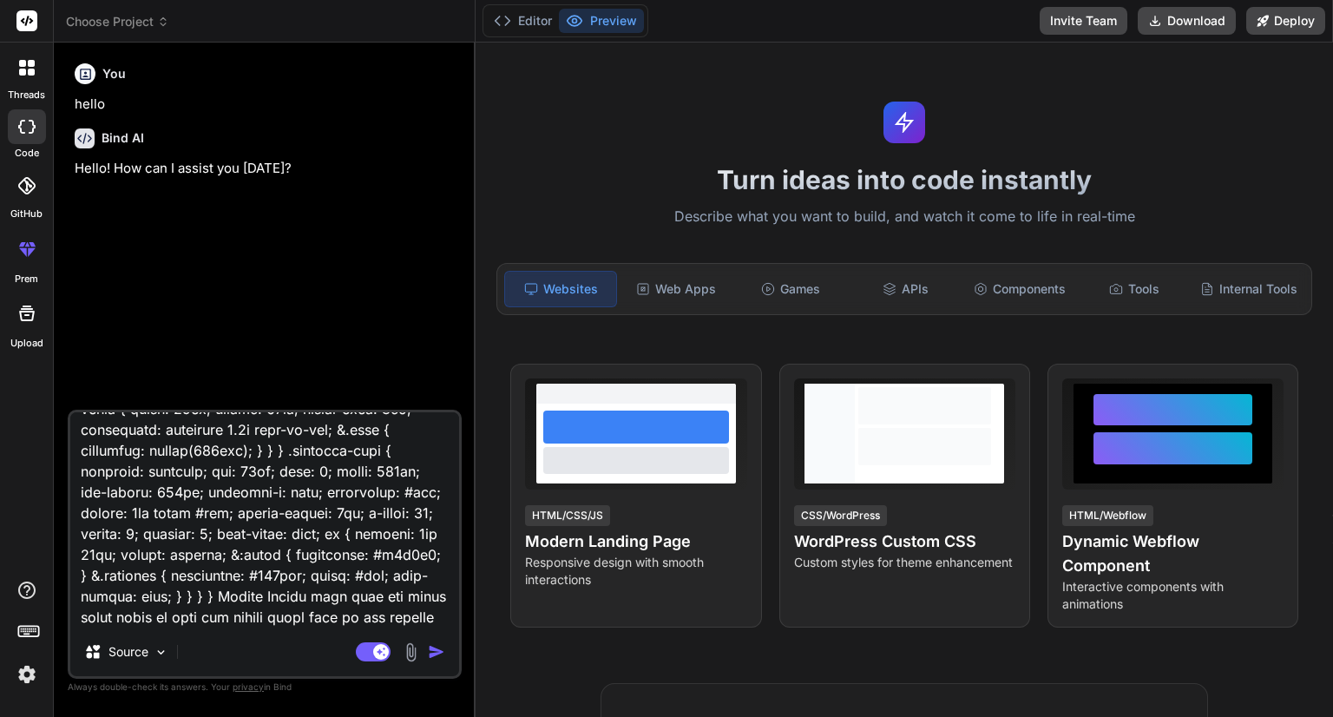
scroll to position [1043, 0]
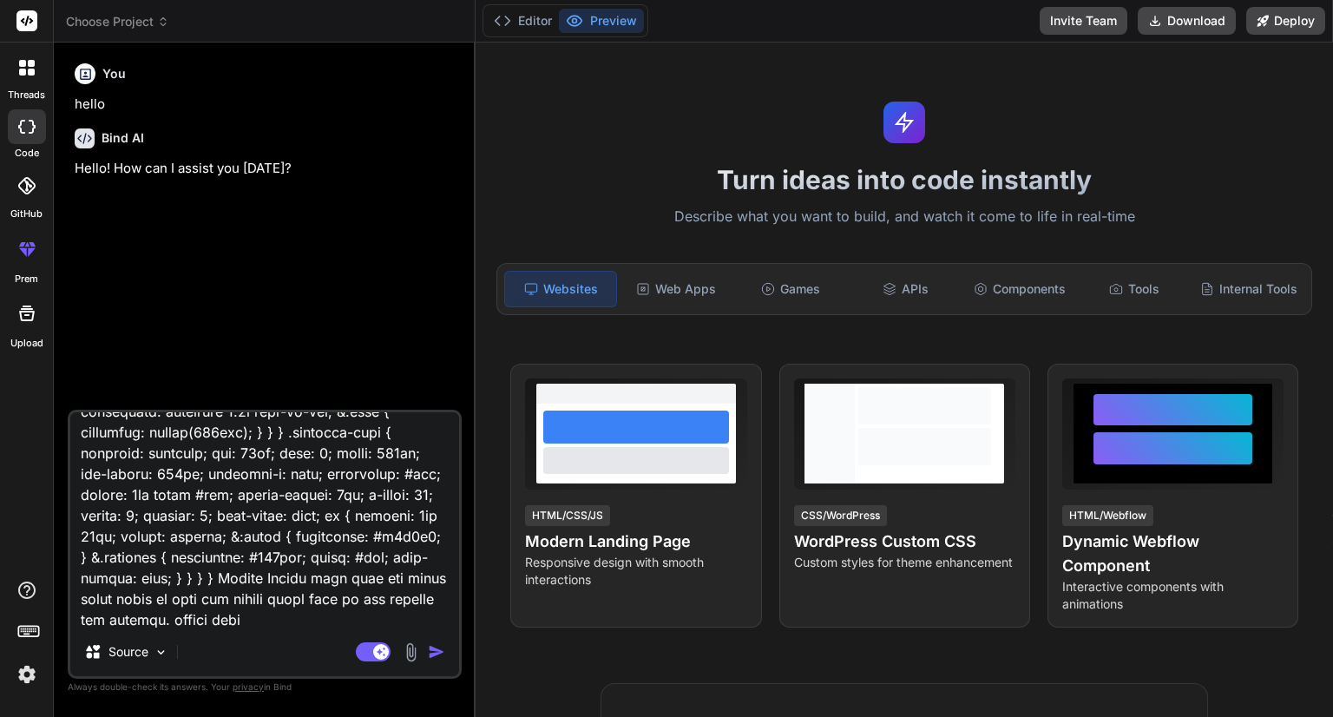
type textarea "Uploader.scss: .carousel { display: grid; grid-template-columns: 100%; grid-tem…"
type textarea "x"
type textarea "Uploader.scss: .carousel { display: grid; grid-template-columns: 100%; grid-tem…"
type textarea "x"
type textarea "Uploader.scss: .carousel { display: grid; grid-template-columns: 100%; grid-tem…"
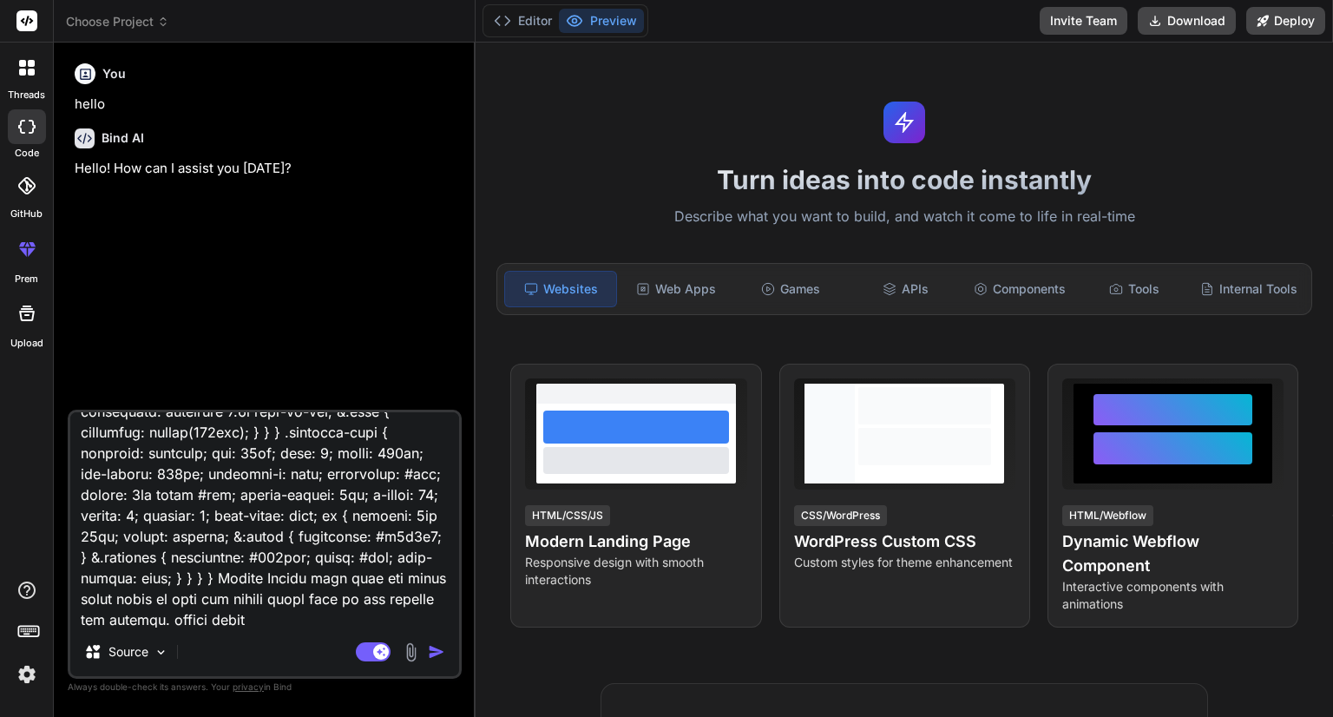
type textarea "x"
type textarea "Uploader.scss: .carousel { display: grid; grid-template-columns: 100%; grid-tem…"
type textarea "x"
type textarea "Uploader.scss: .carousel { display: grid; grid-template-columns: 100%; grid-tem…"
type textarea "x"
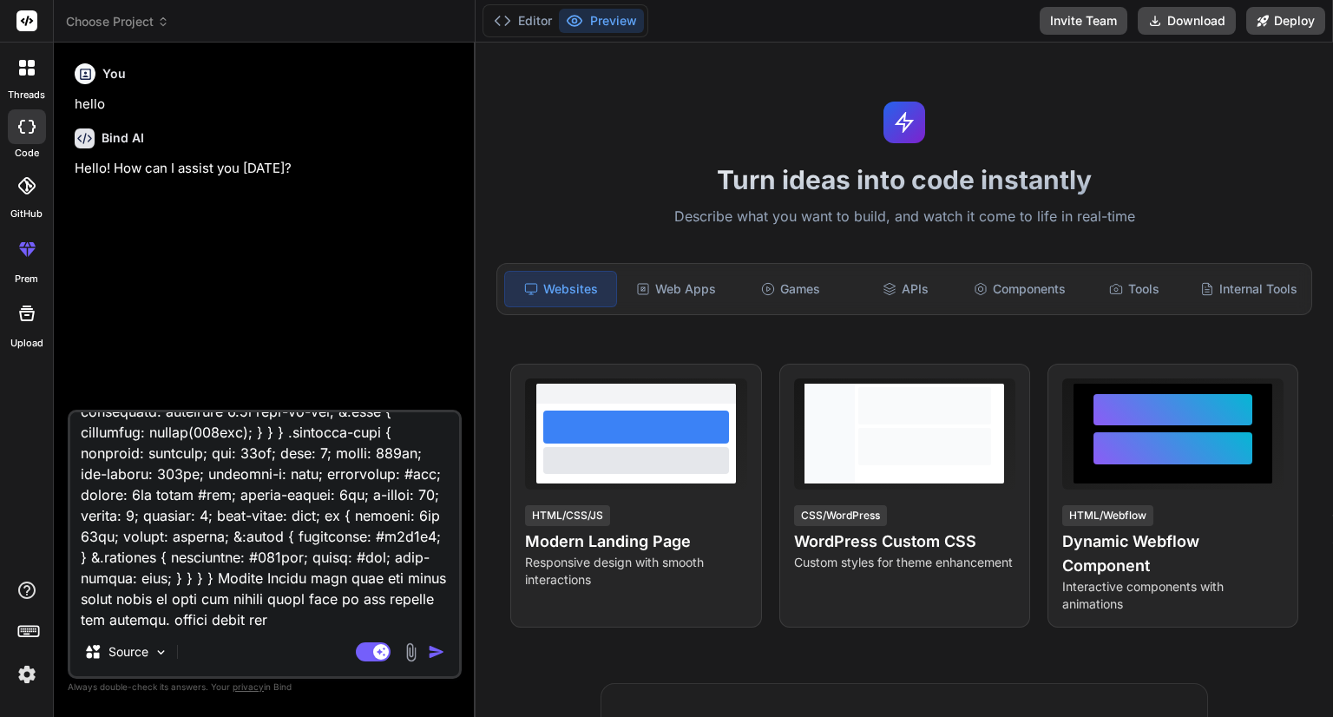
type textarea "Uploader.scss: .carousel { display: grid; grid-template-columns: 100%; grid-tem…"
type textarea "x"
type textarea "Uploader.scss: .carousel { display: grid; grid-template-columns: 100%; grid-tem…"
type textarea "x"
type textarea "Uploader.scss: .carousel { display: grid; grid-template-columns: 100%; grid-tem…"
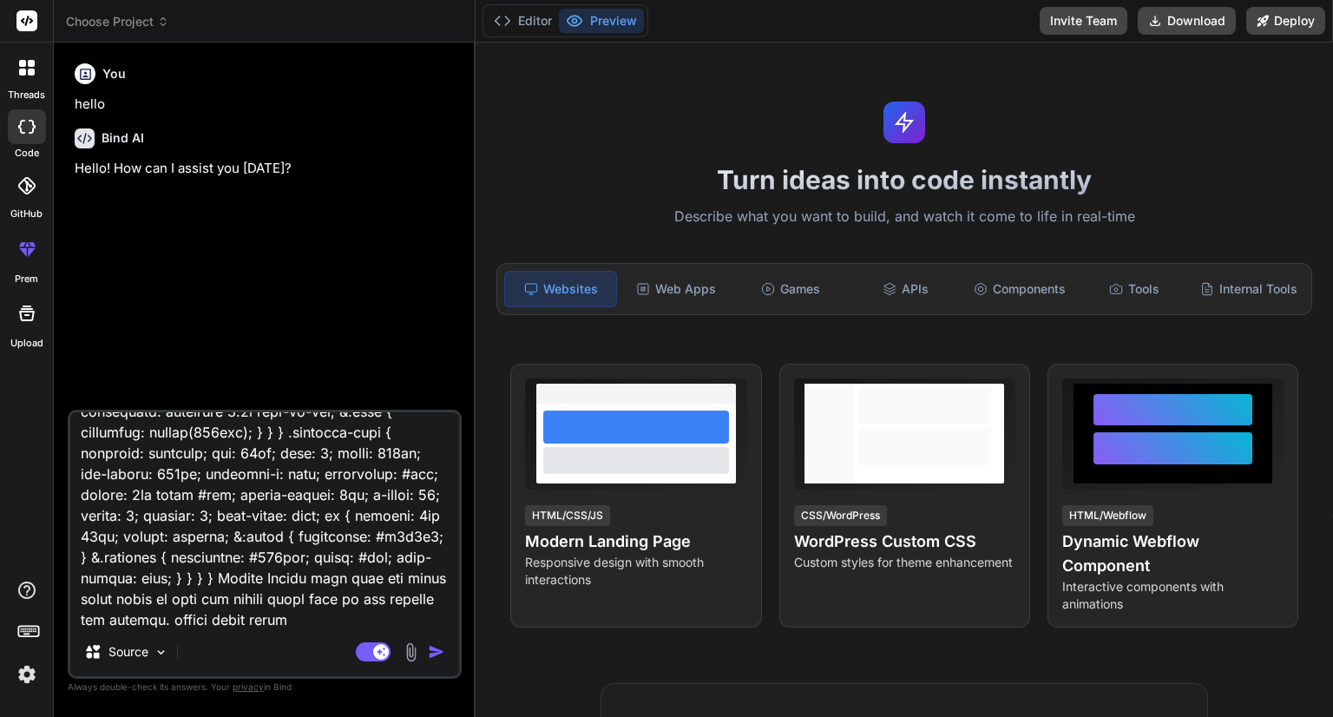
type textarea "x"
type textarea "Uploader.scss: .carousel { display: grid; grid-template-columns: 100%; grid-tem…"
type textarea "x"
type textarea "Uploader.scss: .carousel { display: grid; grid-template-columns: 100%; grid-tem…"
type textarea "x"
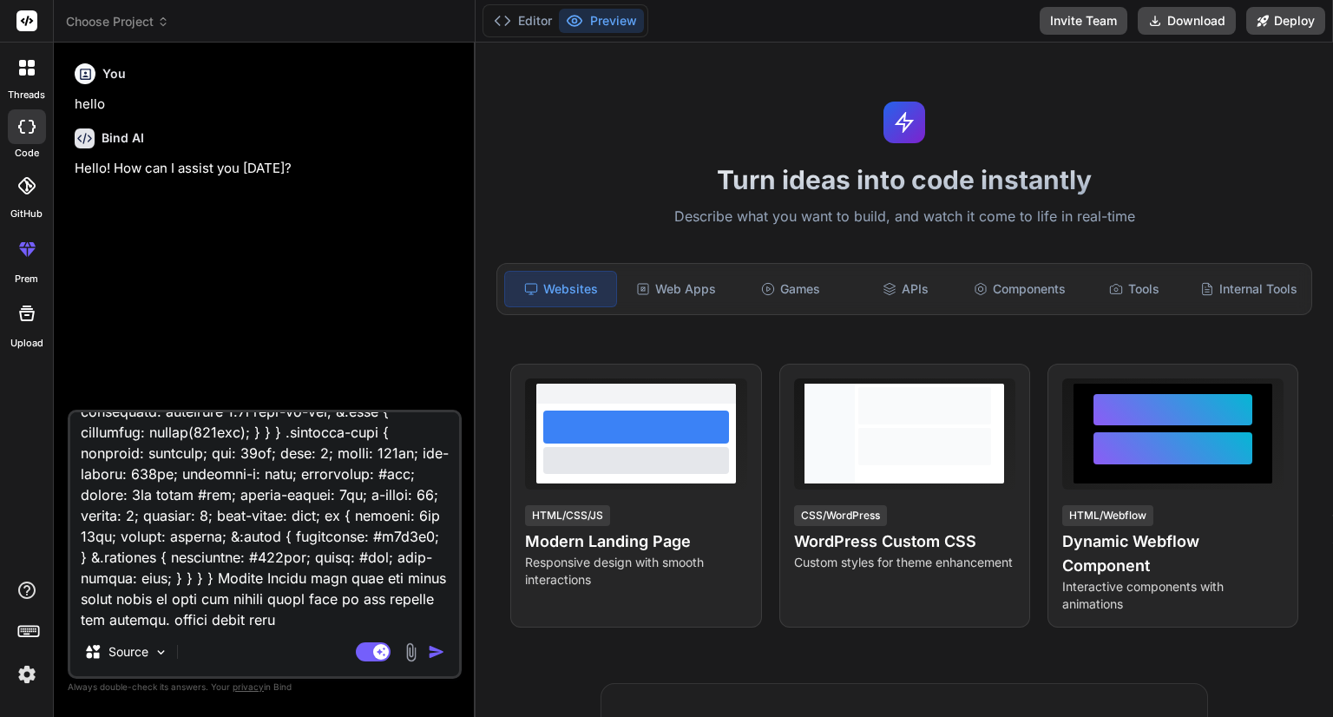
type textarea "Uploader.scss: .carousel { display: grid; grid-template-columns: 100%; grid-tem…"
type textarea "x"
type textarea "Uploader.scss: .carousel { display: grid; grid-template-columns: 100%; grid-tem…"
type textarea "x"
type textarea "Uploader.scss: .carousel { display: grid; grid-template-columns: 100%; grid-tem…"
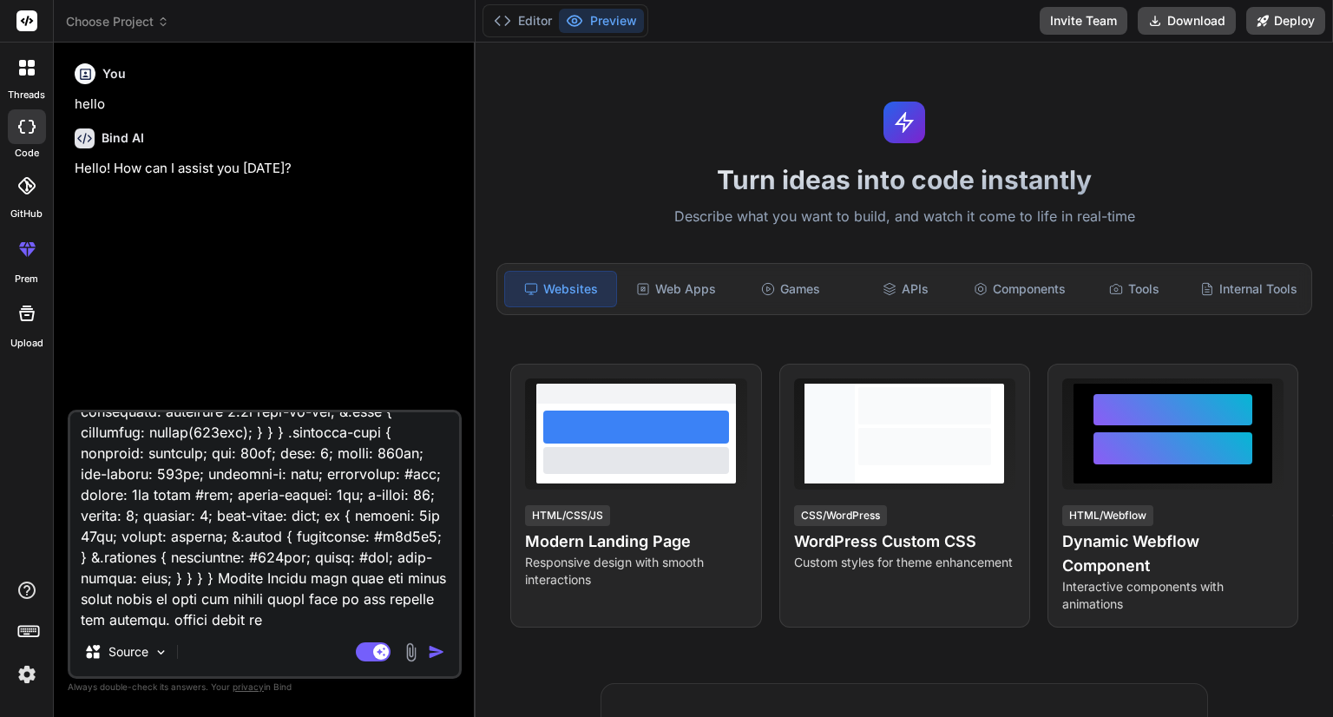
type textarea "x"
type textarea "Uploader.scss: .carousel { display: grid; grid-template-columns: 100%; grid-tem…"
type textarea "x"
type textarea "Uploader.scss: .carousel { display: grid; grid-template-columns: 100%; grid-tem…"
type textarea "x"
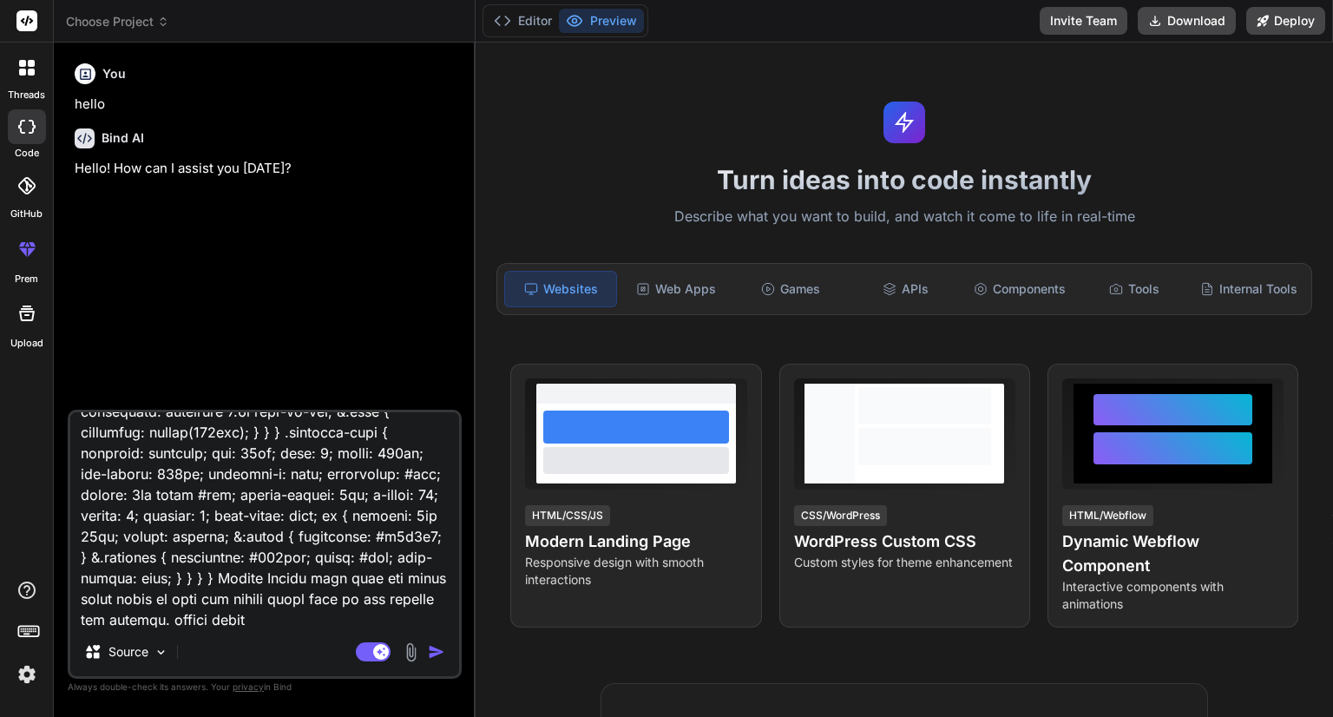
type textarea "Uploader.scss: .carousel { display: grid; grid-template-columns: 100%; grid-tem…"
type textarea "x"
type textarea "Uploader.scss: .carousel { display: grid; grid-template-columns: 100%; grid-tem…"
type textarea "x"
type textarea "Uploader.scss: .carousel { display: grid; grid-template-columns: 100%; grid-tem…"
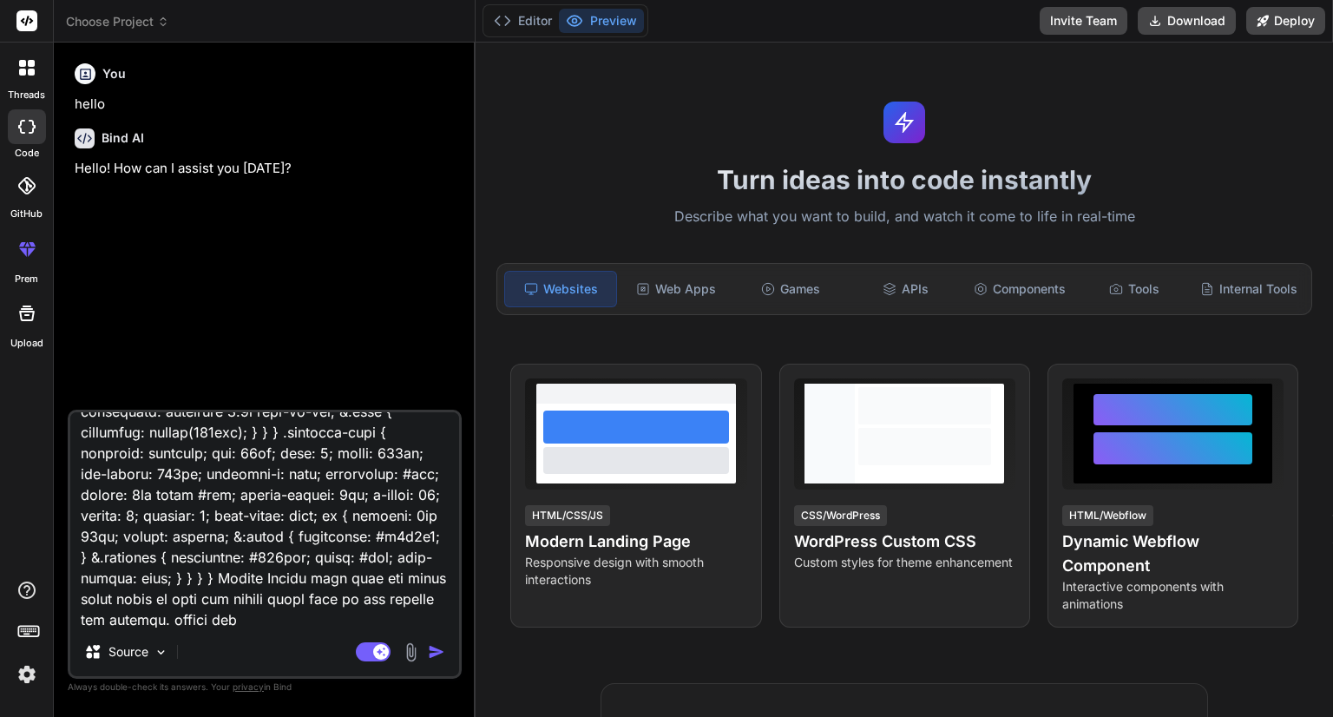
type textarea "x"
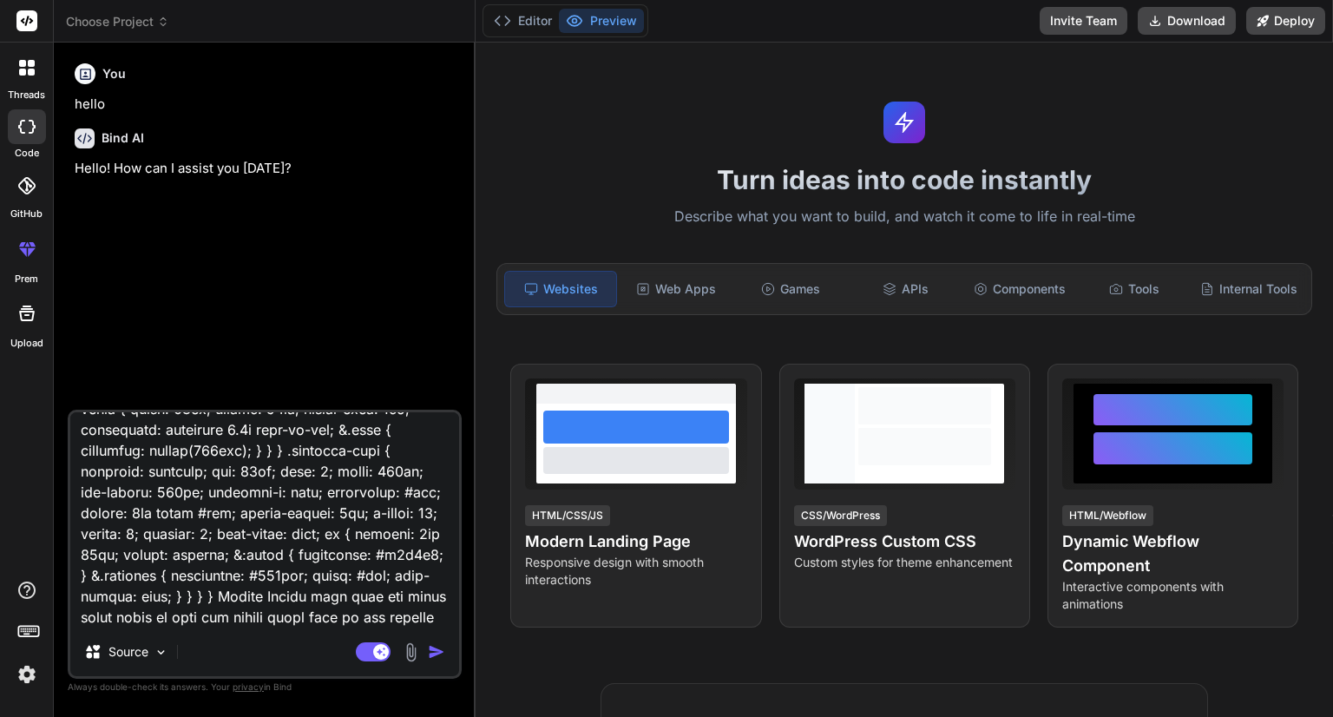
type textarea "Uploader.scss: .carousel { display: grid; grid-template-columns: 100%; grid-tem…"
type textarea "x"
type textarea "Uploader.scss: .carousel { display: grid; grid-template-columns: 100%; grid-tem…"
type textarea "x"
type textarea "Uploader.scss: .carousel { display: grid; grid-template-columns: 100%; grid-tem…"
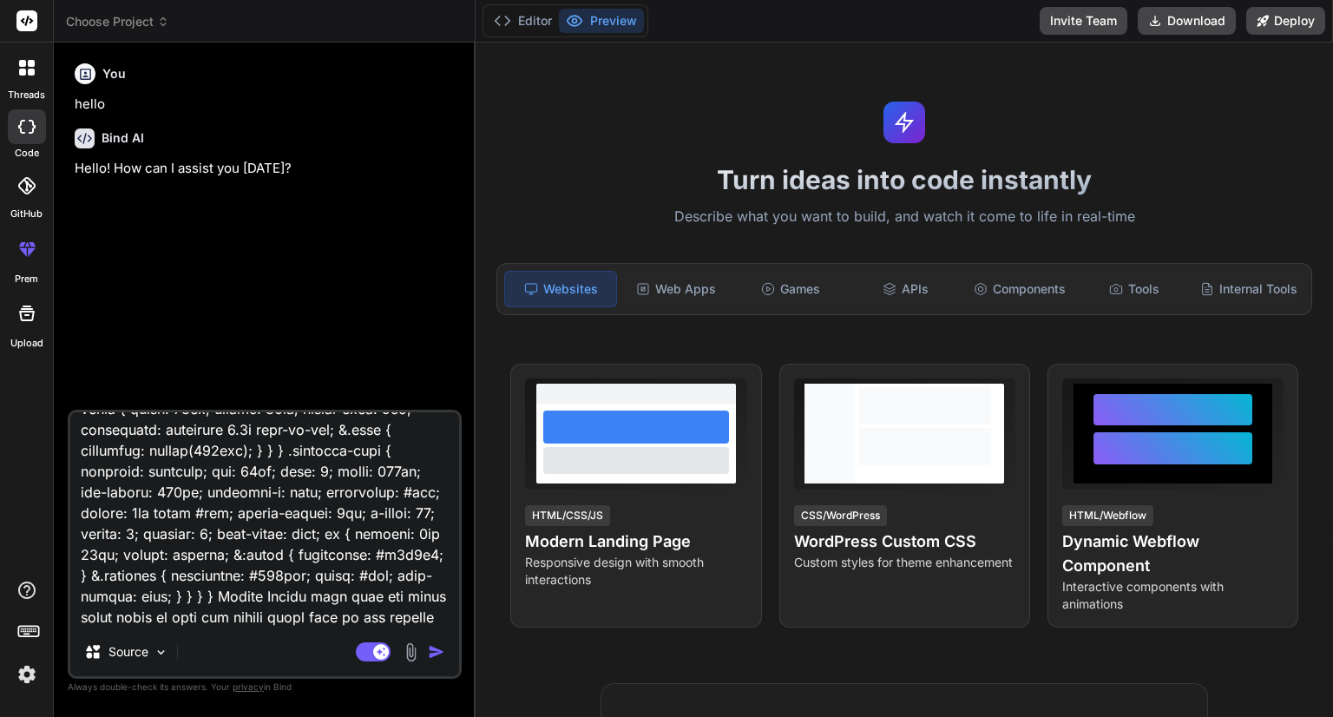
type textarea "x"
type textarea "Uploader.scss: .carousel { display: grid; grid-template-columns: 100%; grid-tem…"
type textarea "x"
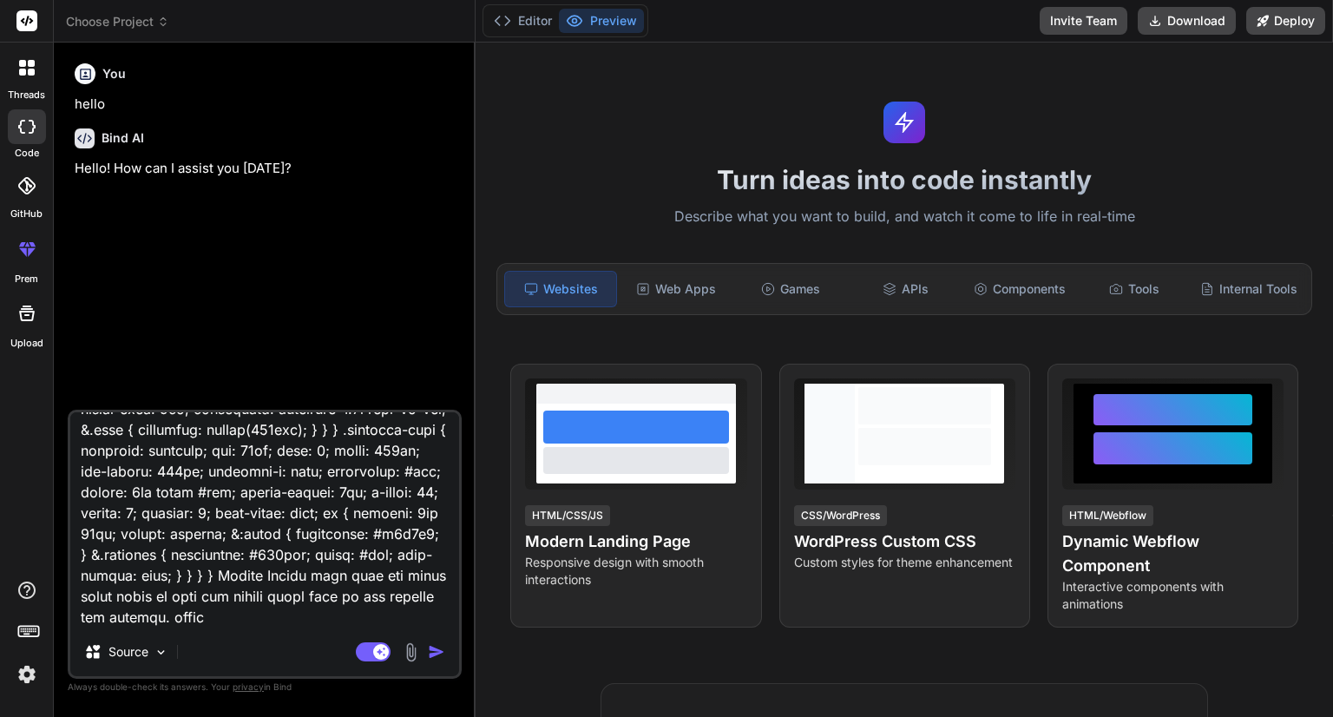
type textarea "Uploader.scss: .carousel { display: grid; grid-template-columns: 100%; grid-tem…"
type textarea "x"
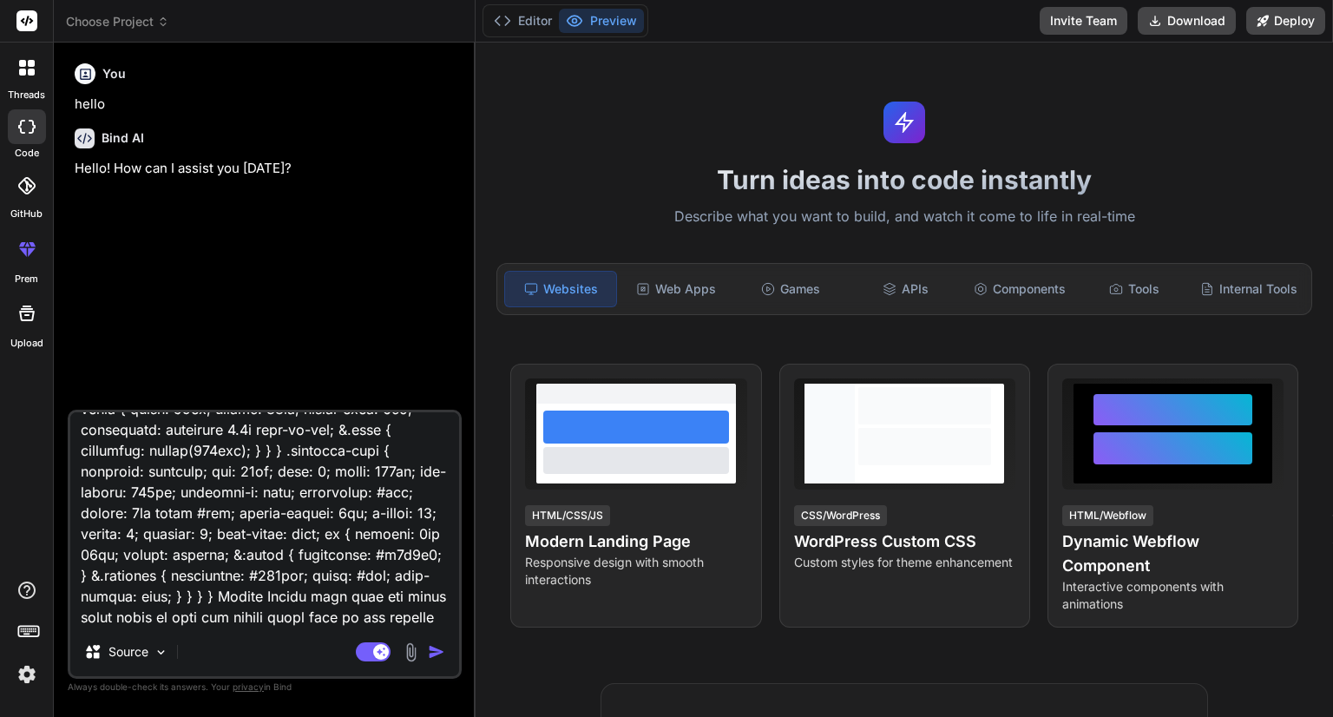
type textarea "Uploader.scss: .carousel { display: grid; grid-template-columns: 100%; grid-tem…"
type textarea "x"
type textarea "Uploader.scss: .carousel { display: grid; grid-template-columns: 100%; grid-tem…"
type textarea "x"
type textarea "Uploader.scss: .carousel { display: grid; grid-template-columns: 100%; grid-tem…"
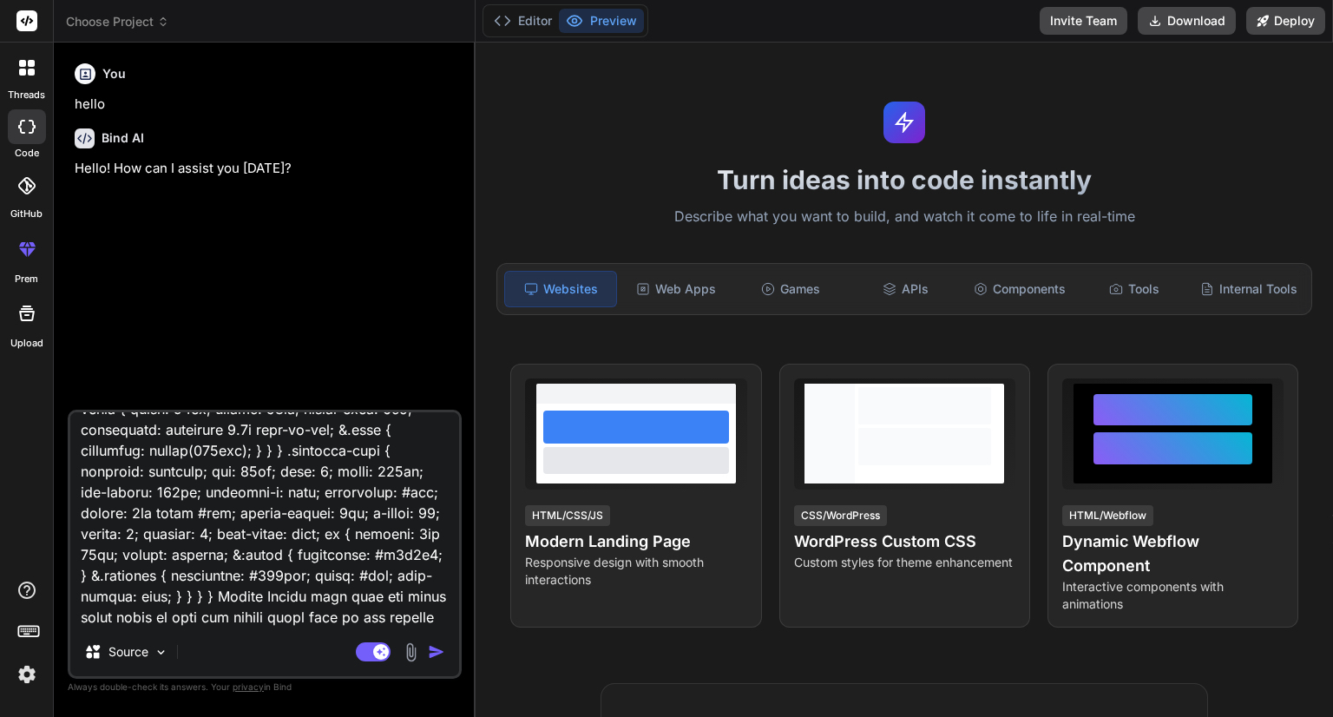
type textarea "x"
type textarea "Uploader.scss: .carousel { display: grid; grid-template-columns: 100%; grid-tem…"
type textarea "x"
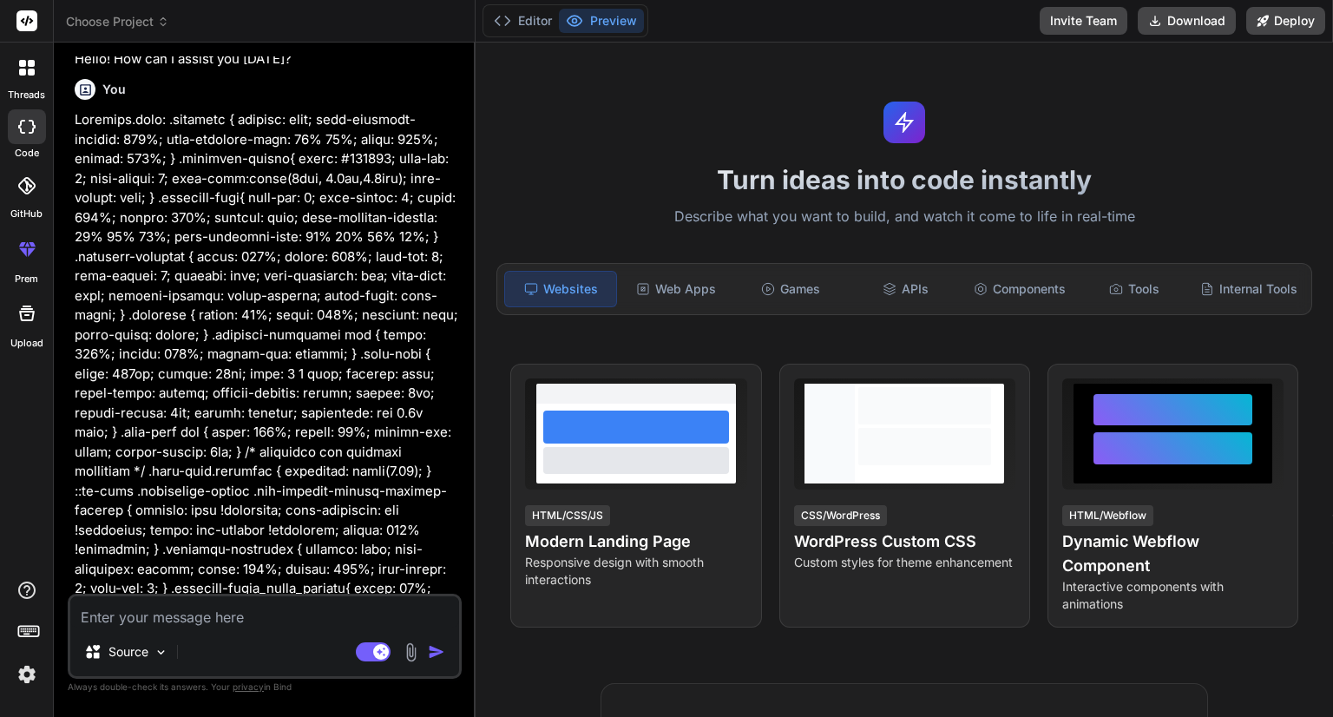
scroll to position [125, 0]
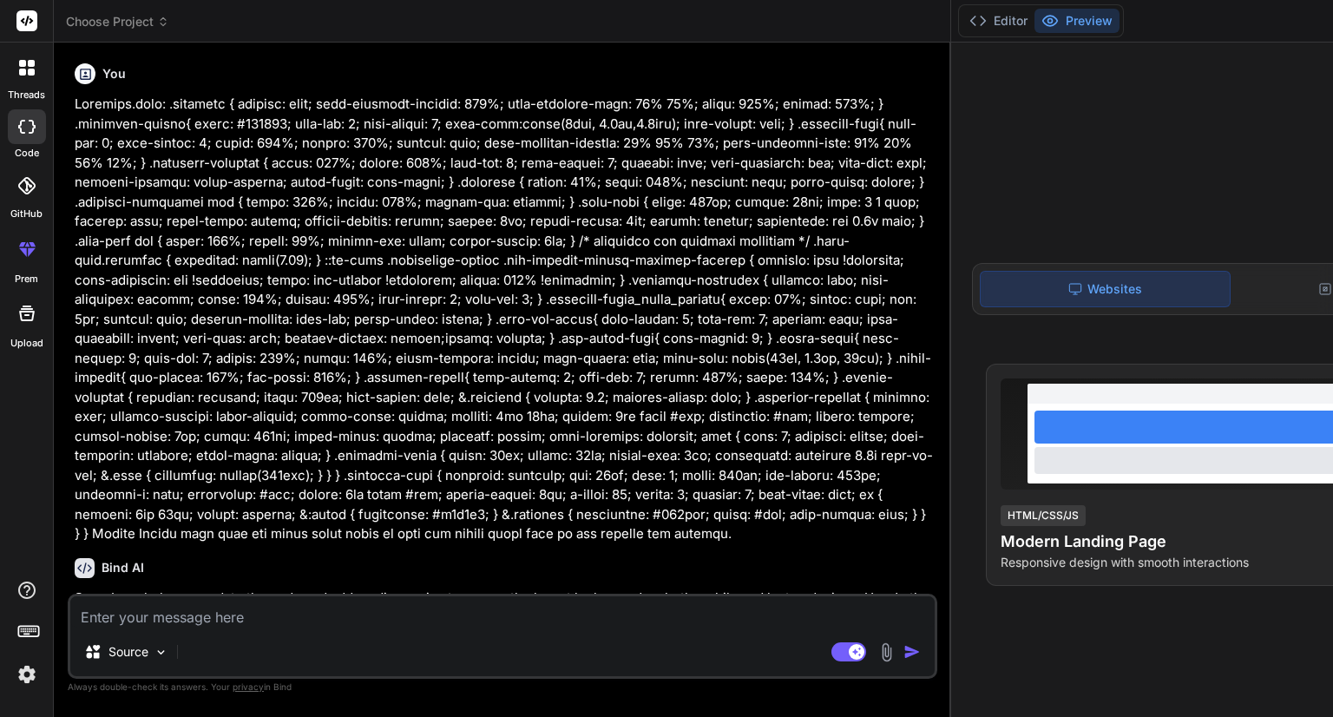
type textarea "x"
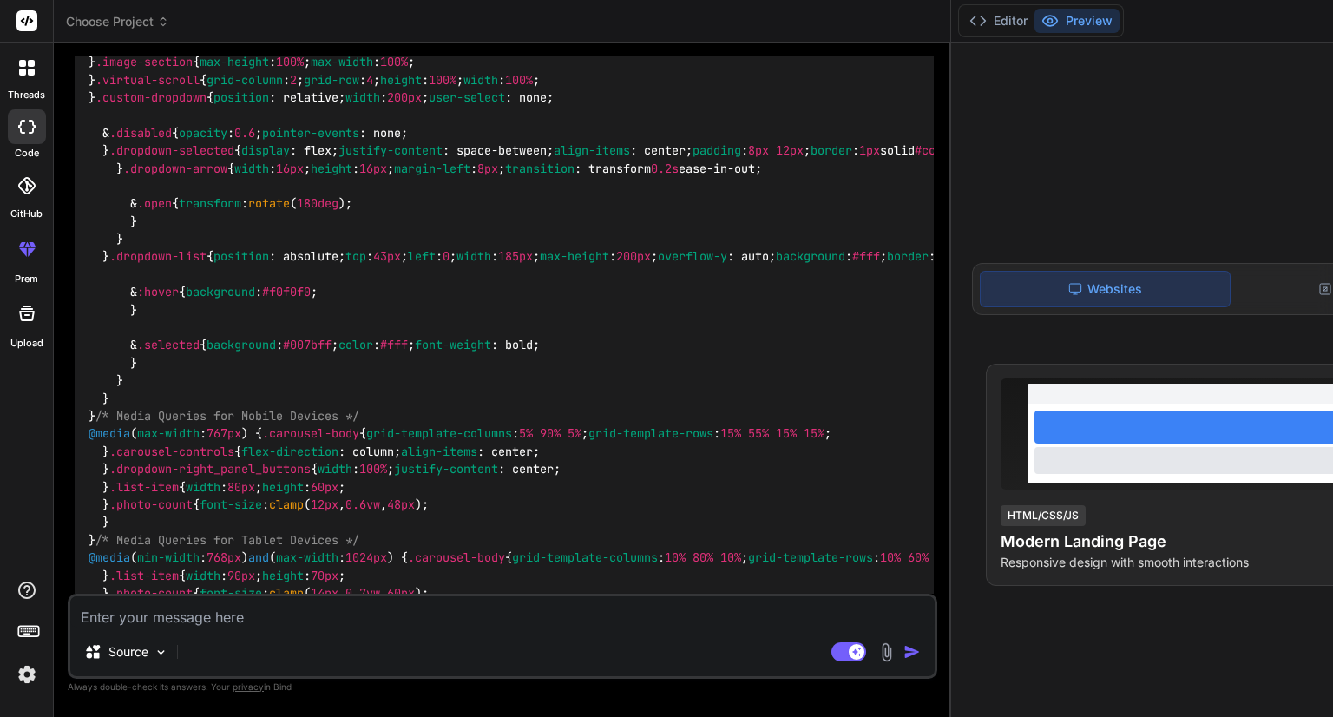
scroll to position [1069, 0]
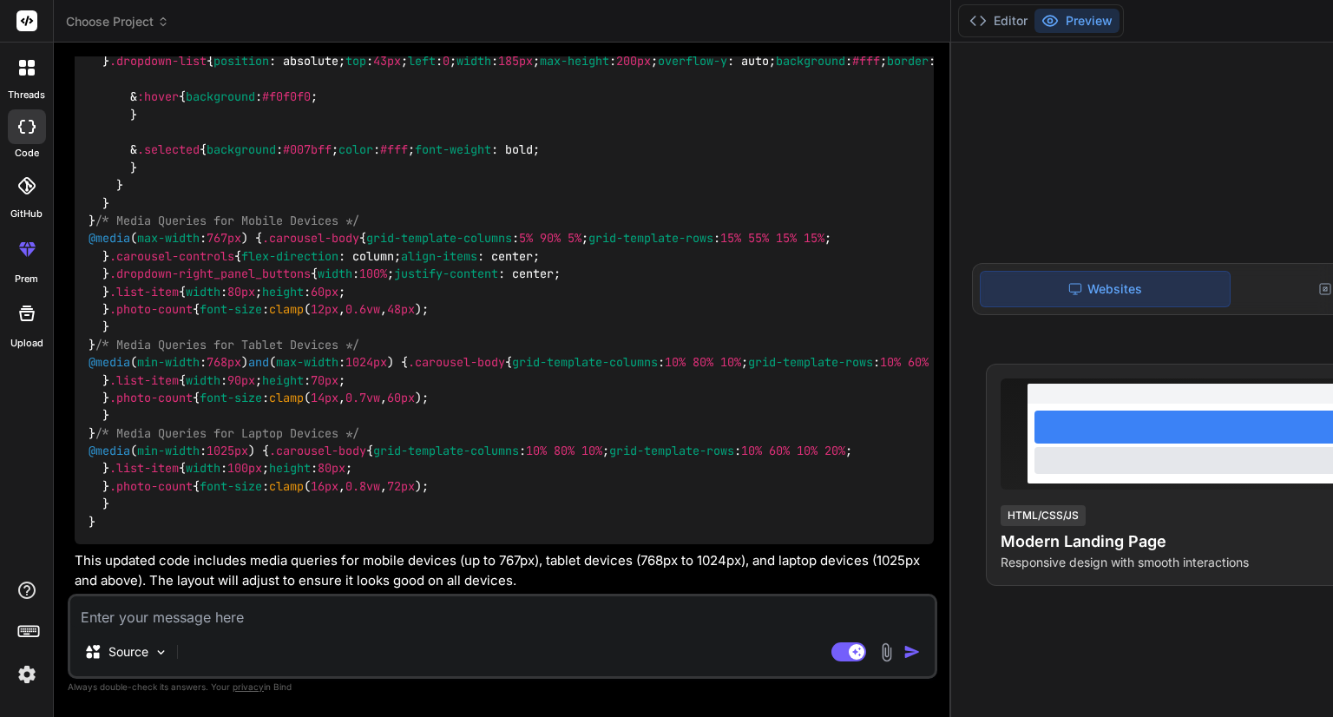
scroll to position [5731, 0]
